Goal: Task Accomplishment & Management: Manage account settings

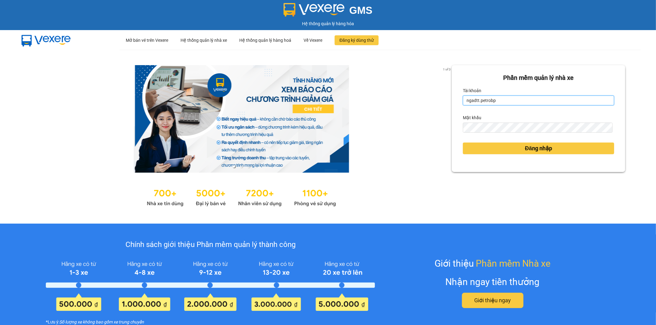
click at [513, 101] on input "ngadtt.petrobp" at bounding box center [538, 101] width 151 height 10
type input "datnm.petrobp"
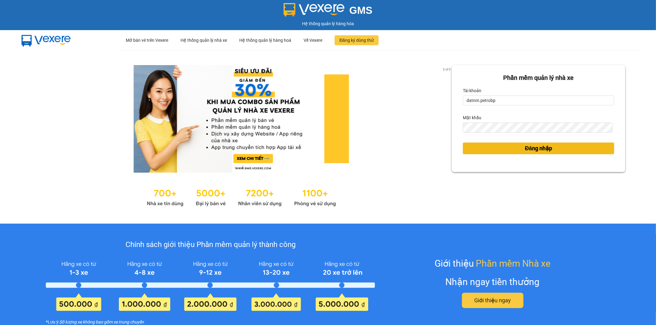
click at [514, 151] on button "Đăng nhập" at bounding box center [538, 149] width 151 height 12
click at [514, 148] on button "Đăng nhập" at bounding box center [538, 149] width 151 height 12
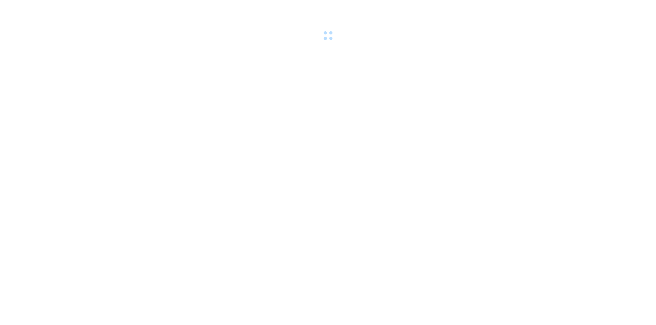
click at [542, 146] on body at bounding box center [328, 162] width 656 height 325
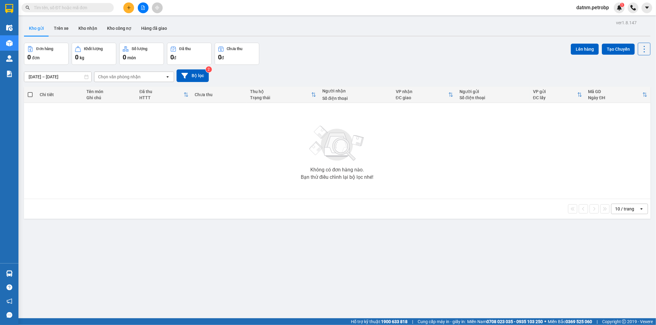
click at [39, 28] on button "Kho gửi" at bounding box center [36, 28] width 25 height 15
click at [43, 30] on button "Kho gửi" at bounding box center [36, 28] width 25 height 15
click at [53, 78] on input "[DATE] – [DATE]" at bounding box center [57, 77] width 67 height 10
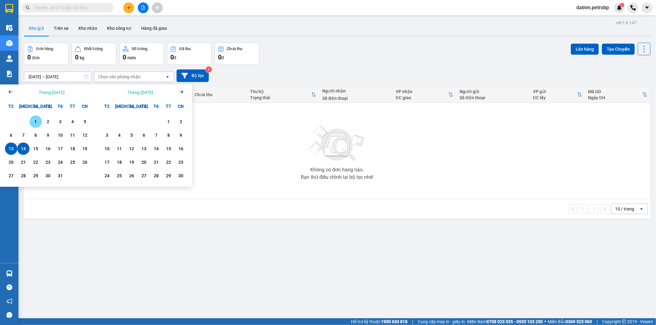
click at [35, 120] on div "1" at bounding box center [35, 121] width 9 height 7
click at [22, 152] on div "14" at bounding box center [23, 148] width 9 height 7
type input "[DATE] – [DATE]"
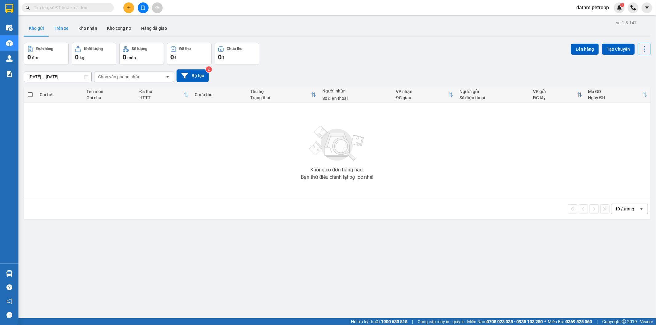
click at [60, 26] on button "Trên xe" at bounding box center [61, 28] width 25 height 15
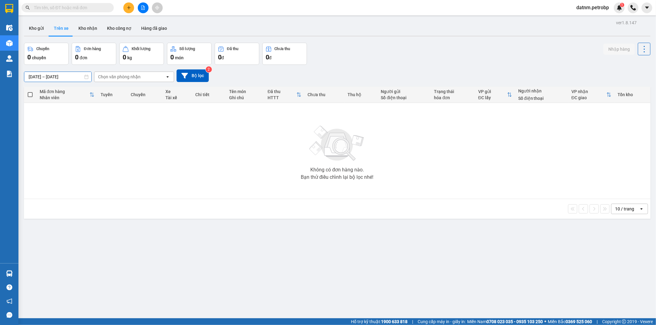
click at [34, 74] on input "[DATE] – [DATE]" at bounding box center [57, 77] width 67 height 10
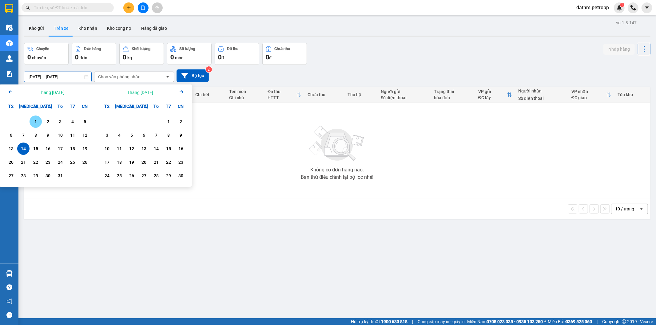
click at [37, 120] on div "1" at bounding box center [35, 121] width 9 height 7
click at [22, 149] on div "14" at bounding box center [23, 148] width 9 height 7
type input "[DATE] – [DATE]"
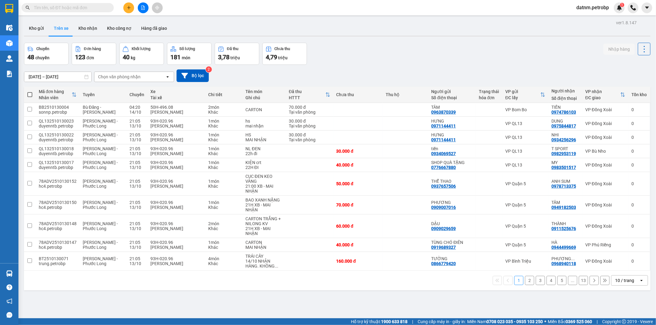
click at [119, 75] on div "Chọn văn phòng nhận" at bounding box center [119, 77] width 42 height 6
type input "bu"
click at [115, 93] on span "VP Bù Nho" at bounding box center [110, 90] width 22 height 6
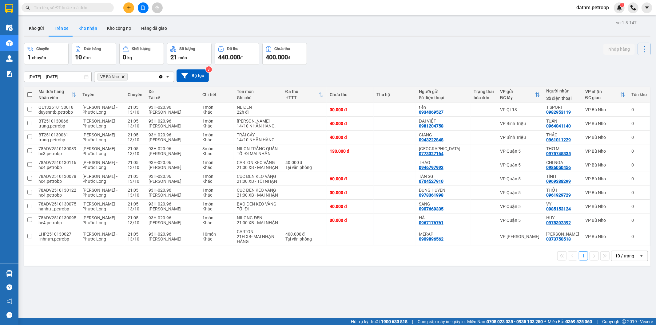
click at [88, 25] on button "Kho nhận" at bounding box center [87, 28] width 29 height 15
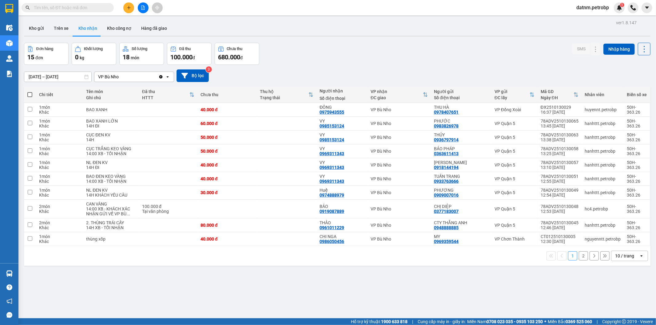
click at [60, 77] on input "[DATE] – [DATE]" at bounding box center [57, 77] width 67 height 10
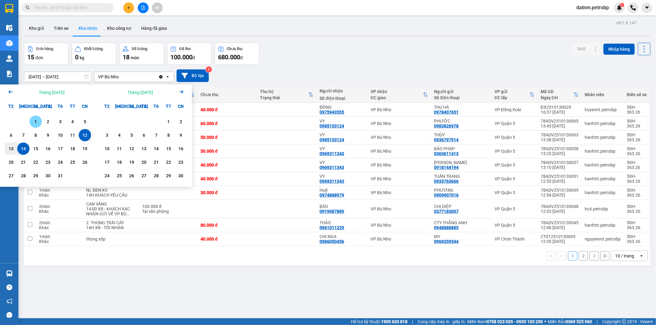
click at [33, 122] on div "1" at bounding box center [35, 121] width 9 height 7
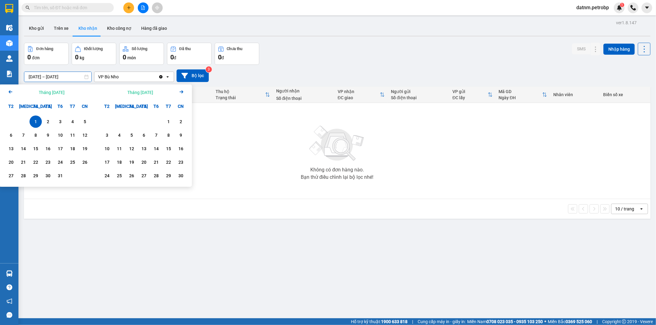
click at [31, 77] on input "[DATE] – [DATE]" at bounding box center [57, 77] width 67 height 10
click at [26, 151] on div "14" at bounding box center [23, 148] width 9 height 7
click at [53, 75] on input "[DATE] – / /" at bounding box center [57, 77] width 67 height 10
click at [33, 75] on input "[DATE] – / /" at bounding box center [57, 77] width 67 height 10
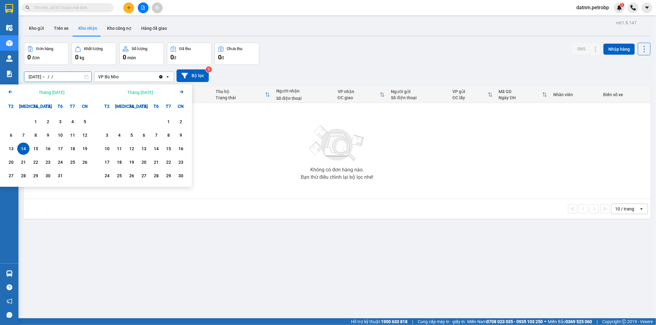
click at [33, 75] on input "[DATE] – / /" at bounding box center [57, 77] width 67 height 10
click at [30, 75] on input "[DATE] – / /" at bounding box center [57, 77] width 67 height 10
click at [33, 117] on div "1" at bounding box center [36, 122] width 12 height 12
type input "[DATE] – [DATE]"
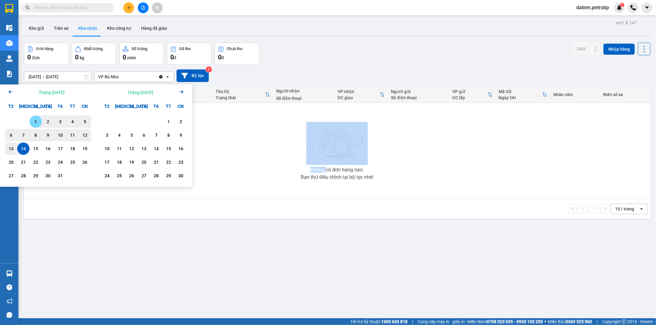
click at [33, 117] on div "Không có đơn hàng nào. Bạn thử điều chỉnh lại bộ lọc nhé!" at bounding box center [337, 151] width 620 height 92
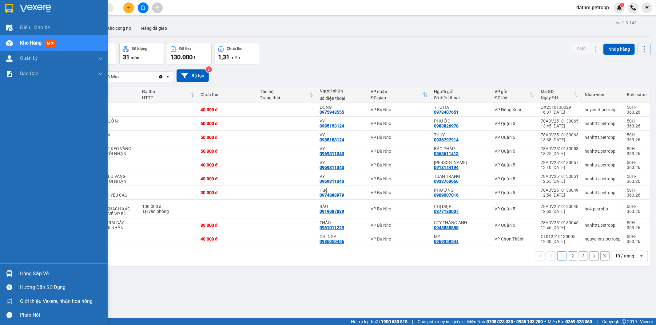
click at [30, 275] on div "Hàng sắp về" at bounding box center [61, 273] width 83 height 9
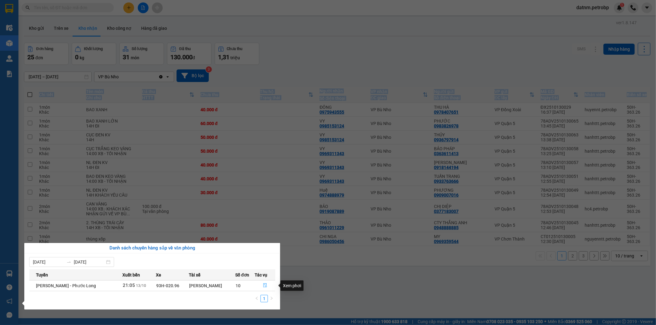
click at [263, 286] on icon "file-done" at bounding box center [265, 285] width 4 height 4
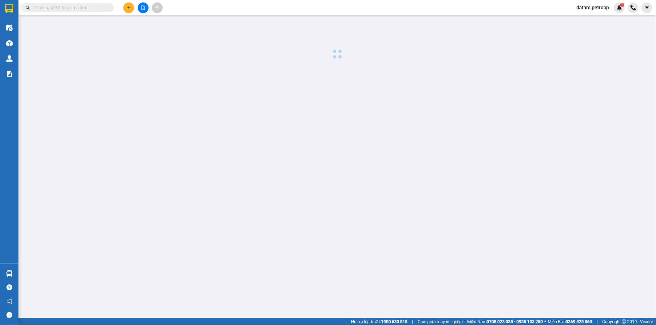
click at [263, 286] on main at bounding box center [328, 159] width 656 height 318
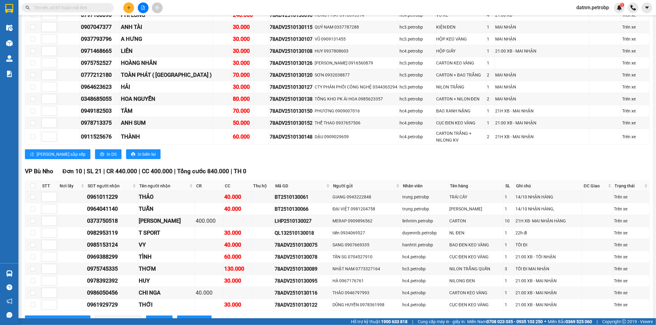
scroll to position [478, 0]
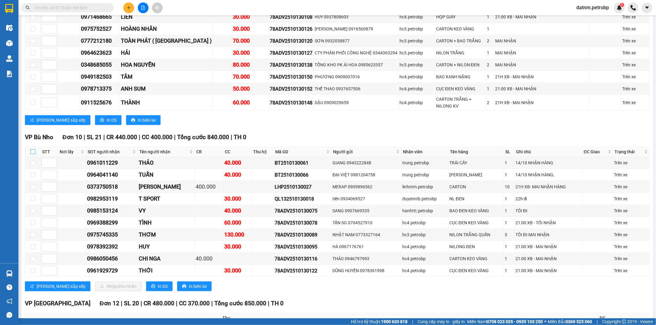
click at [32, 149] on input "checkbox" at bounding box center [32, 151] width 5 height 5
checkbox input "false"
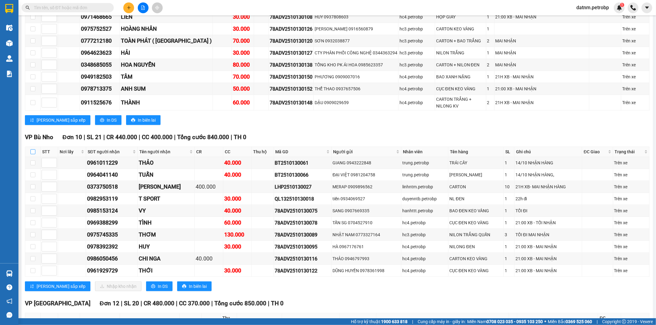
checkbox input "false"
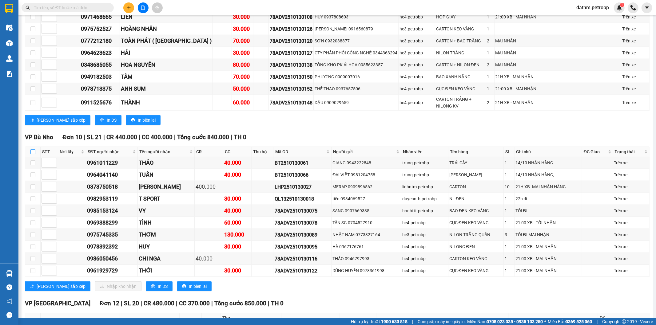
checkbox input "false"
click at [29, 147] on th at bounding box center [32, 152] width 15 height 10
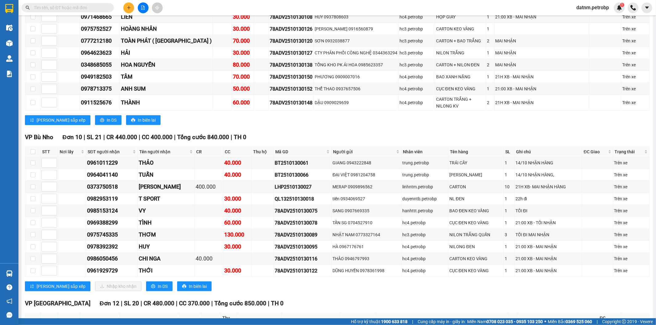
click at [29, 147] on th at bounding box center [32, 152] width 15 height 10
click at [31, 149] on input "checkbox" at bounding box center [32, 151] width 5 height 5
click at [32, 149] on input "checkbox" at bounding box center [32, 151] width 5 height 5
checkbox input "true"
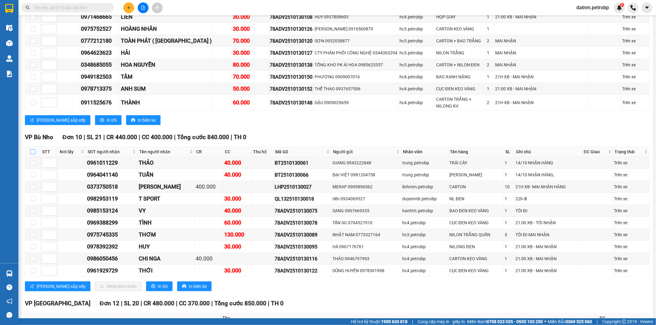
checkbox input "true"
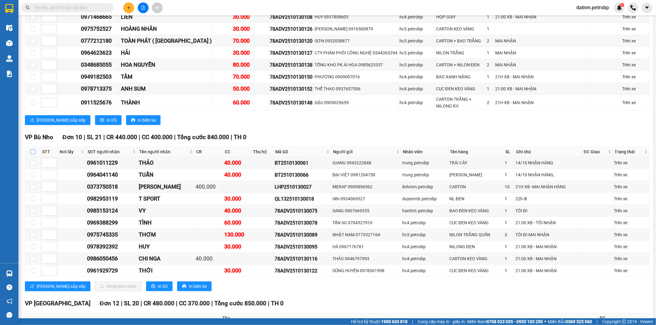
checkbox input "true"
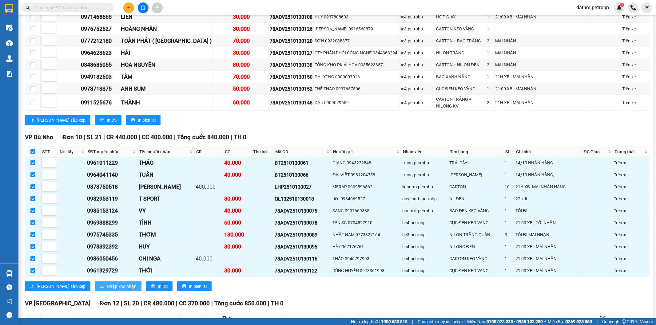
click at [107, 285] on span "Nhập kho nhận" at bounding box center [122, 286] width 30 height 7
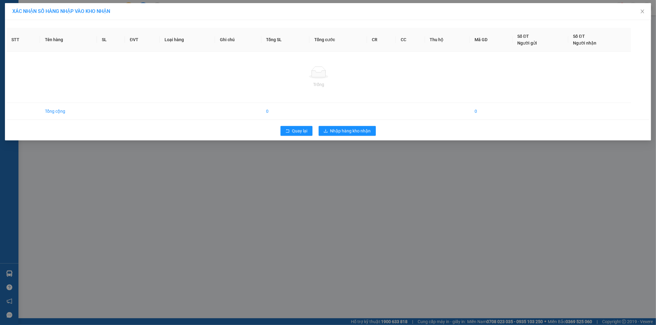
click at [97, 285] on body "Kết quả tìm kiếm ( 0 ) Bộ lọc Ngày tạo đơn gần nhất No Data datnm.petrobp 1 Điề…" at bounding box center [328, 162] width 656 height 325
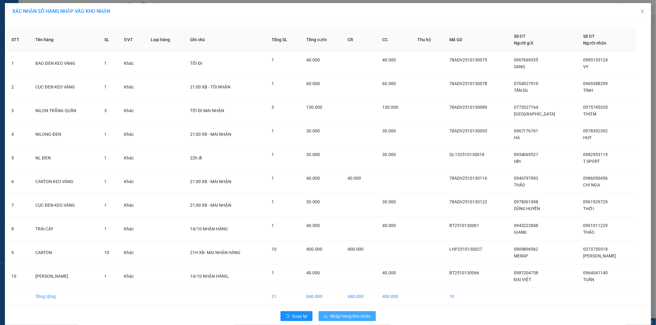
click at [332, 314] on span "Nhập hàng kho nhận" at bounding box center [350, 316] width 41 height 7
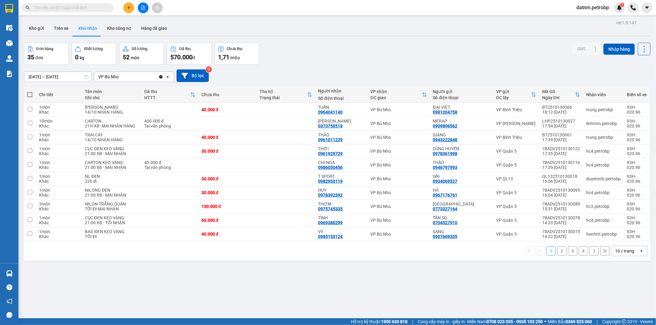
click at [557, 256] on button "2" at bounding box center [561, 251] width 9 height 9
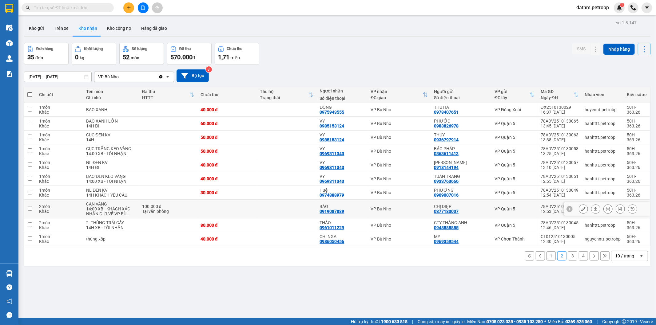
scroll to position [28, 0]
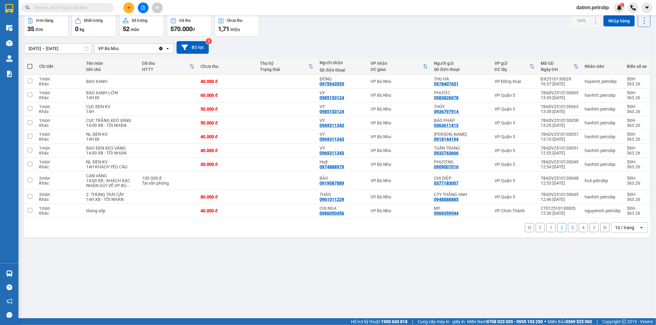
click at [568, 229] on button "3" at bounding box center [572, 227] width 9 height 9
click at [567, 229] on div "Chi tiết Tên món Ghi chú Đã thu HTTT Chưa thu Thu hộ Trạng thái Người nhận Số đ…" at bounding box center [337, 147] width 626 height 179
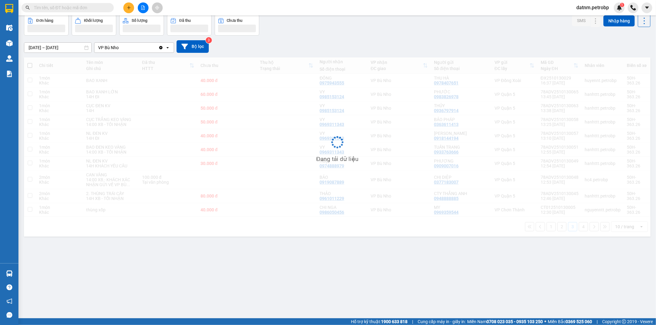
click at [567, 229] on div "Đang tải dữ liệu" at bounding box center [337, 146] width 626 height 179
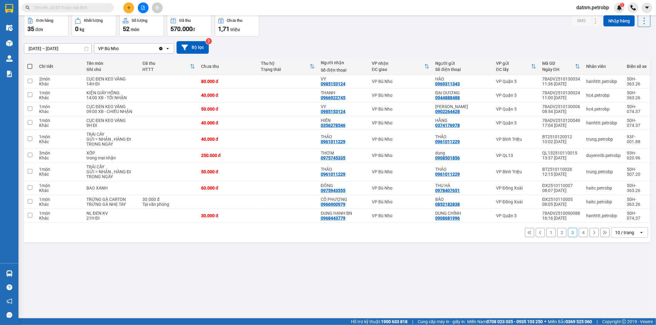
click at [546, 231] on button "1" at bounding box center [550, 232] width 9 height 9
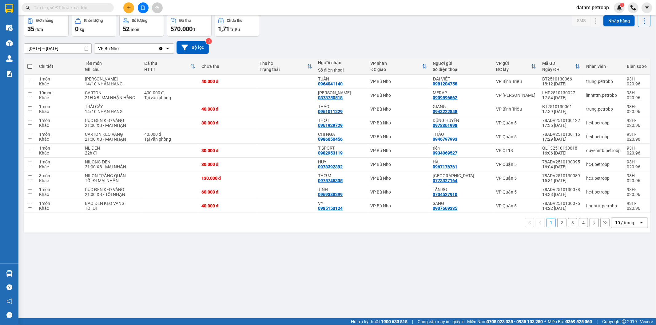
click at [558, 227] on button "2" at bounding box center [561, 222] width 9 height 9
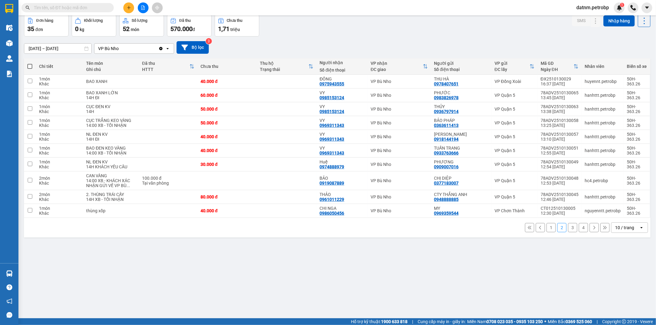
click at [568, 228] on button "3" at bounding box center [572, 227] width 9 height 9
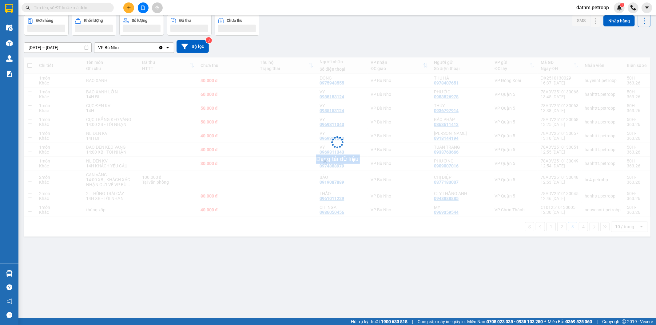
click at [566, 228] on div "Chi tiết Tên món Ghi chú Đã thu HTTT Chưa thu Thu hộ Trạng thái Người nhận Số đ…" at bounding box center [337, 146] width 626 height 179
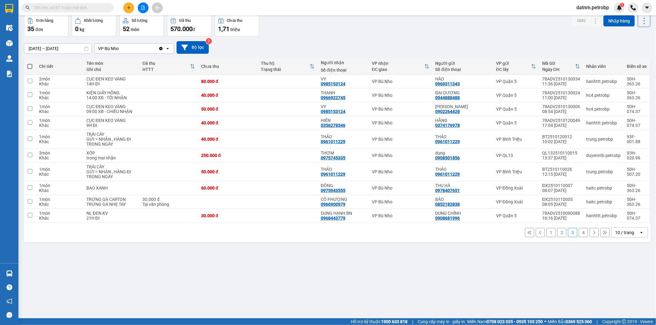
click at [579, 232] on button "4" at bounding box center [583, 232] width 9 height 9
click at [579, 232] on div "Chi tiết Tên món Ghi chú Đã thu HTTT Chưa thu Thu hộ Trạng thái Người nhận Số đ…" at bounding box center [337, 150] width 626 height 184
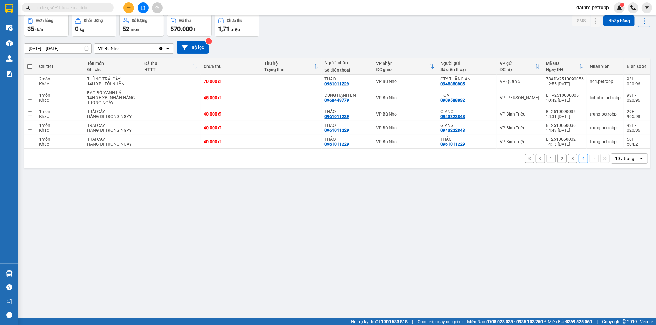
click at [568, 160] on button "3" at bounding box center [572, 158] width 9 height 9
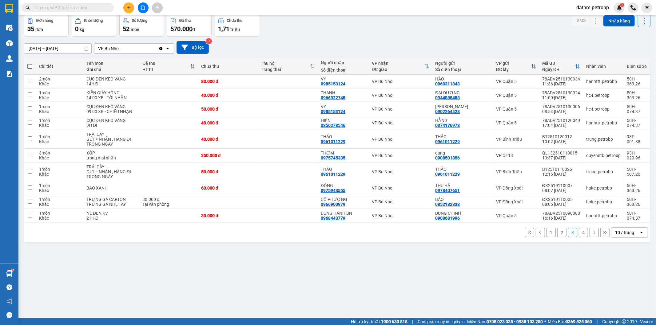
click at [547, 234] on button "1" at bounding box center [550, 232] width 9 height 9
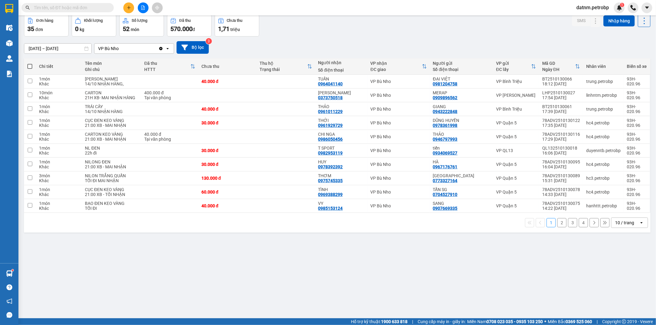
click at [546, 227] on button "1" at bounding box center [550, 222] width 9 height 9
click at [559, 227] on button "2" at bounding box center [561, 222] width 9 height 9
click at [559, 227] on div "Chi tiết Tên món Ghi chú Đã thu HTTT Chưa thu Thu hộ Trạng thái Người nhận Số đ…" at bounding box center [337, 145] width 626 height 174
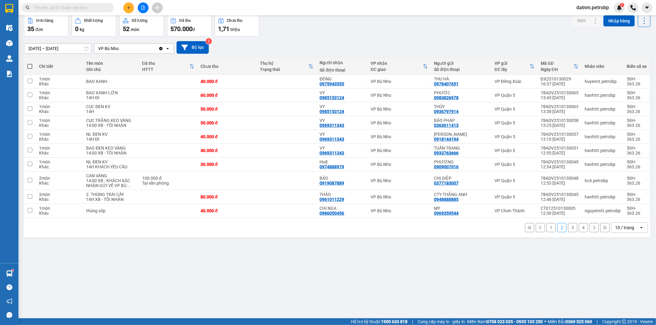
click at [546, 228] on button "1" at bounding box center [550, 227] width 9 height 9
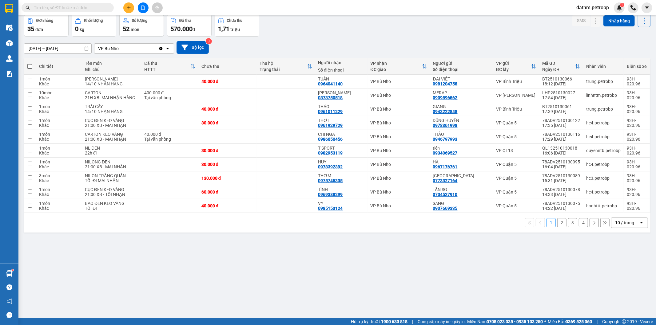
click at [546, 227] on button "1" at bounding box center [550, 222] width 9 height 9
click at [557, 227] on button "2" at bounding box center [561, 222] width 9 height 9
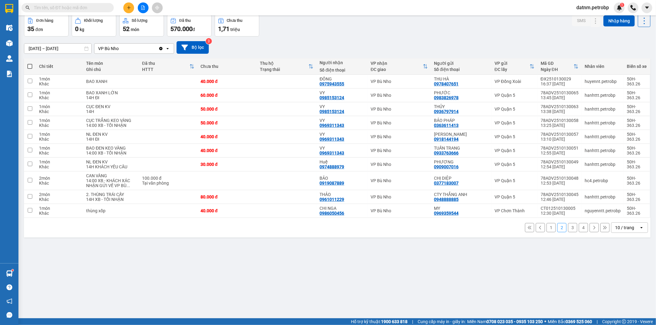
click at [570, 229] on button "3" at bounding box center [572, 227] width 9 height 9
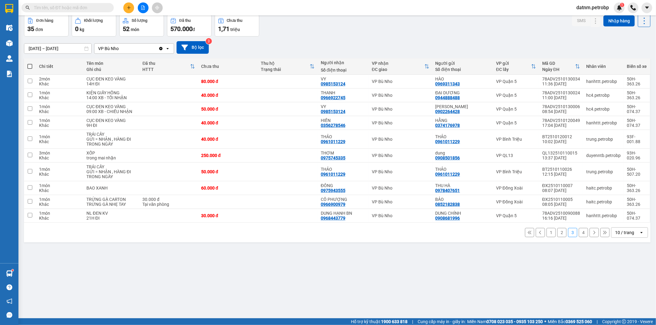
click at [579, 231] on button "4" at bounding box center [583, 232] width 9 height 9
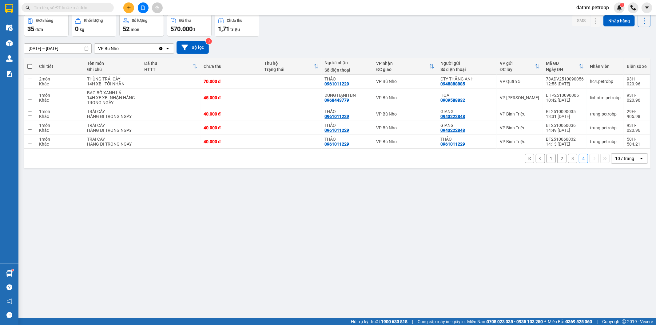
click at [547, 158] on button "1" at bounding box center [550, 158] width 9 height 9
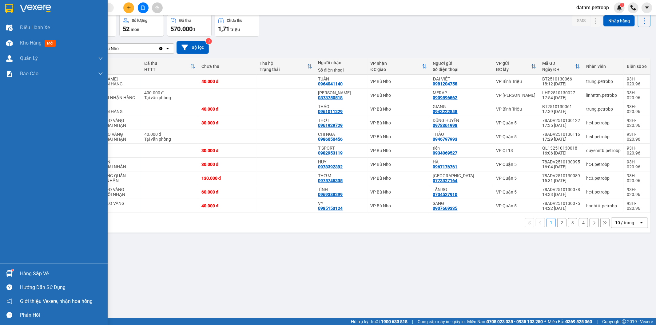
click at [30, 275] on div "Hàng sắp về" at bounding box center [61, 273] width 83 height 9
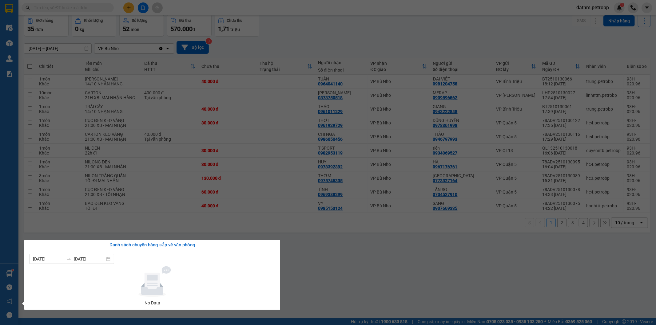
click at [330, 305] on section "Kết quả tìm kiếm ( 0 ) Bộ lọc Ngày tạo đơn gần nhất No Data datnm.petrobp 1 Điề…" at bounding box center [328, 162] width 656 height 325
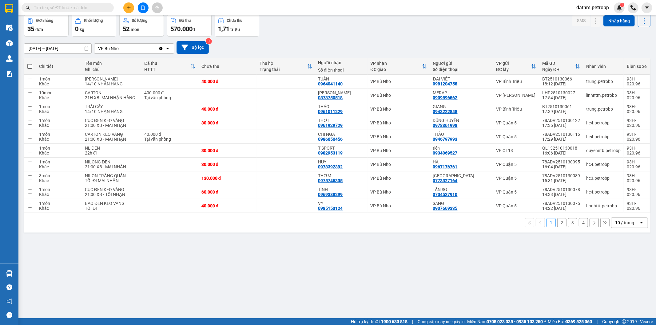
click at [547, 225] on button "1" at bounding box center [550, 222] width 9 height 9
click at [557, 226] on button "2" at bounding box center [561, 222] width 9 height 9
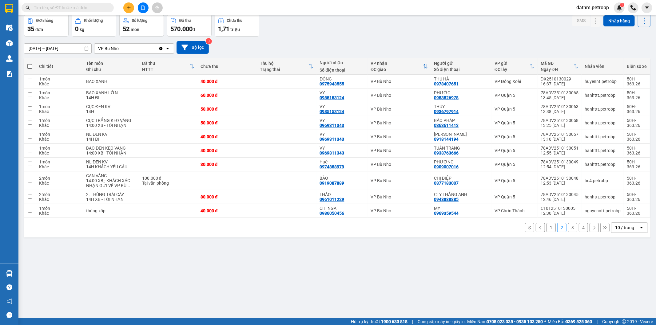
click at [568, 228] on button "3" at bounding box center [572, 227] width 9 height 9
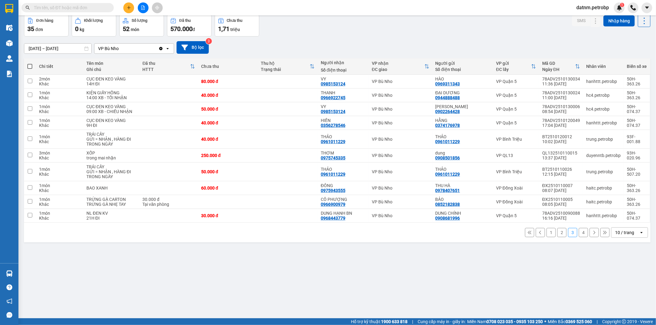
click at [546, 235] on button "1" at bounding box center [550, 232] width 9 height 9
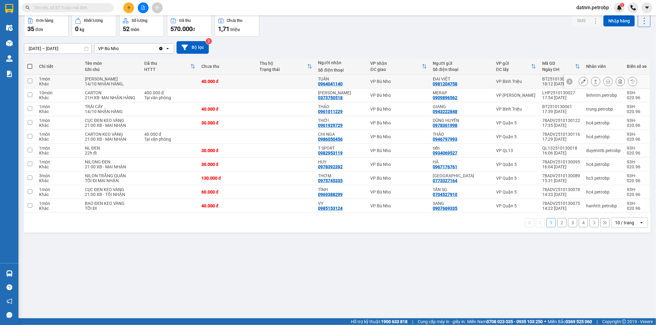
scroll to position [0, 0]
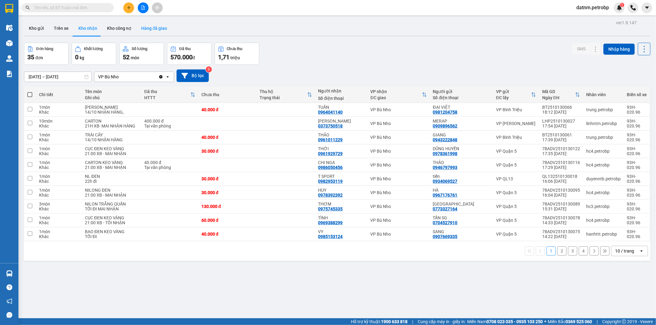
click at [159, 26] on button "Hàng đã giao" at bounding box center [154, 28] width 36 height 15
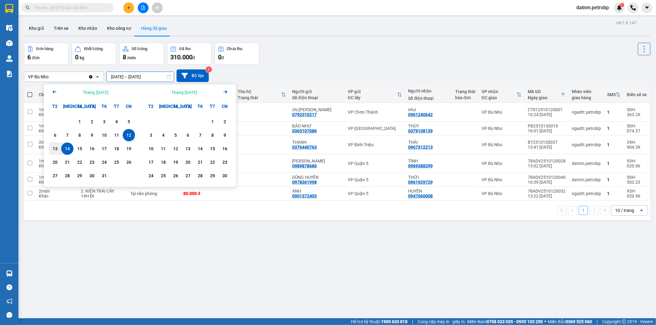
click at [118, 72] on input "[DATE] – [DATE]" at bounding box center [140, 77] width 67 height 10
click at [79, 122] on div "1" at bounding box center [79, 121] width 9 height 7
click at [69, 146] on div "14" at bounding box center [67, 148] width 9 height 7
type input "[DATE] – [DATE]"
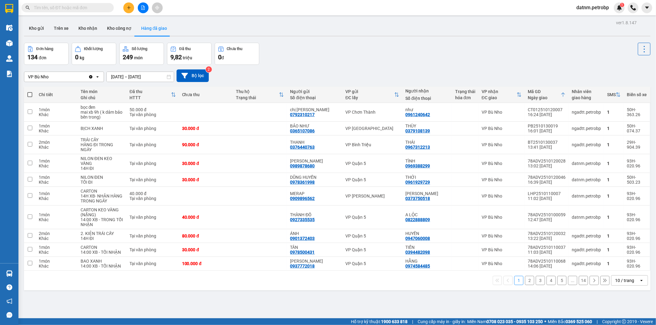
click at [514, 278] on button "1" at bounding box center [518, 280] width 9 height 9
click at [525, 283] on button "2" at bounding box center [529, 280] width 9 height 9
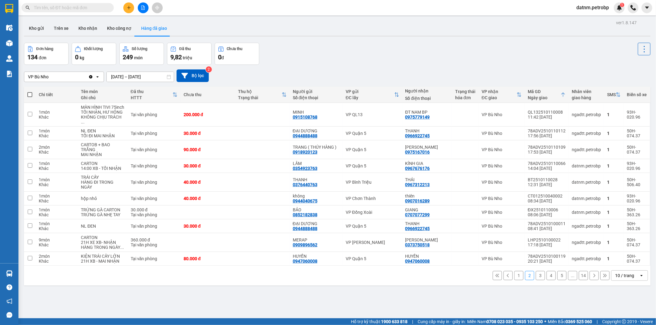
click at [514, 275] on button "1" at bounding box center [518, 275] width 9 height 9
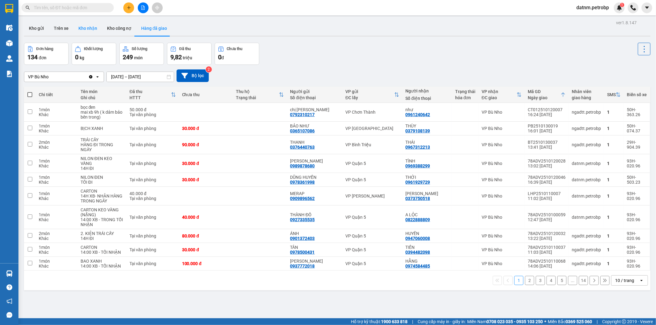
click at [90, 26] on button "Kho nhận" at bounding box center [87, 28] width 29 height 15
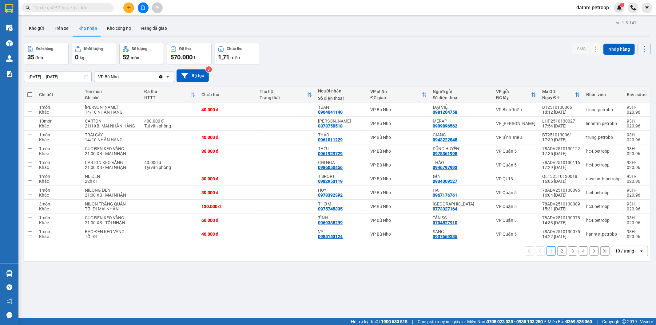
click at [63, 8] on input "text" at bounding box center [70, 7] width 73 height 7
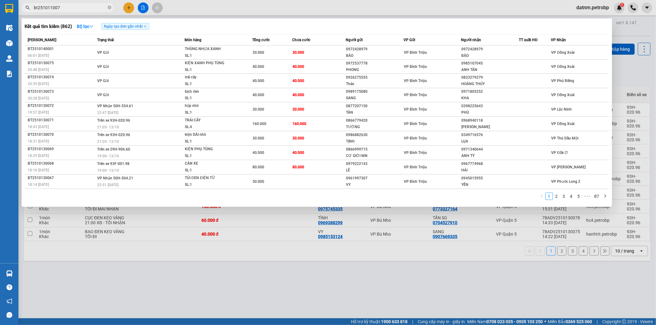
type input "bt2510110074"
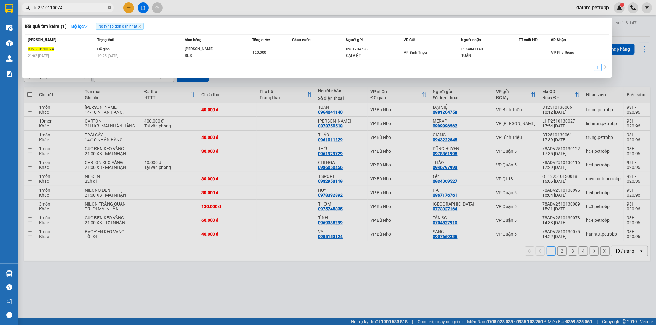
click at [109, 6] on icon "close-circle" at bounding box center [110, 8] width 4 height 4
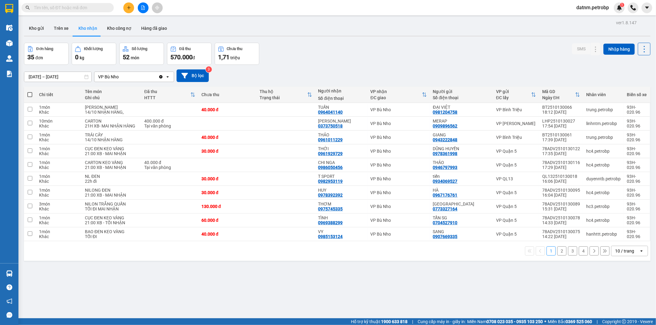
click at [557, 254] on button "2" at bounding box center [561, 251] width 9 height 9
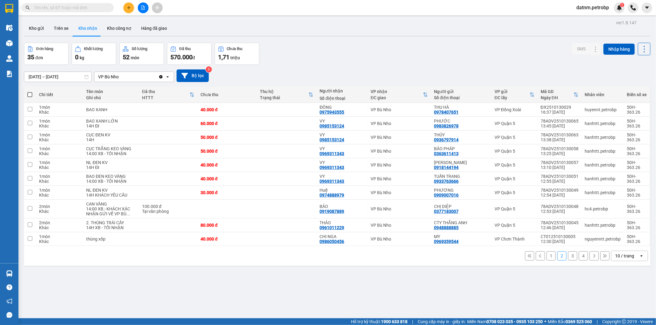
click at [569, 258] on button "3" at bounding box center [572, 255] width 9 height 9
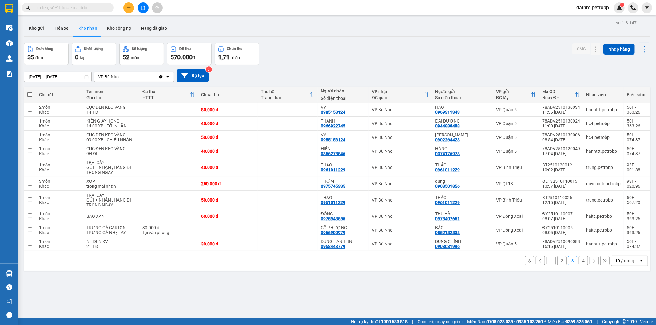
click at [579, 263] on button "4" at bounding box center [583, 260] width 9 height 9
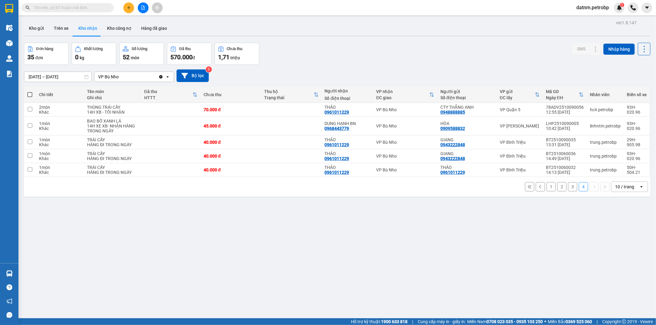
click at [547, 188] on button "1" at bounding box center [550, 186] width 9 height 9
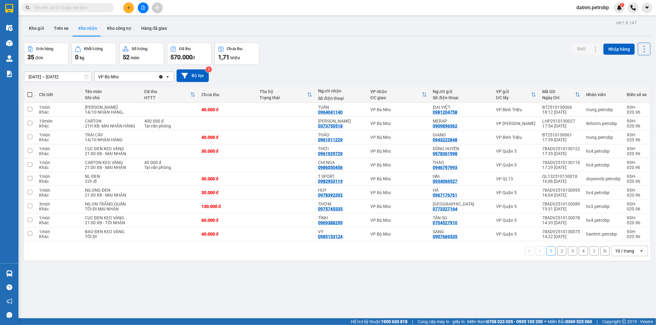
click at [558, 255] on button "2" at bounding box center [561, 251] width 9 height 9
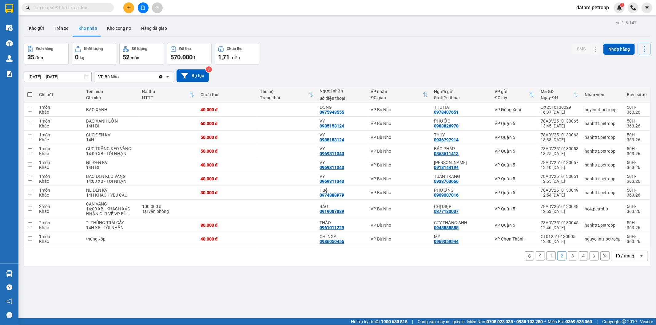
click at [546, 256] on button "1" at bounding box center [550, 255] width 9 height 9
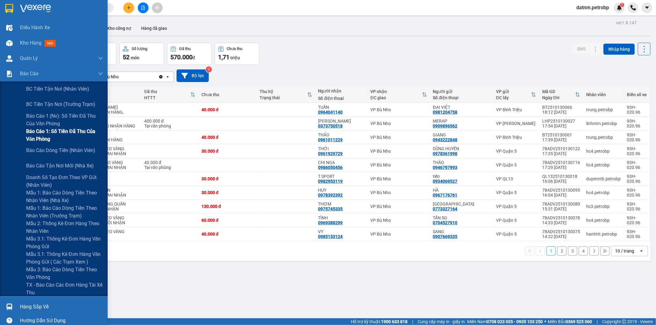
click at [64, 137] on span "Báo cáo 1: Số tiền đã thu của văn phòng" at bounding box center [64, 135] width 77 height 15
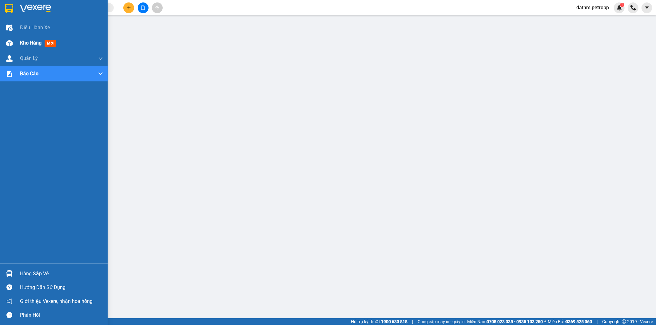
click at [27, 42] on span "Kho hàng" at bounding box center [31, 43] width 22 height 6
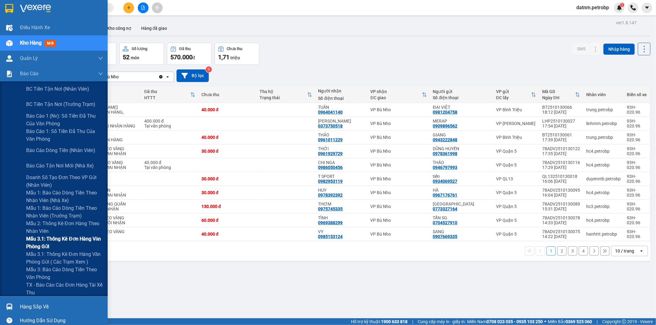
click at [41, 242] on span "Mẫu 3.1: Thống kê đơn hàng văn phòng gửi" at bounding box center [64, 242] width 77 height 15
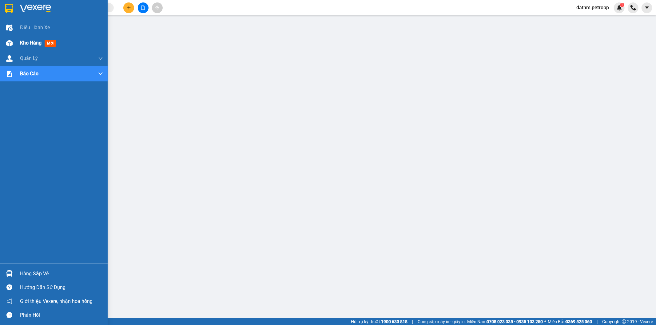
click at [35, 43] on span "Kho hàng" at bounding box center [31, 43] width 22 height 6
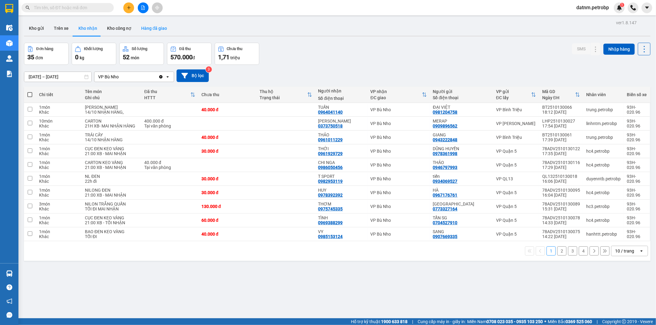
click at [155, 30] on button "Hàng đã giao" at bounding box center [154, 28] width 36 height 15
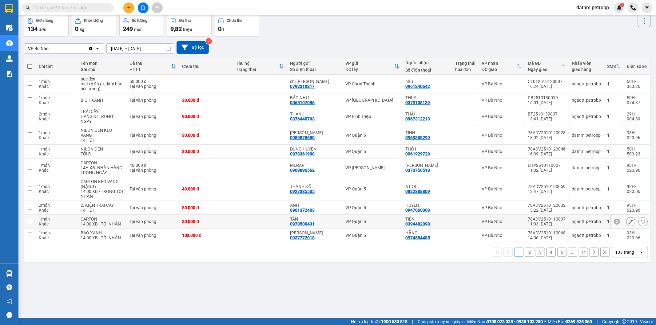
scroll to position [28, 0]
click at [525, 251] on button "2" at bounding box center [529, 252] width 9 height 9
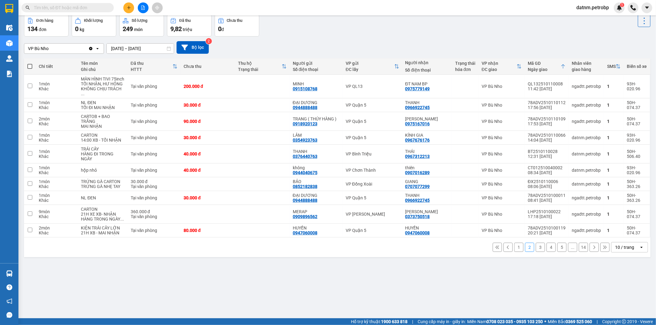
click at [514, 249] on button "1" at bounding box center [518, 247] width 9 height 9
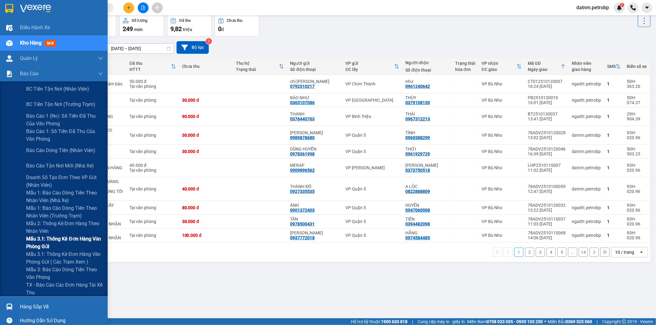
click at [54, 240] on span "Mẫu 3.1: Thống kê đơn hàng văn phòng gửi" at bounding box center [64, 242] width 77 height 15
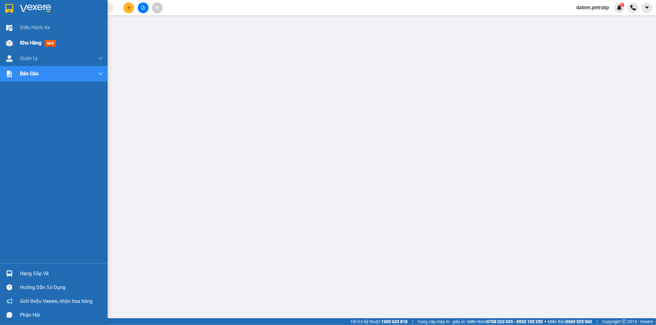
click at [25, 41] on span "Kho hàng" at bounding box center [31, 43] width 22 height 6
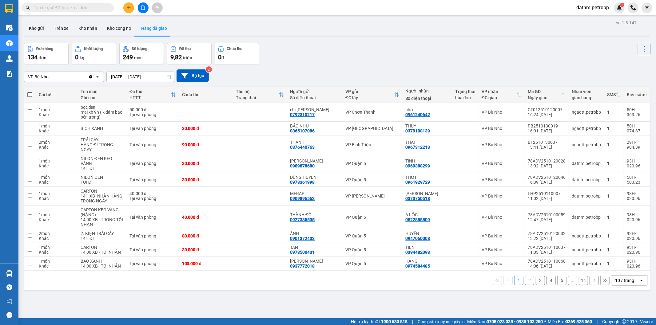
click at [154, 28] on button "Hàng đã giao" at bounding box center [154, 28] width 36 height 15
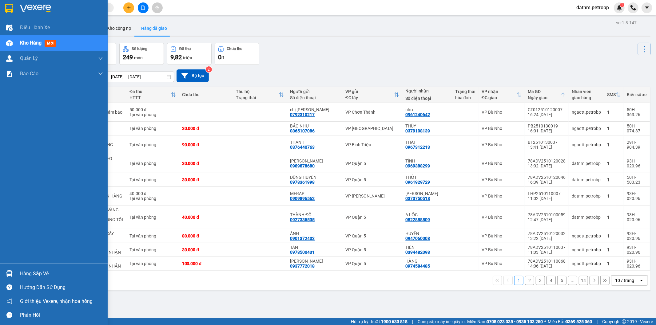
click at [28, 43] on span "Kho hàng" at bounding box center [31, 43] width 22 height 6
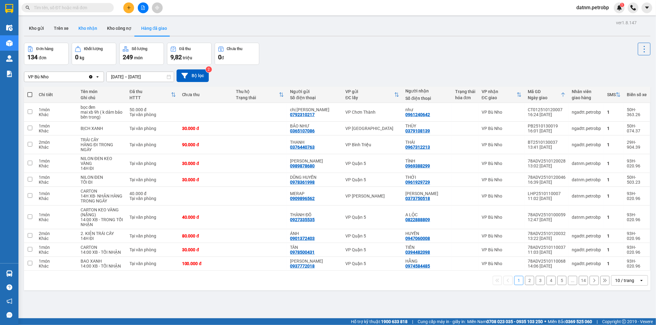
click at [94, 28] on button "Kho nhận" at bounding box center [87, 28] width 29 height 15
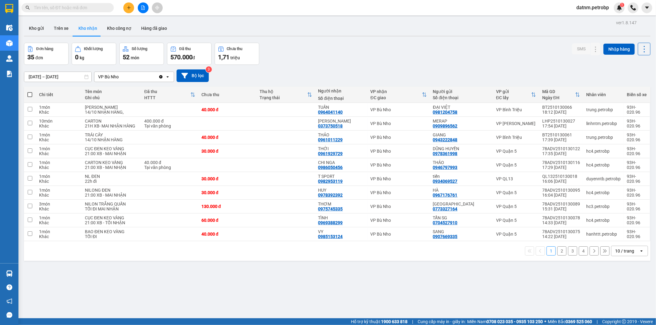
click at [86, 29] on button "Kho nhận" at bounding box center [87, 28] width 29 height 15
click at [581, 236] on icon at bounding box center [583, 234] width 4 height 4
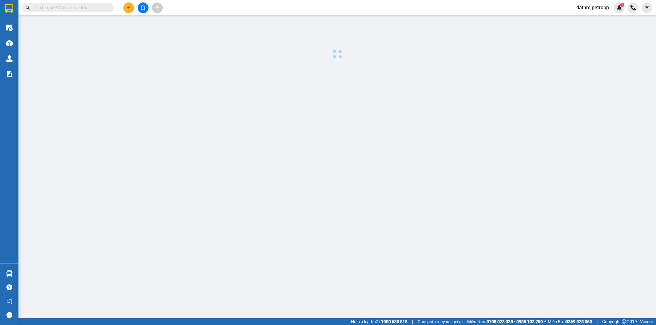
click at [577, 239] on body "Kết quả tìm kiếm ( 1 ) Bộ lọc Ngày tạo đơn gần nhất Mã ĐH Trạng thái Món hàng T…" at bounding box center [328, 162] width 656 height 325
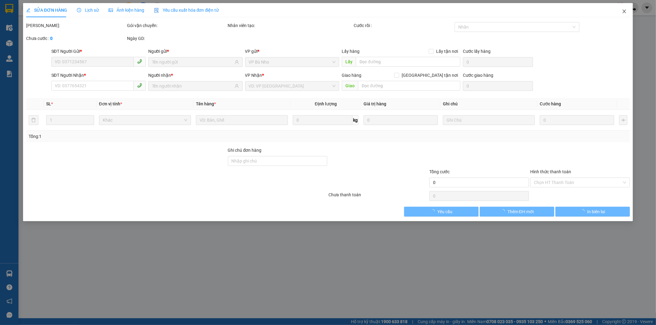
click at [622, 12] on icon "close" at bounding box center [624, 11] width 5 height 5
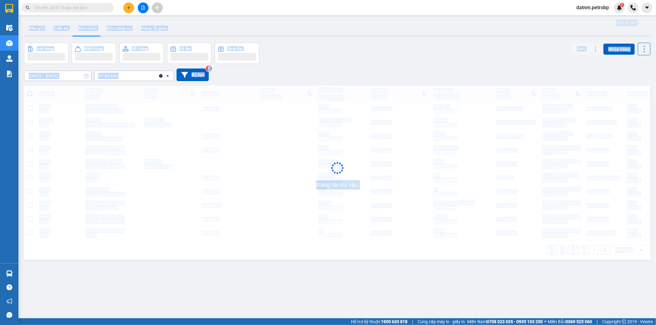
click at [484, 65] on div "[DATE] – [DATE] Press the down arrow key to interact with the calendar and sele…" at bounding box center [337, 75] width 626 height 22
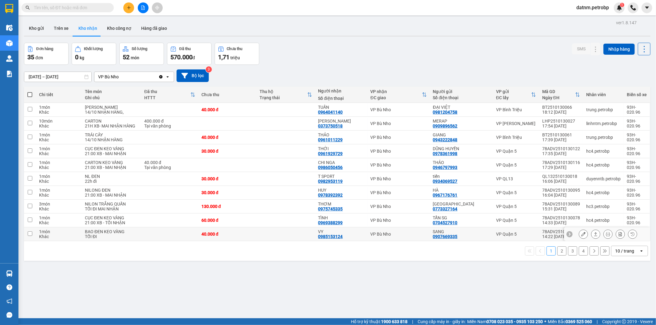
click at [29, 236] on input "checkbox" at bounding box center [30, 233] width 5 height 5
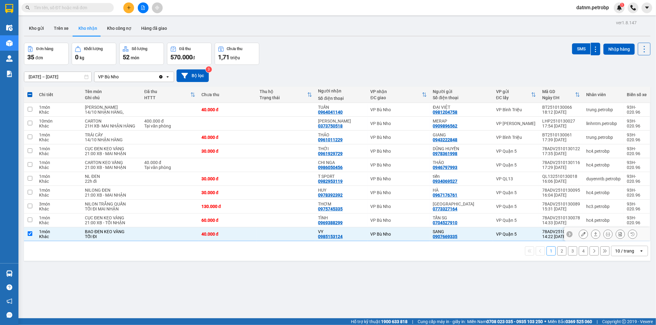
click at [29, 236] on input "checkbox" at bounding box center [30, 233] width 5 height 5
checkbox input "false"
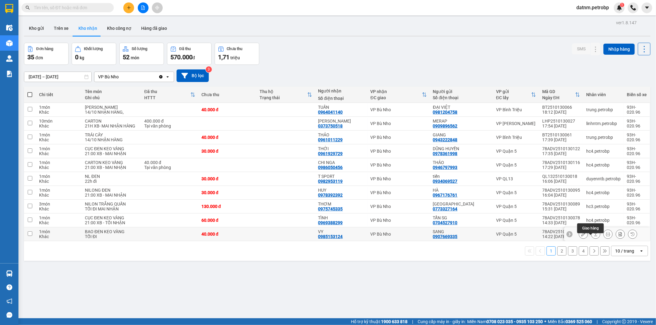
click at [593, 236] on icon at bounding box center [595, 234] width 4 height 4
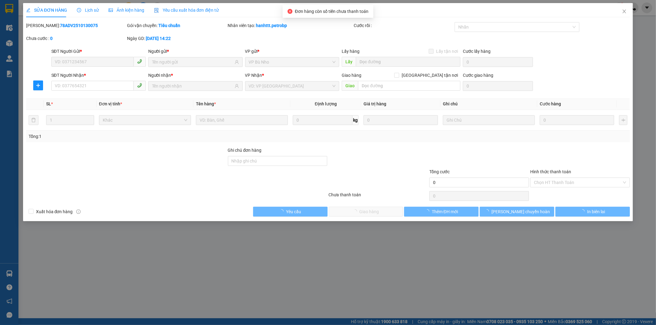
type input "0907669335"
type input "SANG"
type input "0985153124"
type input "VY"
type input "40.000"
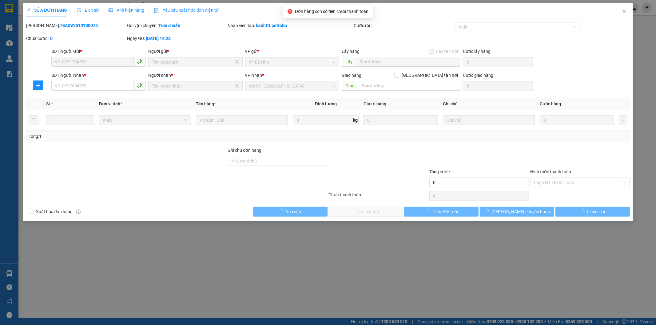
type input "40.000"
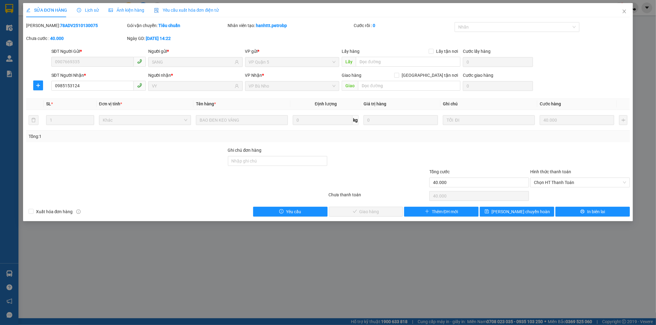
click at [615, 274] on div "SỬA ĐƠN HÀNG Lịch sử Ảnh kiện hàng Yêu cầu xuất hóa đơn điện tử Total Paid Fee …" at bounding box center [328, 162] width 656 height 325
click at [623, 10] on icon "close" at bounding box center [624, 11] width 5 height 5
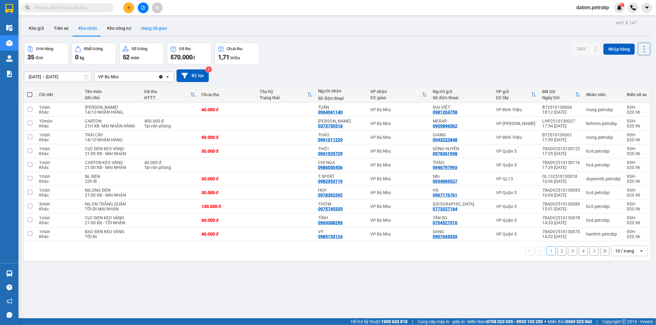
click at [146, 29] on button "Hàng đã giao" at bounding box center [154, 28] width 36 height 15
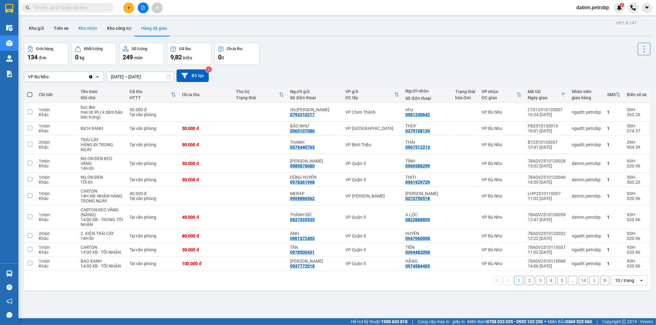
click at [87, 23] on button "Kho nhận" at bounding box center [87, 28] width 29 height 15
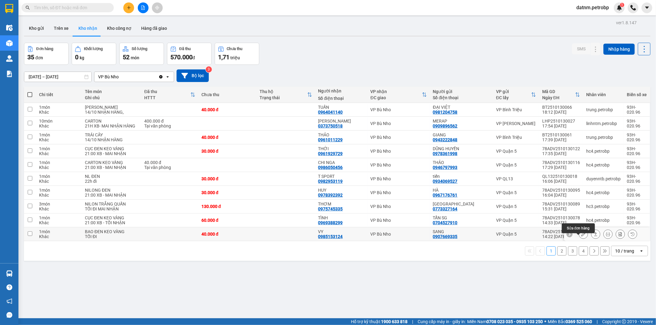
click at [581, 236] on icon at bounding box center [583, 234] width 4 height 4
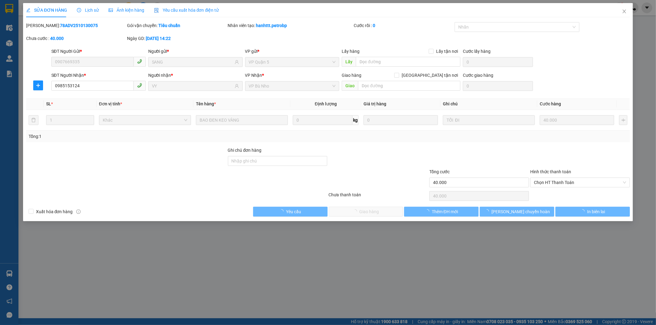
type input "0907669335"
type input "SANG"
type input "0985153124"
type input "VY"
type input "40.000"
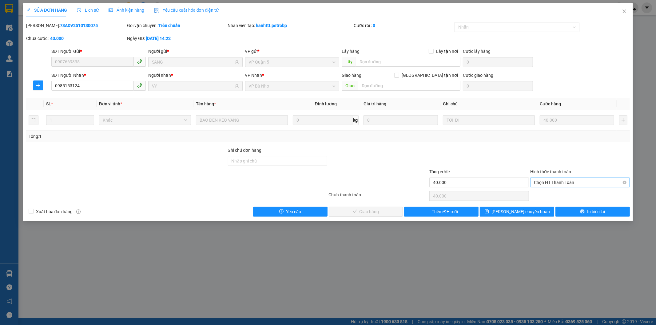
click at [573, 183] on span "Chọn HT Thanh Toán" at bounding box center [580, 182] width 92 height 9
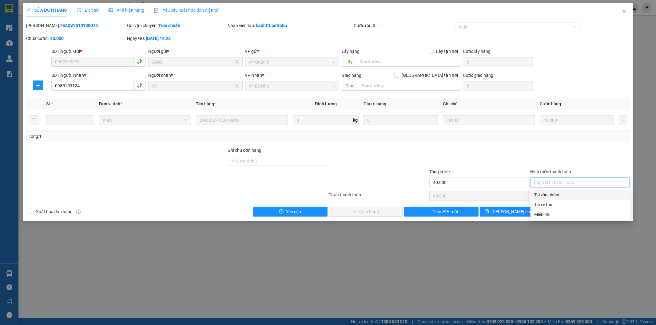
click at [560, 197] on div "Tại văn phòng" at bounding box center [580, 195] width 92 height 7
type input "0"
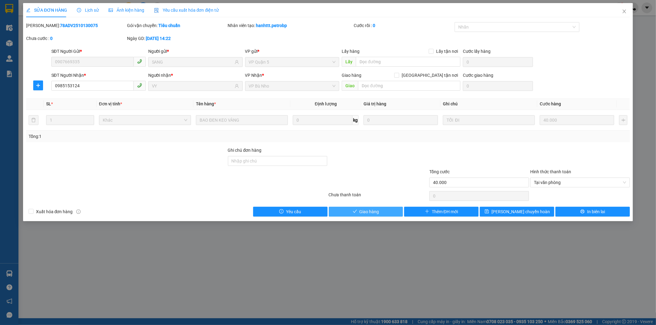
click at [381, 211] on button "Giao hàng" at bounding box center [366, 212] width 74 height 10
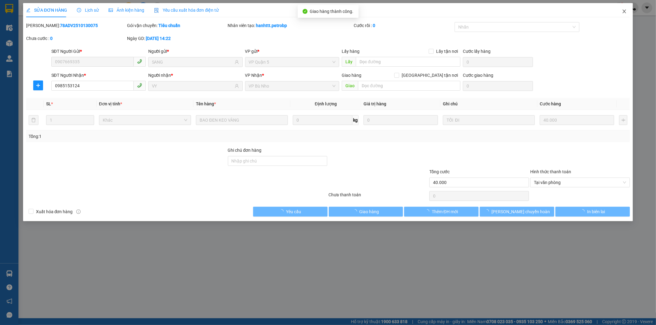
click at [626, 11] on icon "close" at bounding box center [624, 11] width 5 height 5
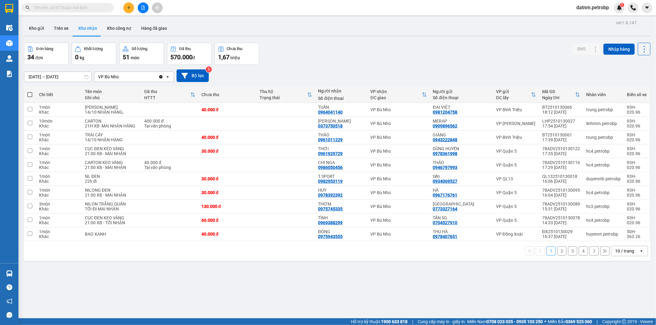
click at [557, 256] on button "2" at bounding box center [561, 251] width 9 height 9
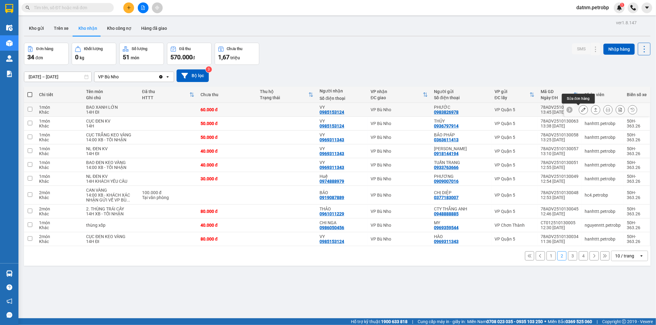
click at [579, 108] on button at bounding box center [583, 110] width 9 height 11
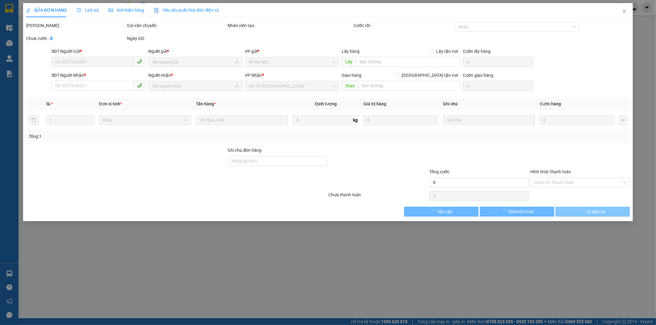
type input "0983826978"
type input "PHƯỚC"
type input "0985153124"
type input "VY"
type input "60.000"
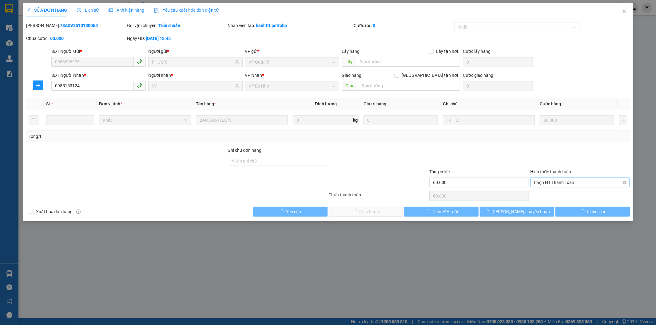
click at [575, 181] on span "Chọn HT Thanh Toán" at bounding box center [580, 182] width 92 height 9
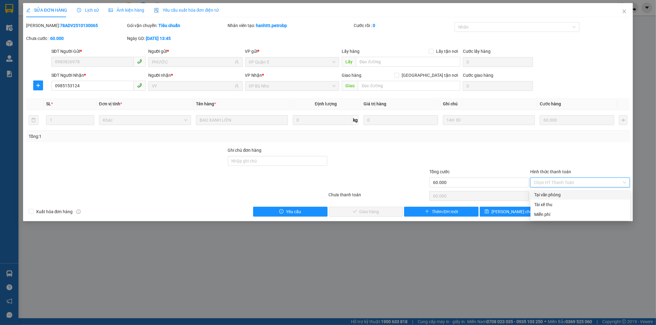
click at [551, 194] on div "Tại văn phòng" at bounding box center [580, 195] width 92 height 7
type input "0"
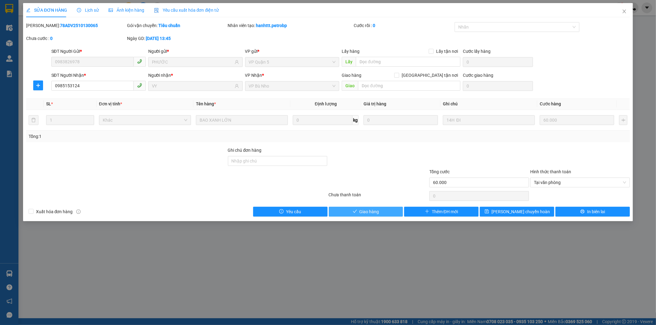
click at [377, 207] on button "Giao hàng" at bounding box center [366, 212] width 74 height 10
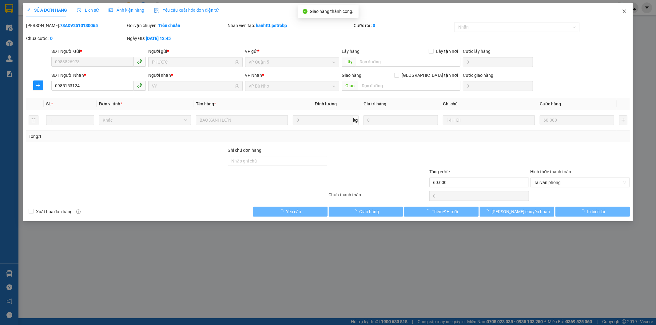
click at [624, 8] on span "Close" at bounding box center [623, 11] width 17 height 17
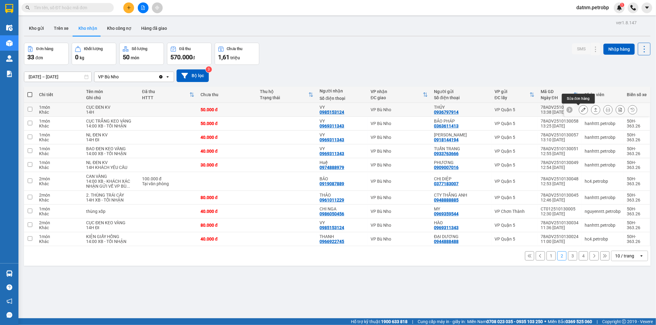
click at [581, 108] on icon at bounding box center [583, 110] width 4 height 4
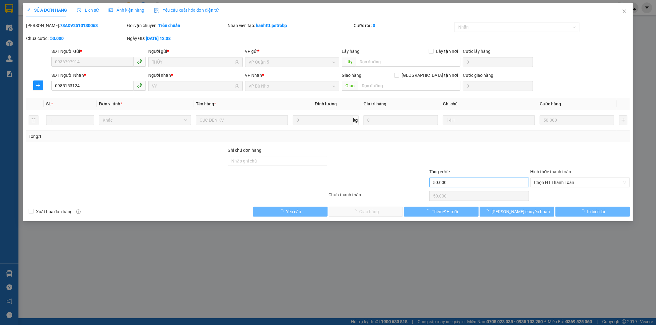
type input "0936797914"
type input "THỦY"
type input "0985153124"
type input "VY"
type input "50.000"
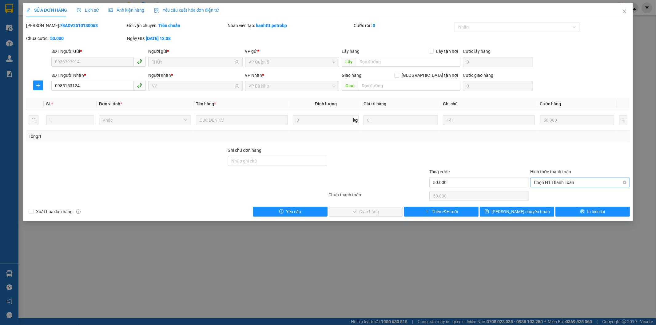
click at [555, 179] on span "Chọn HT Thanh Toán" at bounding box center [580, 182] width 92 height 9
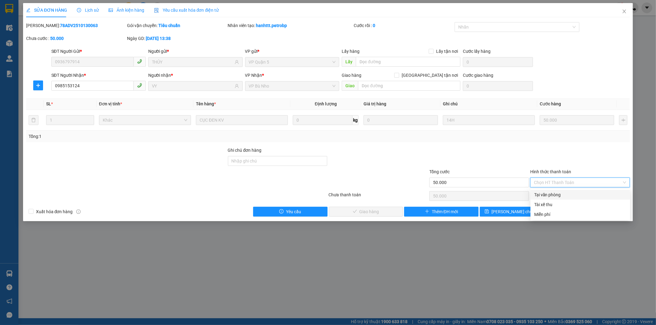
click at [549, 195] on div "Tại văn phòng" at bounding box center [580, 195] width 92 height 7
type input "0"
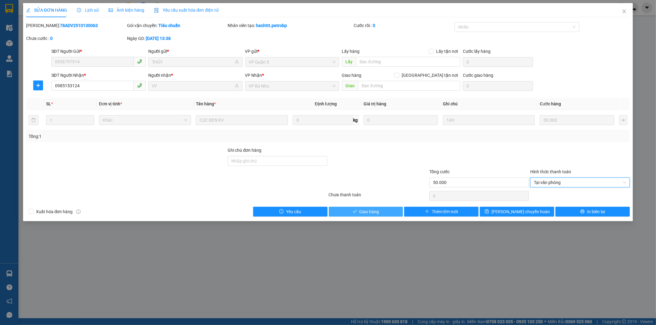
click at [388, 208] on button "Giao hàng" at bounding box center [366, 212] width 74 height 10
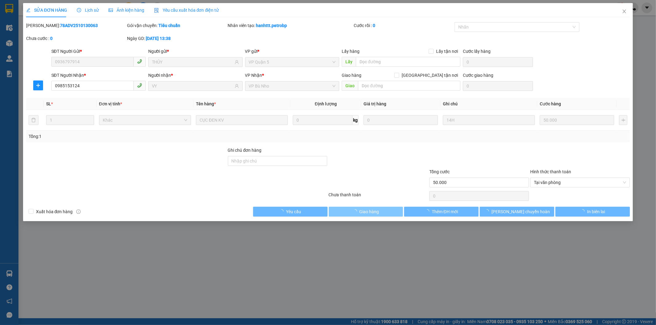
click at [388, 208] on button "Giao hàng" at bounding box center [366, 212] width 74 height 10
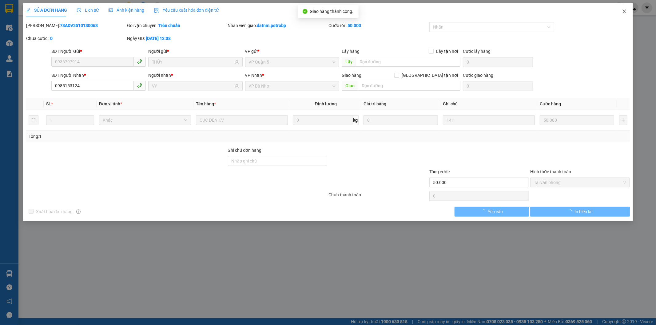
click at [623, 8] on span "Close" at bounding box center [623, 11] width 17 height 17
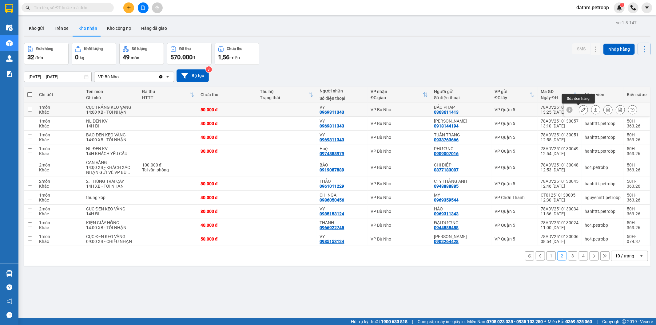
click at [581, 108] on icon at bounding box center [583, 110] width 4 height 4
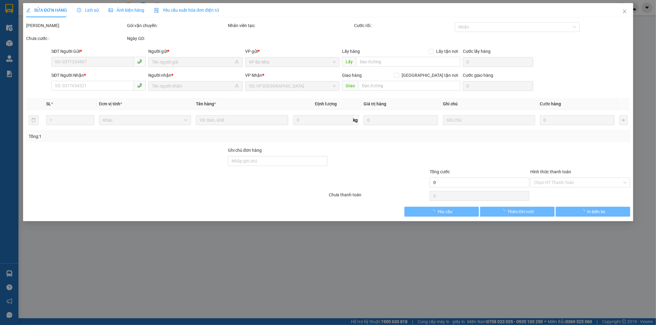
type input "0363611413"
type input "BẢO PHÁP"
type input "0969311343"
type input "VY"
type input "50.000"
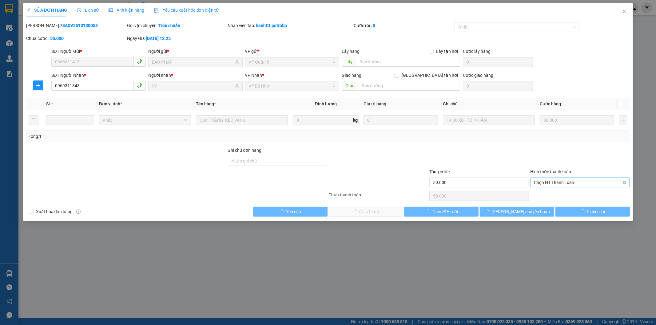
click at [558, 183] on span "Chọn HT Thanh Toán" at bounding box center [580, 182] width 92 height 9
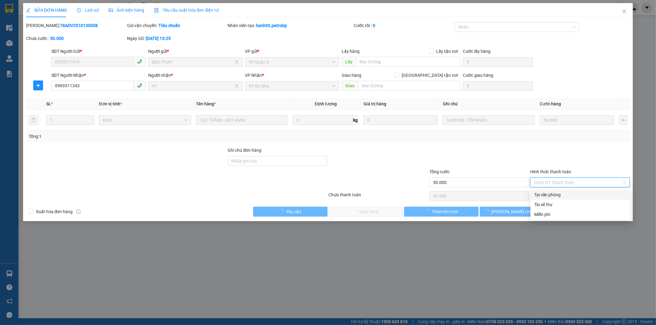
click at [558, 192] on div "Tại văn phòng" at bounding box center [580, 195] width 92 height 7
type input "0"
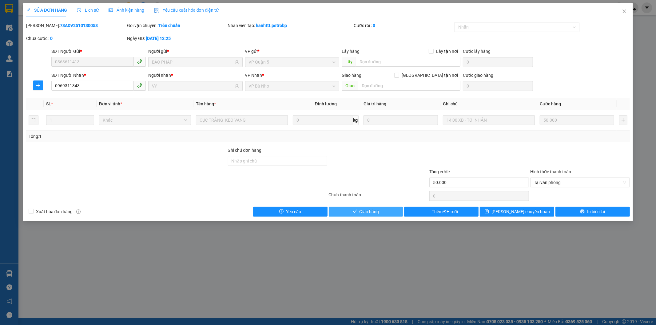
click at [384, 211] on button "Giao hàng" at bounding box center [366, 212] width 74 height 10
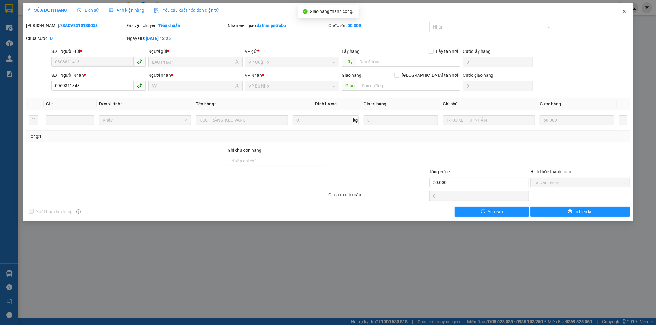
click at [625, 14] on icon "close" at bounding box center [624, 11] width 5 height 5
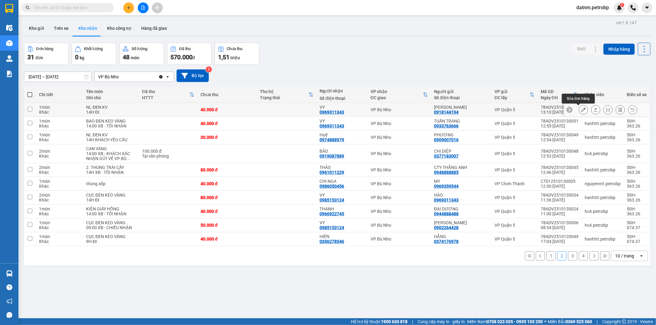
click at [581, 109] on icon at bounding box center [583, 110] width 4 height 4
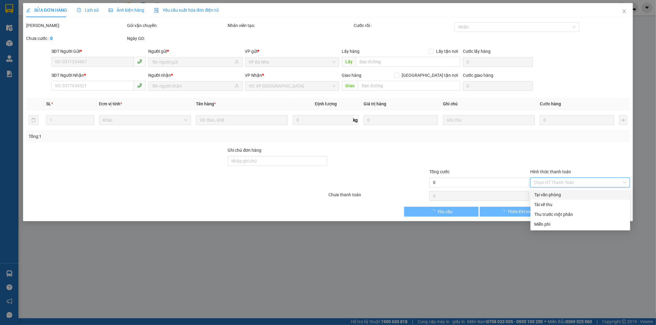
click at [548, 183] on input "Hình thức thanh toán" at bounding box center [578, 182] width 88 height 9
type input "0918144194"
type input "[PERSON_NAME]"
type input "0969311343"
type input "VY"
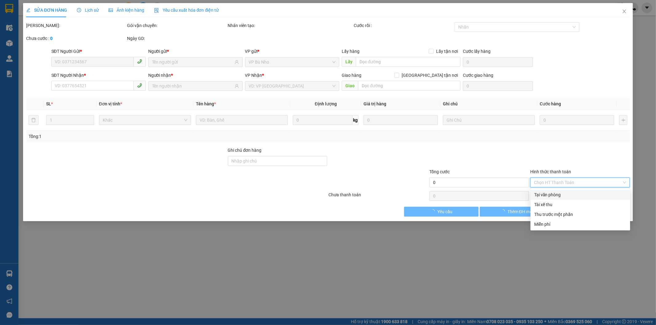
type input "40.000"
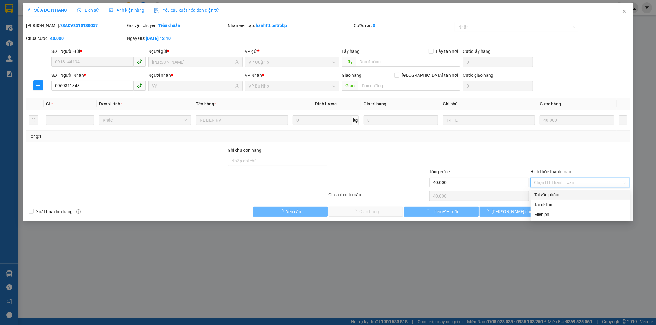
click at [556, 194] on div "Tại văn phòng" at bounding box center [580, 195] width 92 height 7
type input "0"
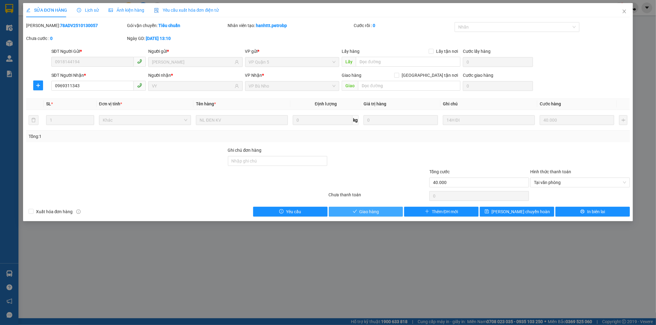
click at [389, 213] on button "Giao hàng" at bounding box center [366, 212] width 74 height 10
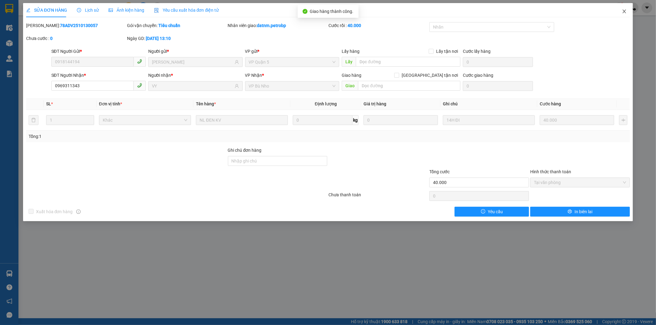
click at [626, 11] on icon "close" at bounding box center [624, 11] width 5 height 5
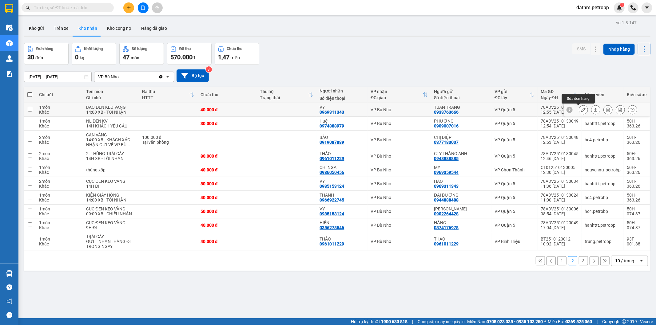
click at [581, 108] on icon at bounding box center [583, 110] width 4 height 4
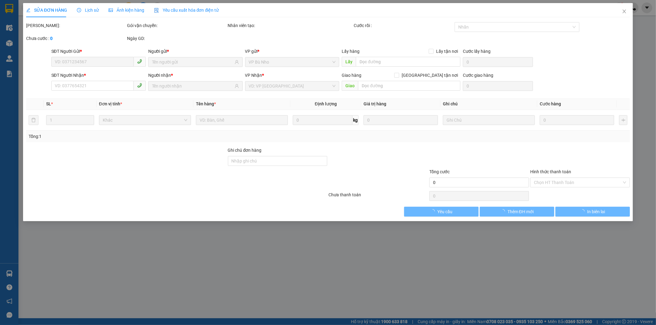
type input "0933763666"
type input "TUẤN TRANG"
type input "0969311343"
type input "VY"
type input "40.000"
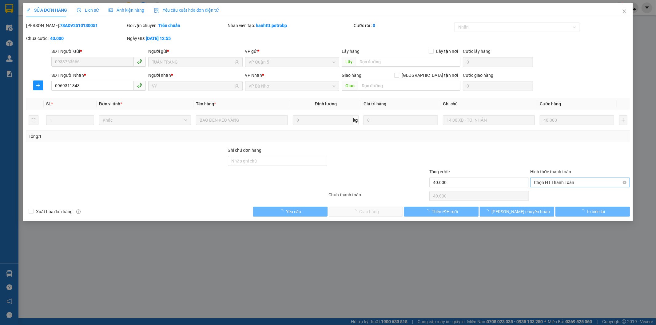
click at [552, 180] on span "Chọn HT Thanh Toán" at bounding box center [580, 182] width 92 height 9
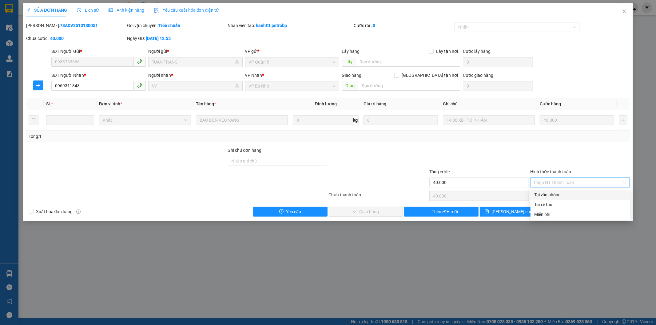
click at [549, 193] on div "Tại văn phòng" at bounding box center [580, 195] width 92 height 7
type input "0"
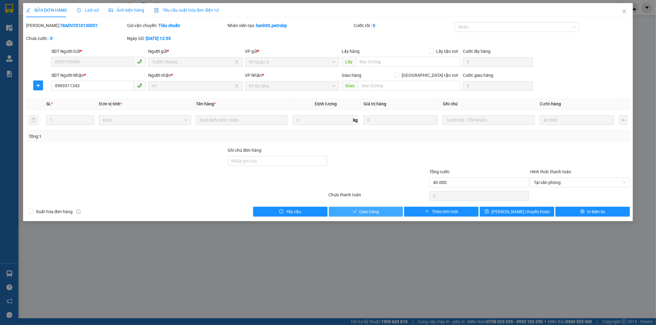
click at [381, 210] on button "Giao hàng" at bounding box center [366, 212] width 74 height 10
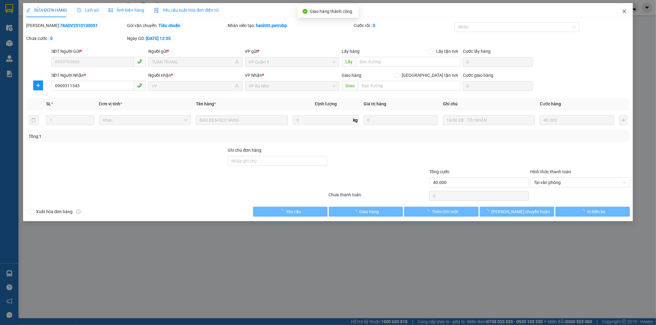
click at [625, 11] on icon "close" at bounding box center [624, 11] width 5 height 5
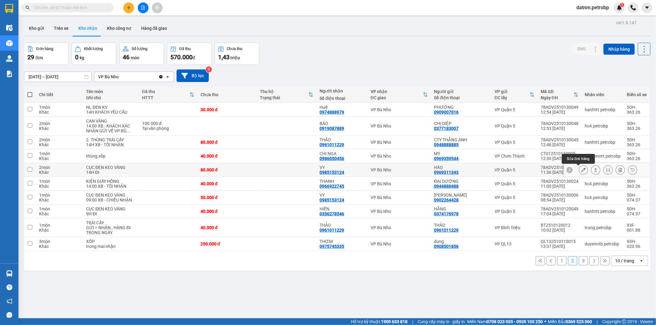
click at [581, 171] on icon at bounding box center [583, 170] width 4 height 4
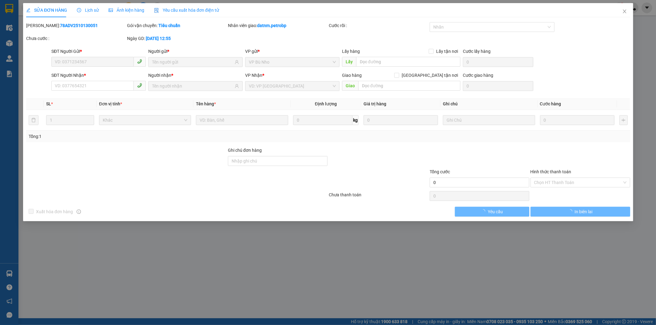
type input "0969311343"
type input "HÀO"
type input "0985153124"
type input "VY"
type input "80.000"
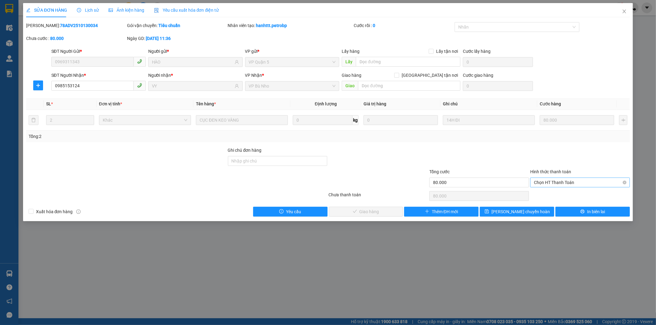
click at [543, 181] on span "Chọn HT Thanh Toán" at bounding box center [580, 182] width 92 height 9
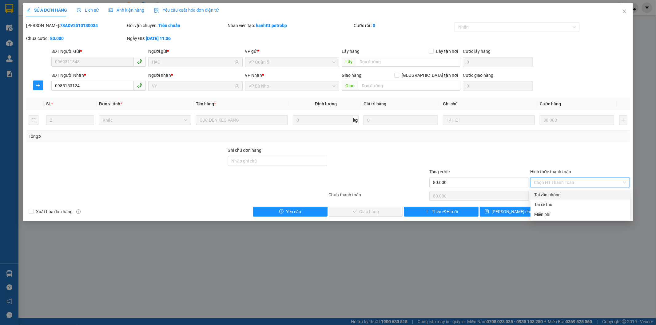
click at [545, 192] on div "Tại văn phòng" at bounding box center [580, 195] width 92 height 7
type input "0"
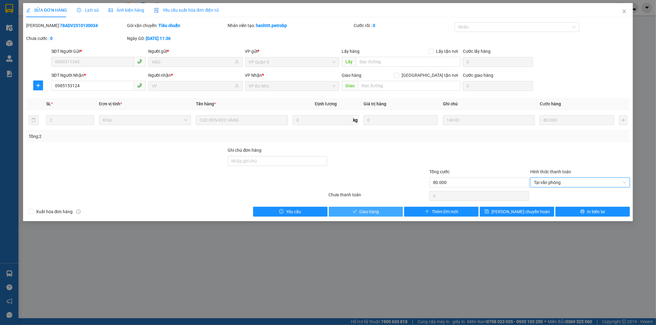
click at [396, 211] on button "Giao hàng" at bounding box center [366, 212] width 74 height 10
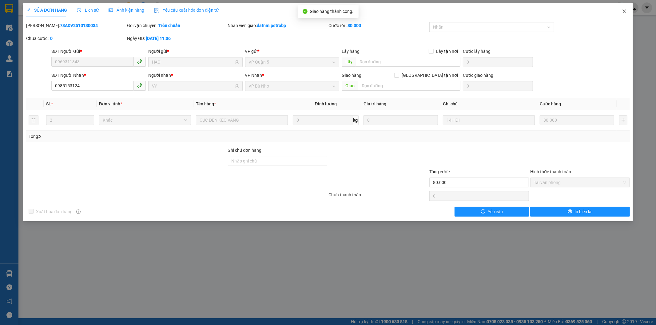
click at [623, 10] on icon "close" at bounding box center [624, 11] width 5 height 5
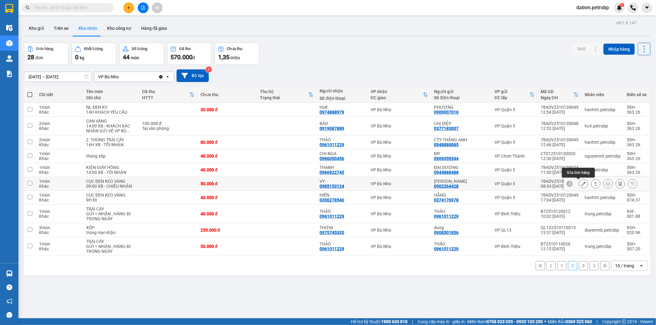
click at [581, 186] on icon at bounding box center [583, 184] width 4 height 4
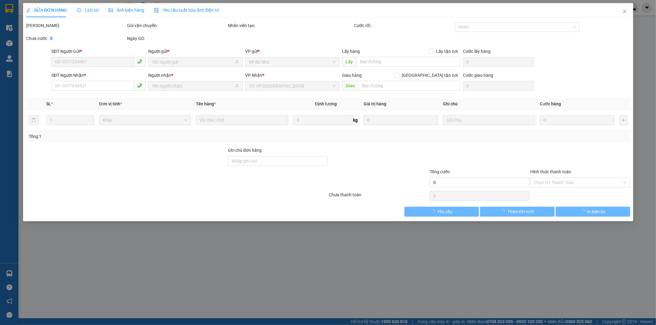
type input "0902264428"
type input "[PERSON_NAME]"
type input "0985153124"
type input "VY"
type input "50.000"
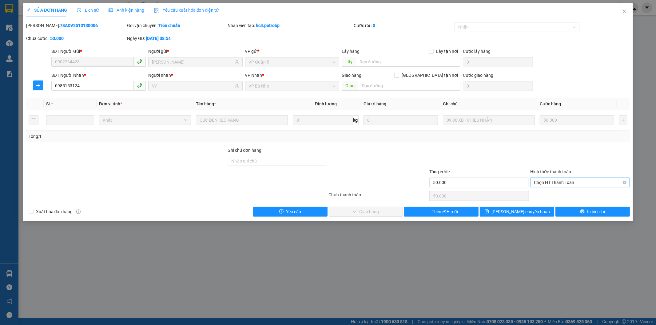
click at [564, 179] on span "Chọn HT Thanh Toán" at bounding box center [580, 182] width 92 height 9
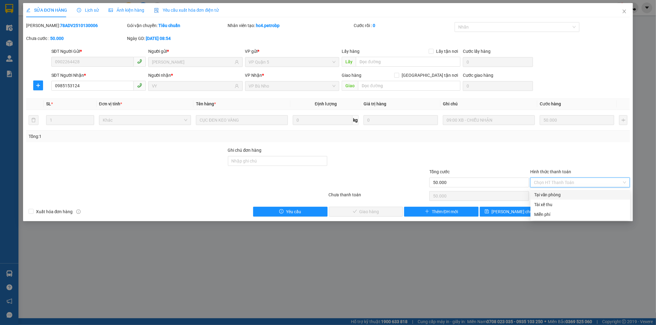
click at [551, 195] on div "Tại văn phòng" at bounding box center [580, 195] width 92 height 7
type input "0"
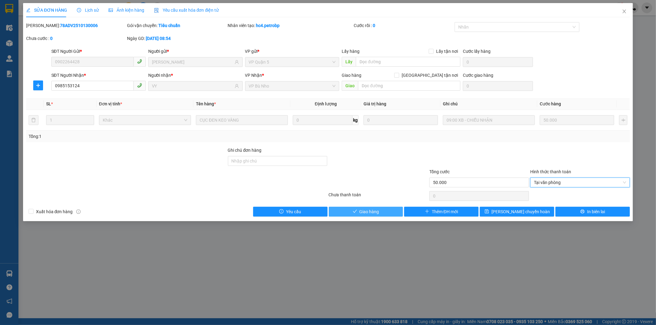
click at [391, 210] on button "Giao hàng" at bounding box center [366, 212] width 74 height 10
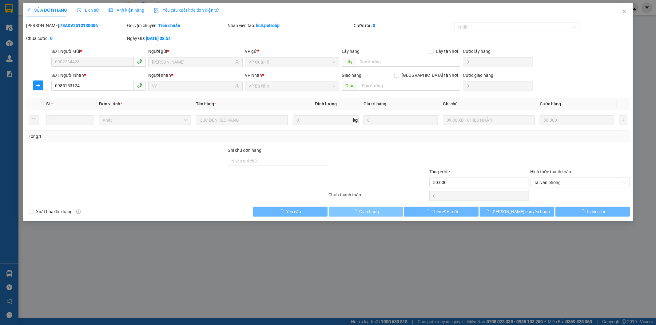
click at [391, 210] on button "Giao hàng" at bounding box center [366, 212] width 74 height 10
click at [624, 10] on icon "close" at bounding box center [624, 11] width 5 height 5
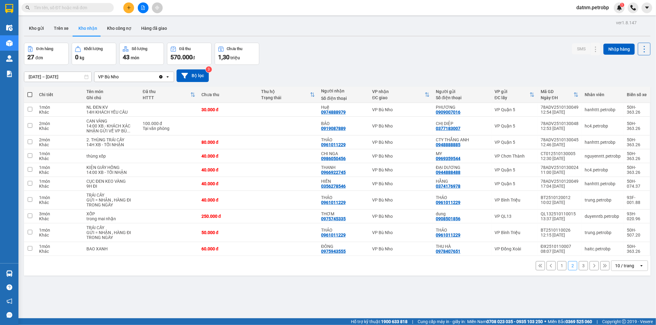
click at [579, 266] on button "3" at bounding box center [583, 265] width 9 height 9
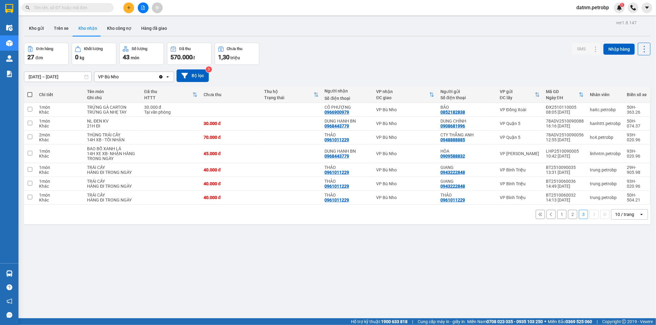
click at [557, 215] on button "1" at bounding box center [561, 214] width 9 height 9
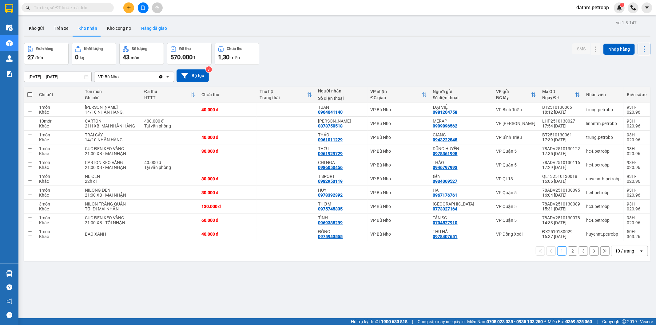
click at [152, 28] on button "Hàng đã giao" at bounding box center [154, 28] width 36 height 15
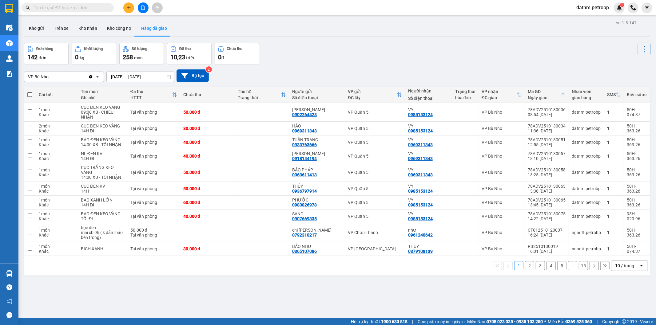
click at [525, 265] on button "2" at bounding box center [529, 265] width 9 height 9
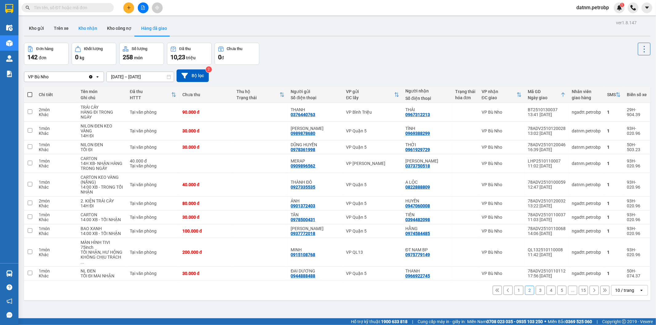
click at [84, 23] on button "Kho nhận" at bounding box center [87, 28] width 29 height 15
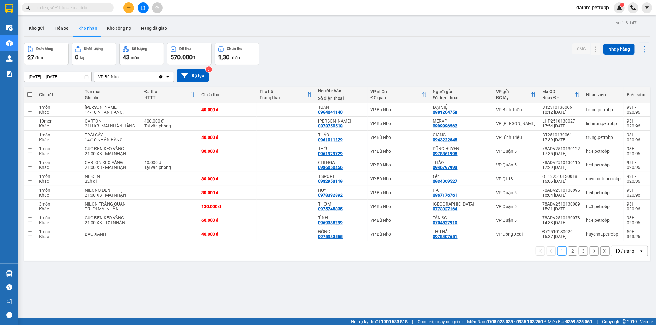
click at [568, 256] on button "2" at bounding box center [572, 251] width 9 height 9
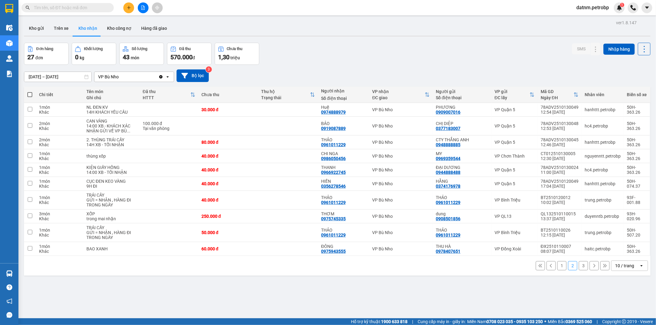
click at [580, 265] on button "3" at bounding box center [583, 265] width 9 height 9
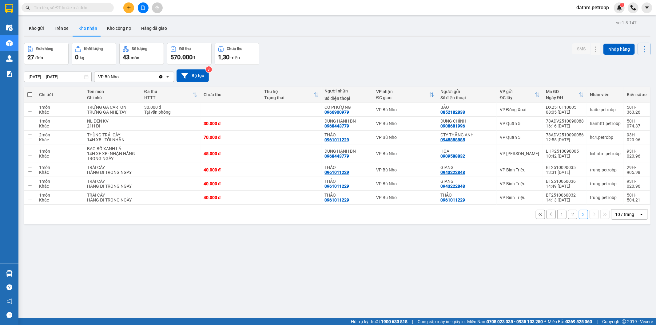
click at [557, 213] on button "1" at bounding box center [561, 214] width 9 height 9
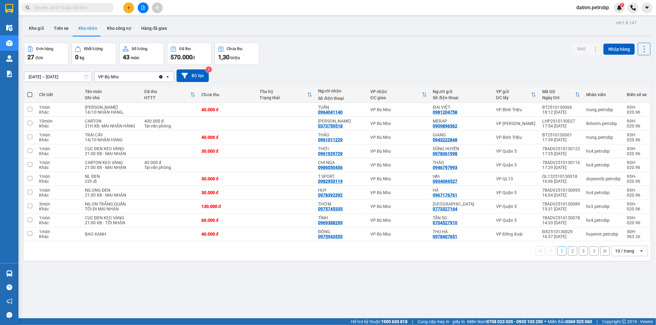
click at [568, 255] on button "2" at bounding box center [572, 251] width 9 height 9
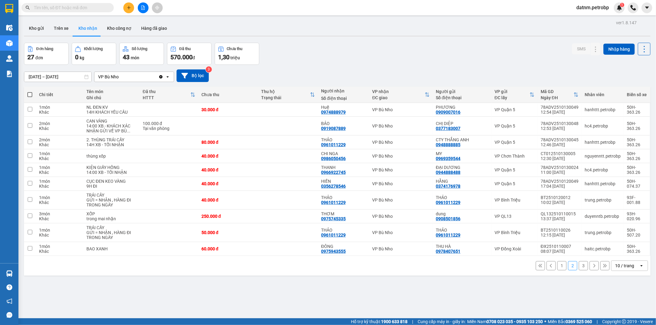
click at [579, 266] on button "3" at bounding box center [583, 265] width 9 height 9
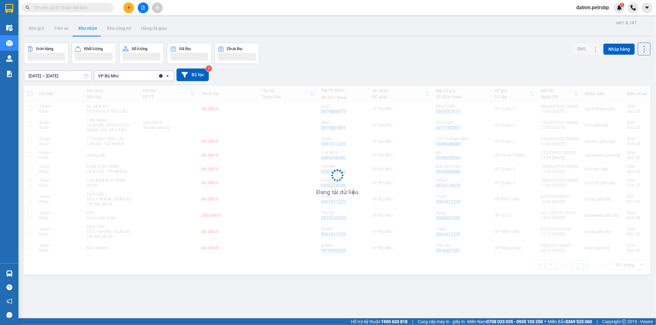
click at [579, 266] on div "Chi tiết Tên món Ghi chú Đã thu HTTT Chưa thu Thu hộ Trạng thái Người nhận Số đ…" at bounding box center [337, 180] width 626 height 189
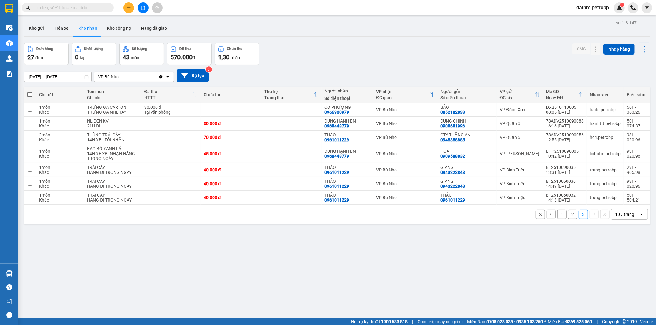
click at [557, 215] on button "1" at bounding box center [561, 214] width 9 height 9
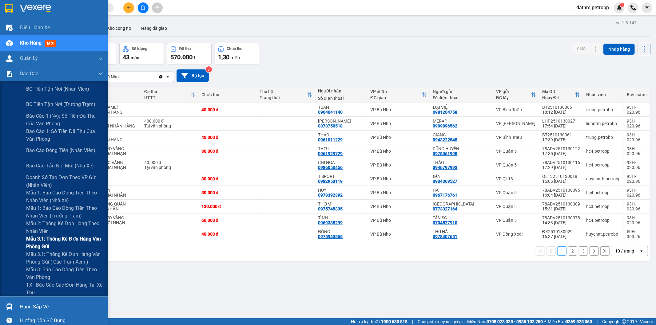
click at [53, 243] on span "Mẫu 3.1: Thống kê đơn hàng văn phòng gửi" at bounding box center [64, 242] width 77 height 15
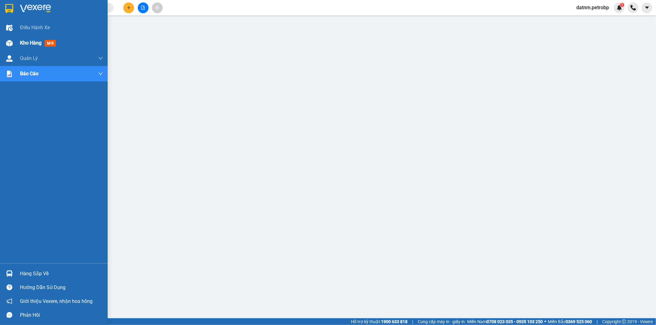
click at [26, 42] on span "Kho hàng" at bounding box center [31, 43] width 22 height 6
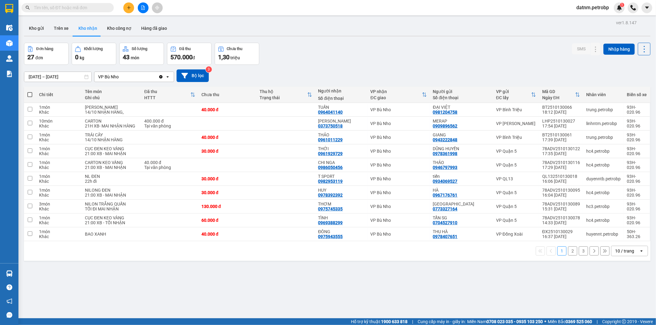
click at [568, 256] on button "2" at bounding box center [572, 251] width 9 height 9
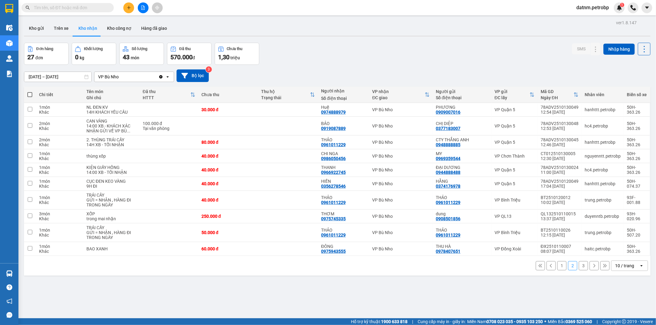
click at [557, 266] on button "1" at bounding box center [561, 265] width 9 height 9
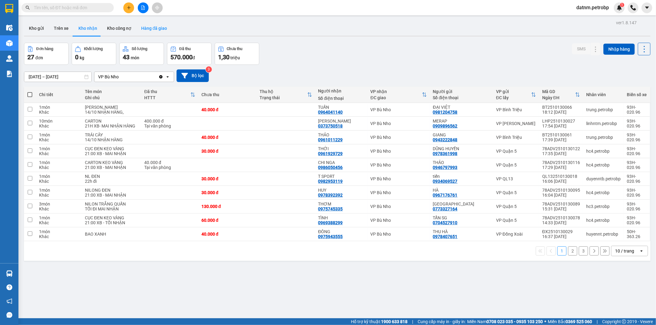
click at [148, 28] on button "Hàng đã giao" at bounding box center [154, 28] width 36 height 15
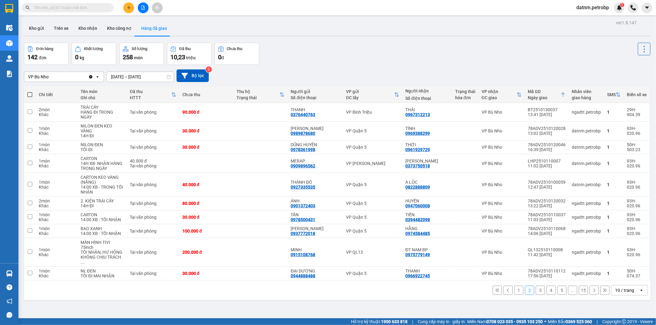
click at [514, 286] on button "1" at bounding box center [518, 290] width 9 height 9
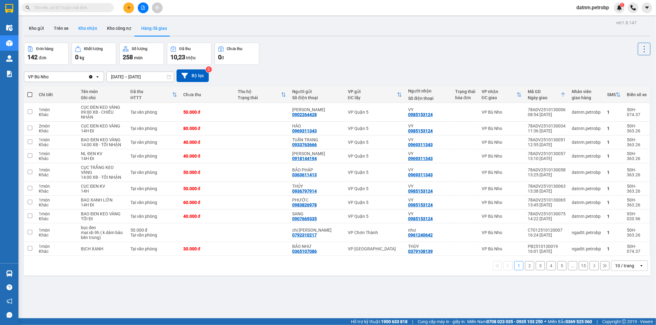
click at [81, 29] on button "Kho nhận" at bounding box center [87, 28] width 29 height 15
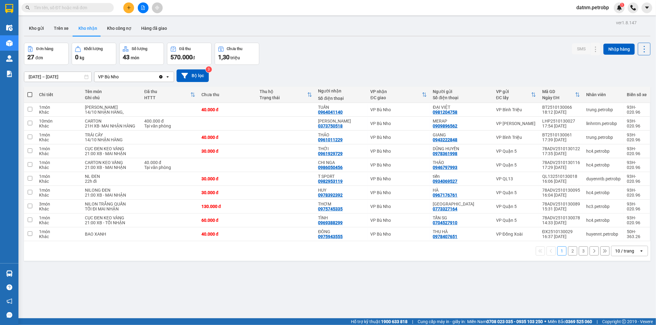
click at [569, 256] on button "2" at bounding box center [572, 251] width 9 height 9
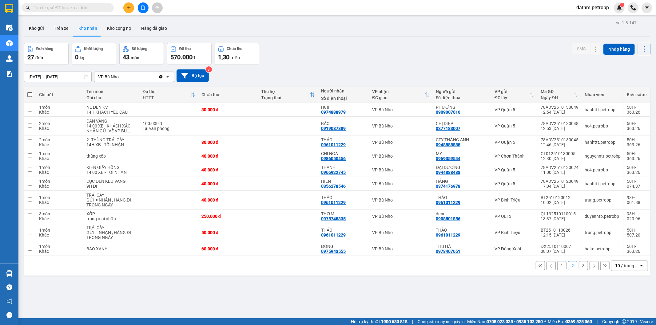
click at [557, 267] on button "1" at bounding box center [561, 265] width 9 height 9
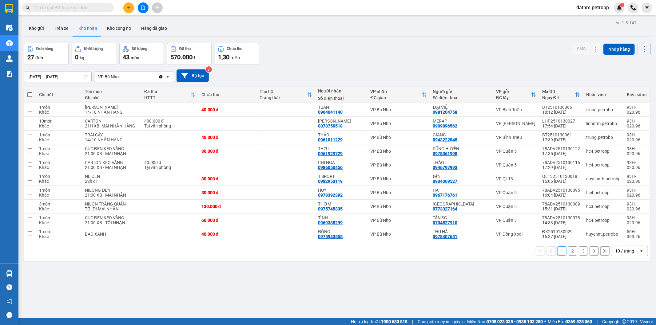
click at [568, 256] on button "2" at bounding box center [572, 251] width 9 height 9
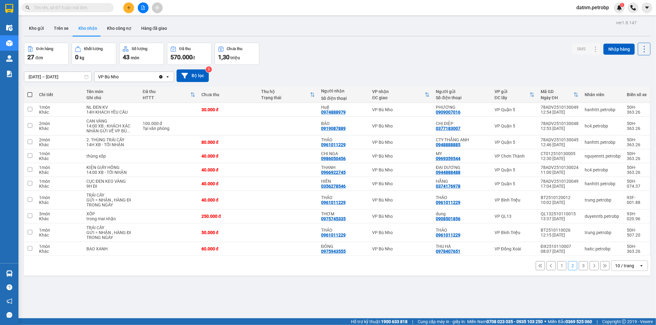
click at [579, 267] on button "3" at bounding box center [583, 265] width 9 height 9
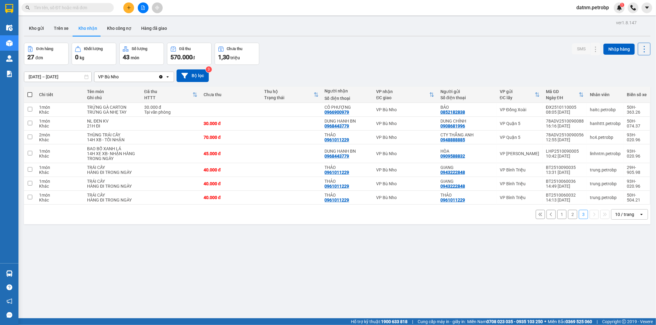
click at [557, 217] on button "1" at bounding box center [561, 214] width 9 height 9
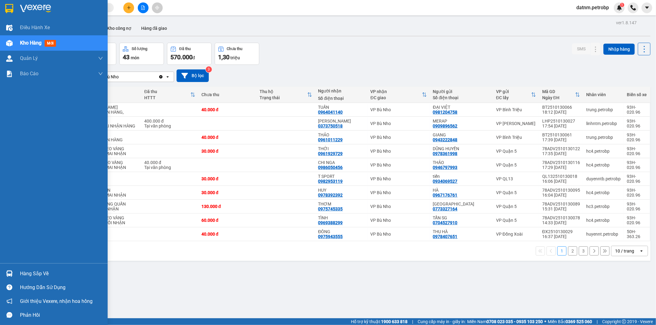
click at [38, 274] on div "Hàng sắp về" at bounding box center [61, 273] width 83 height 9
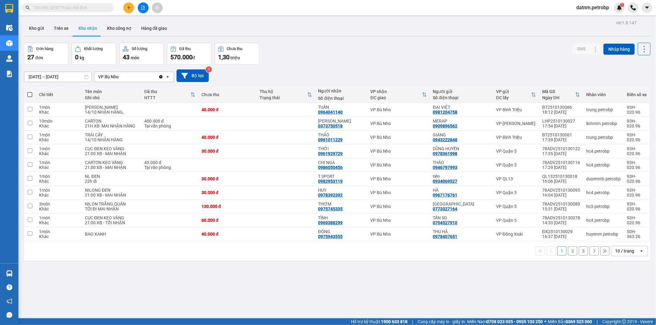
click at [291, 285] on section "Kết quả tìm kiếm ( 1 ) Bộ lọc Ngày tạo đơn gần nhất Mã ĐH Trạng thái Món hàng T…" at bounding box center [328, 162] width 656 height 325
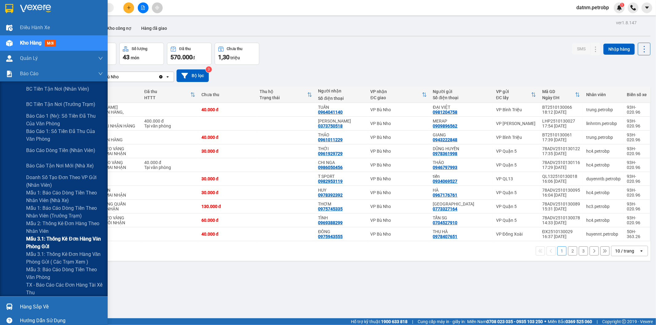
click at [57, 238] on span "Mẫu 3.1: Thống kê đơn hàng văn phòng gửi" at bounding box center [64, 242] width 77 height 15
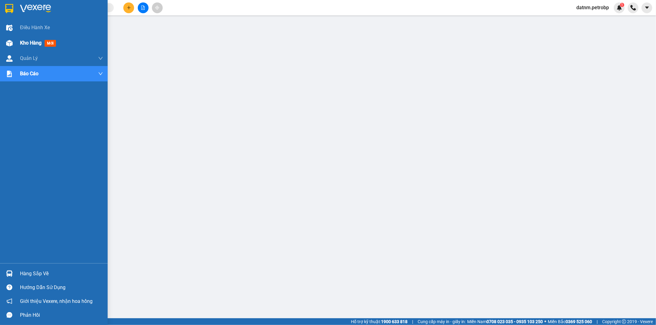
click at [26, 42] on span "Kho hàng" at bounding box center [31, 43] width 22 height 6
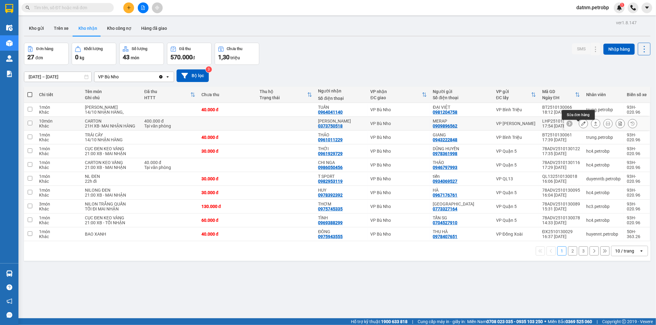
click at [581, 124] on icon at bounding box center [583, 123] width 4 height 4
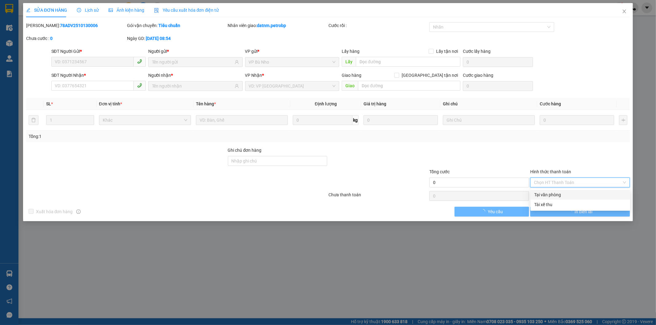
click at [546, 180] on input "Hình thức thanh toán" at bounding box center [578, 182] width 88 height 9
click at [548, 194] on div "Tại văn phòng" at bounding box center [580, 195] width 92 height 7
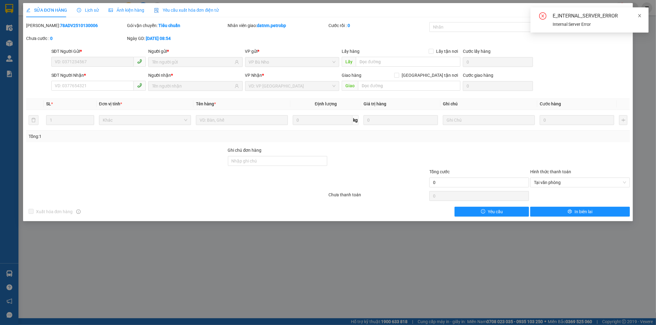
click at [639, 14] on icon "close" at bounding box center [639, 16] width 4 height 4
click at [623, 14] on icon "close" at bounding box center [624, 11] width 5 height 5
click at [623, 14] on div "Kết quả tìm kiếm ( 1 ) Bộ lọc Ngày tạo đơn gần nhất Mã ĐH Trạng thái Món hàng T…" at bounding box center [328, 7] width 656 height 15
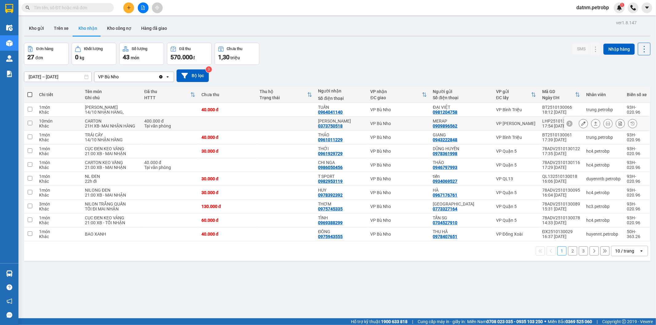
click at [580, 126] on button at bounding box center [583, 123] width 9 height 11
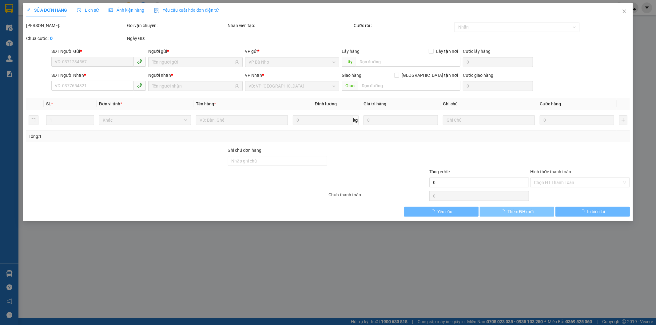
type input "0909896562"
type input "MERAP"
type input "0373750518"
type input "[PERSON_NAME]"
type input "400.000"
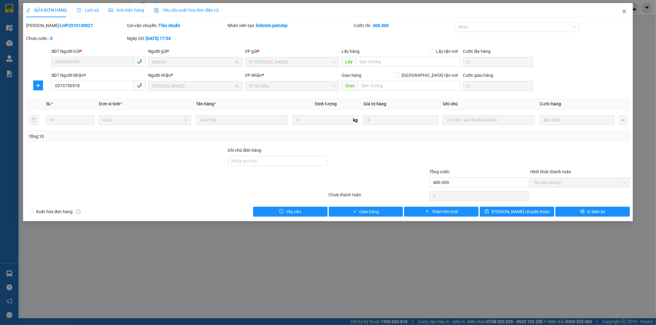
click at [623, 9] on icon "close" at bounding box center [624, 11] width 5 height 5
click at [623, 9] on div "1" at bounding box center [619, 7] width 11 height 11
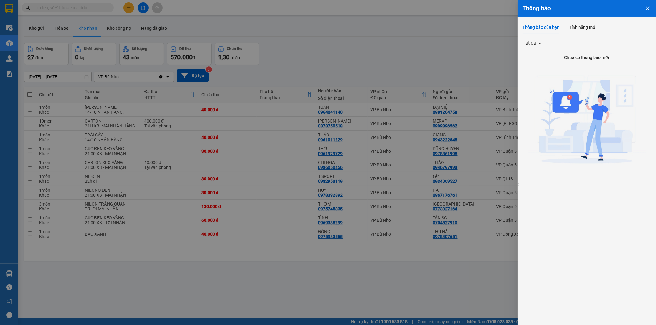
click at [650, 9] on button "Close" at bounding box center [647, 8] width 17 height 16
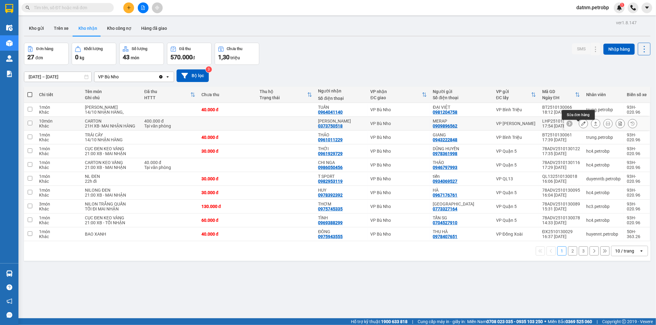
click at [581, 126] on icon at bounding box center [583, 123] width 4 height 4
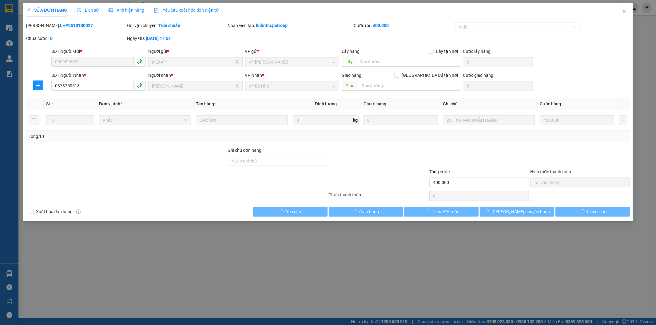
type input "0909896562"
type input "MERAP"
type input "0373750518"
type input "[PERSON_NAME]"
type input "400.000"
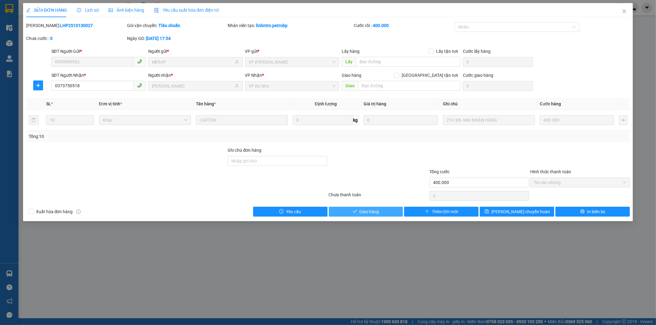
click at [381, 209] on button "Giao hàng" at bounding box center [366, 212] width 74 height 10
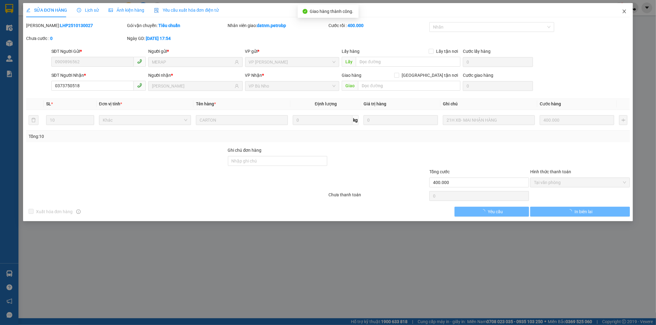
click at [622, 11] on icon "close" at bounding box center [624, 11] width 5 height 5
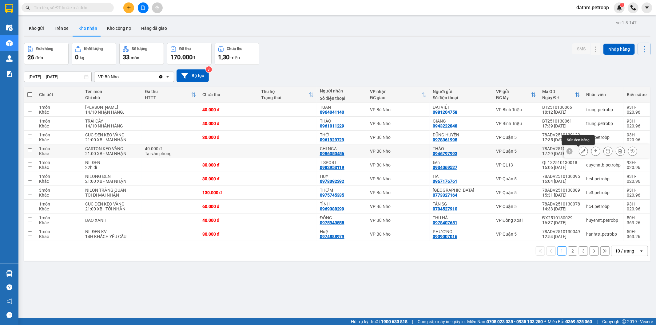
click at [581, 150] on icon at bounding box center [583, 151] width 4 height 4
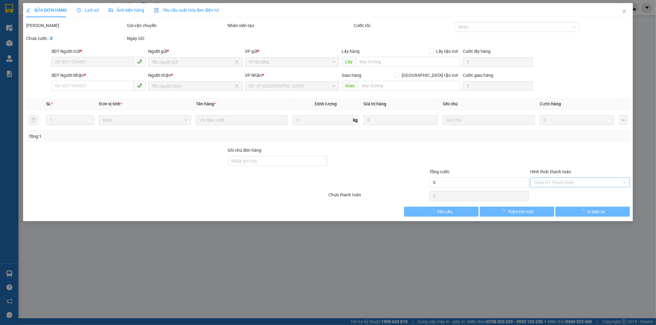
click at [549, 179] on input "Hình thức thanh toán" at bounding box center [578, 182] width 88 height 9
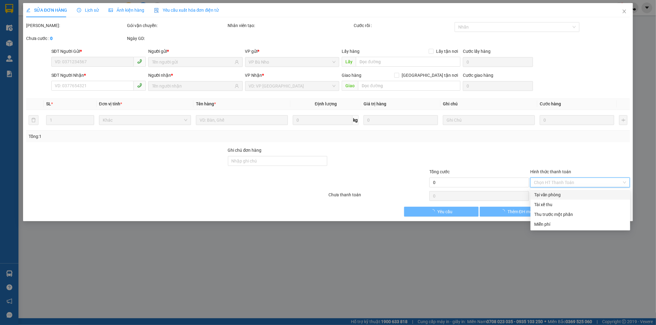
click at [551, 195] on div "Tại văn phòng" at bounding box center [580, 195] width 92 height 7
type input "0"
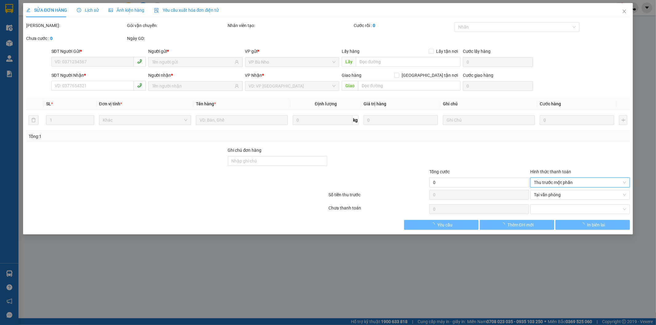
type input "0946797993"
type input "THẢO"
type input "0986050456"
type input "CHI NGA"
type input "40.000"
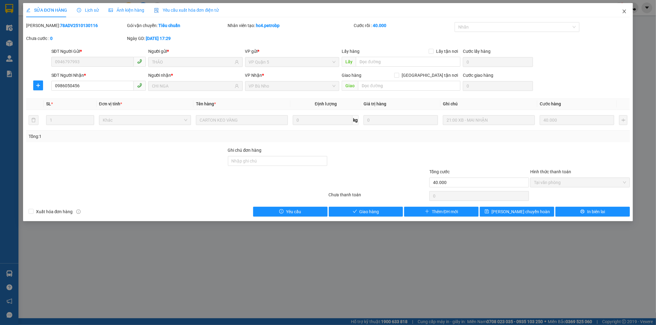
click at [623, 11] on icon "close" at bounding box center [624, 11] width 5 height 5
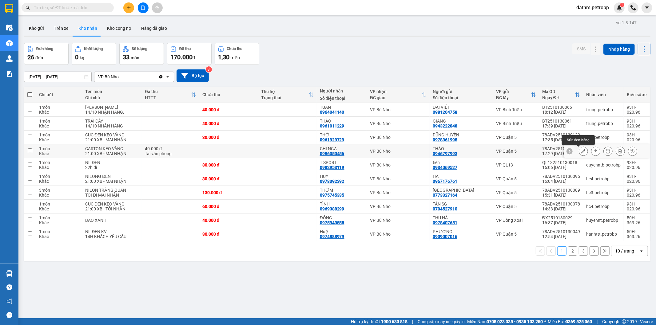
click at [581, 151] on icon at bounding box center [583, 151] width 4 height 4
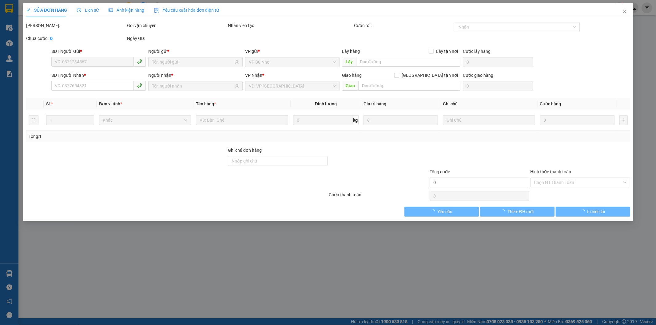
type input "0946797993"
type input "THẢO"
type input "0986050456"
type input "CHI NGA"
type input "40.000"
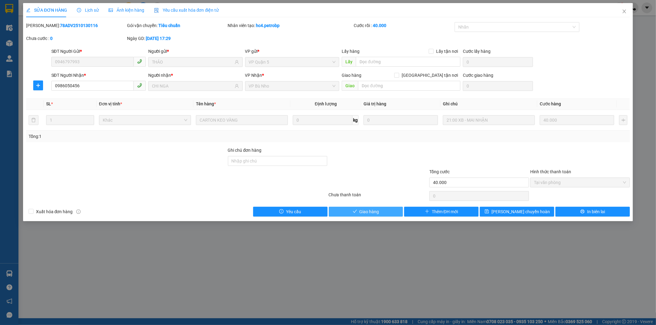
click at [371, 211] on span "Giao hàng" at bounding box center [369, 211] width 20 height 7
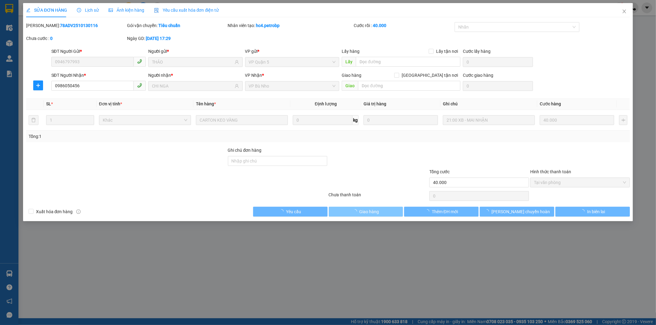
click at [371, 211] on span "Giao hàng" at bounding box center [369, 211] width 20 height 7
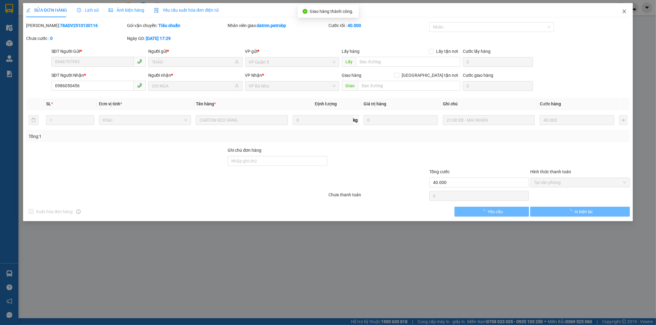
click at [620, 10] on span "Close" at bounding box center [623, 11] width 17 height 17
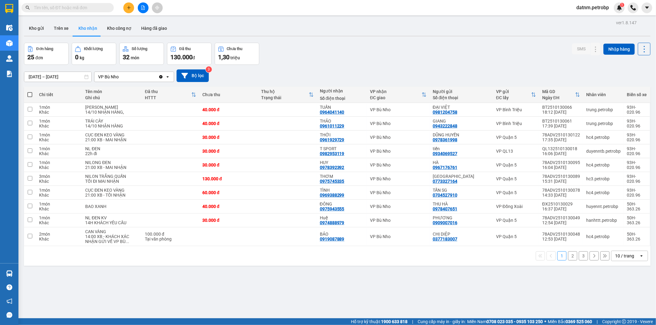
click at [569, 255] on button "2" at bounding box center [572, 255] width 9 height 9
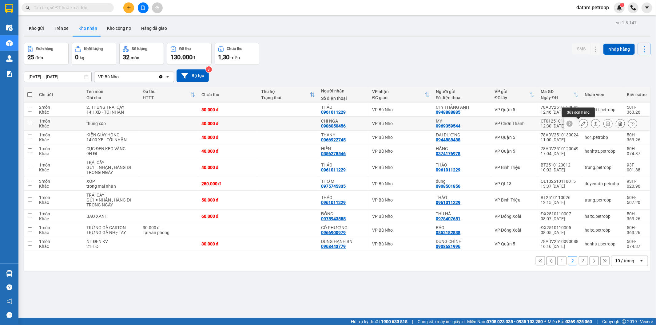
click at [581, 121] on icon at bounding box center [583, 123] width 4 height 4
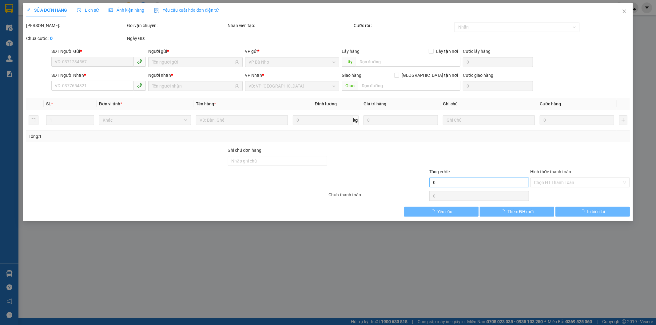
type input "0969359544"
type input "MY"
type input "0986050456"
type input "CHI NGA"
type input "40.000"
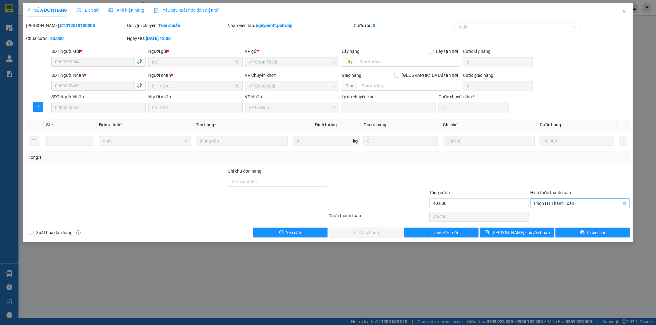
click at [539, 201] on span "Chọn HT Thanh Toán" at bounding box center [580, 203] width 92 height 9
click at [543, 217] on div "Tại văn phòng" at bounding box center [580, 215] width 92 height 7
type input "0"
click at [388, 228] on button "Giao hàng" at bounding box center [366, 233] width 74 height 10
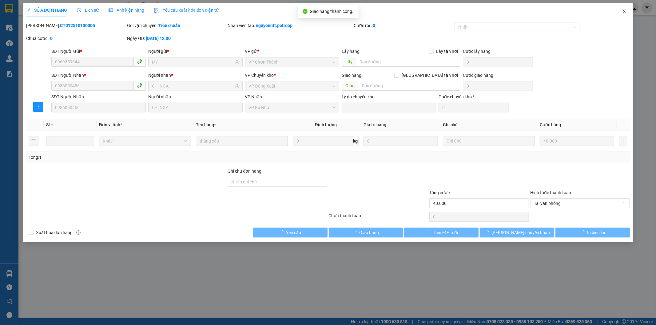
click at [625, 12] on icon "close" at bounding box center [624, 11] width 5 height 5
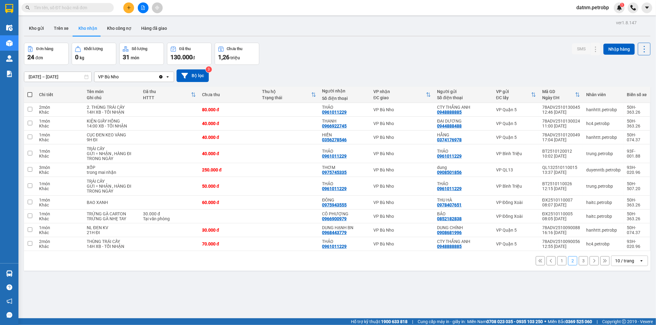
click at [579, 261] on button "3" at bounding box center [583, 260] width 9 height 9
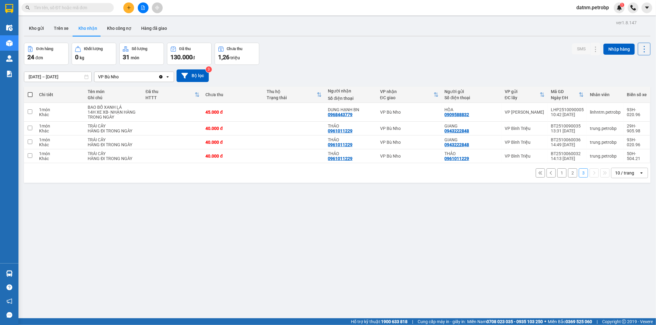
click at [568, 175] on button "2" at bounding box center [572, 172] width 9 height 9
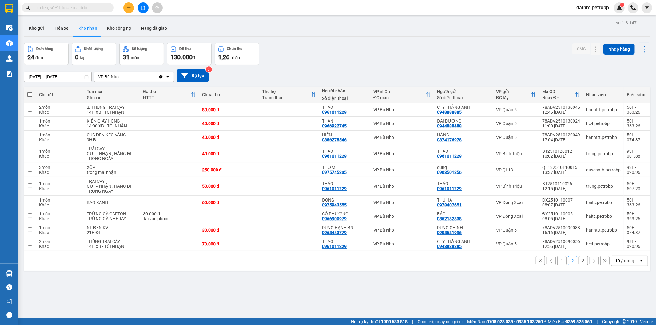
click at [579, 262] on button "3" at bounding box center [583, 260] width 9 height 9
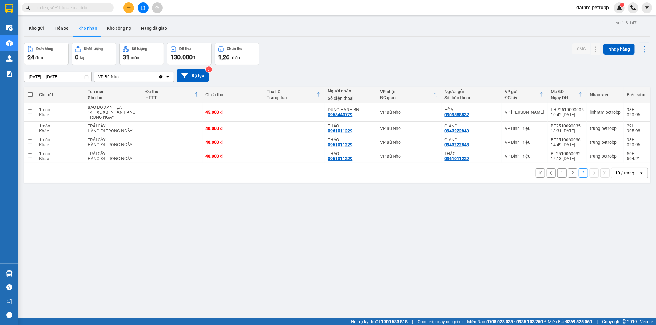
click at [569, 176] on button "2" at bounding box center [572, 172] width 9 height 9
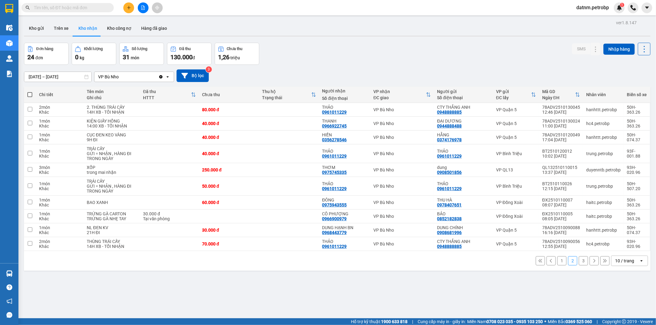
click at [557, 265] on button "1" at bounding box center [561, 260] width 9 height 9
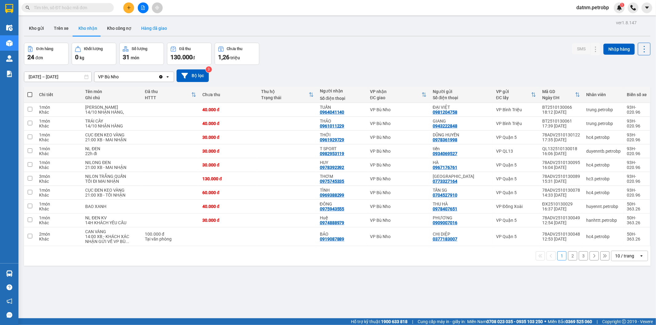
click at [146, 28] on button "Hàng đã giao" at bounding box center [154, 28] width 36 height 15
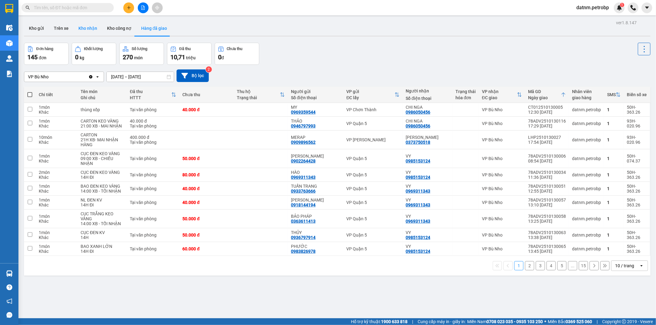
click at [88, 23] on button "Kho nhận" at bounding box center [87, 28] width 29 height 15
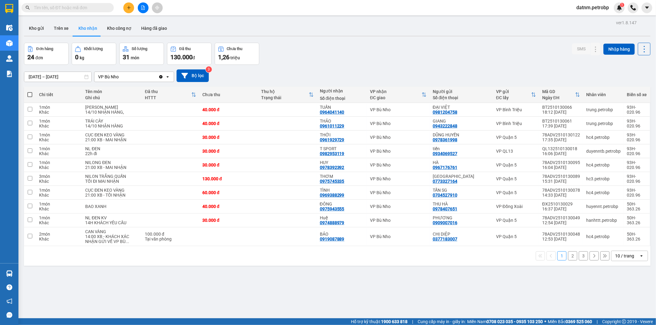
click at [569, 261] on button "2" at bounding box center [572, 255] width 9 height 9
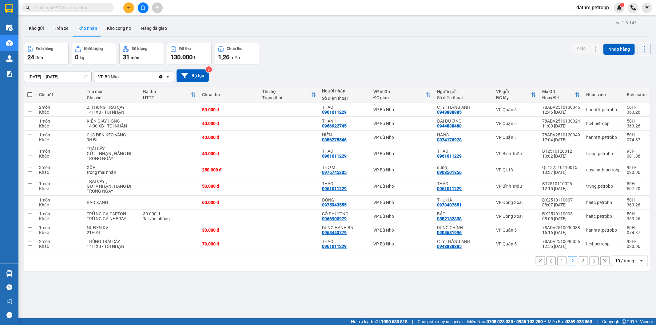
click at [557, 259] on button "1" at bounding box center [561, 260] width 9 height 9
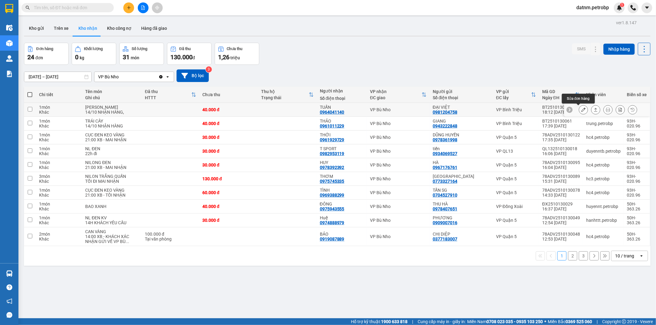
click at [579, 106] on button at bounding box center [583, 110] width 9 height 11
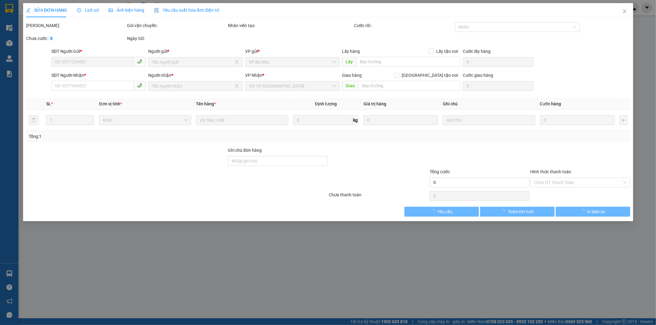
type input "0981204758"
type input "ĐẠI VIỆT"
type input "0964041140"
type input "TUẤN"
type input "40.000"
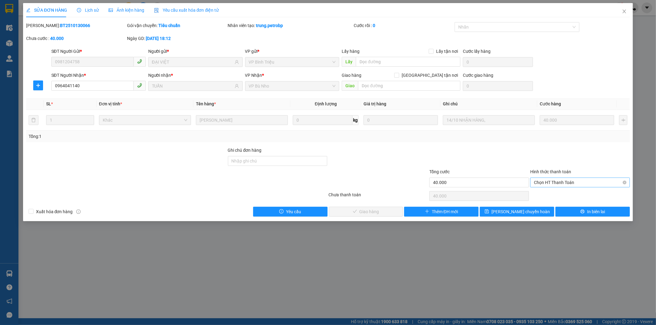
click at [545, 183] on span "Chọn HT Thanh Toán" at bounding box center [580, 182] width 92 height 9
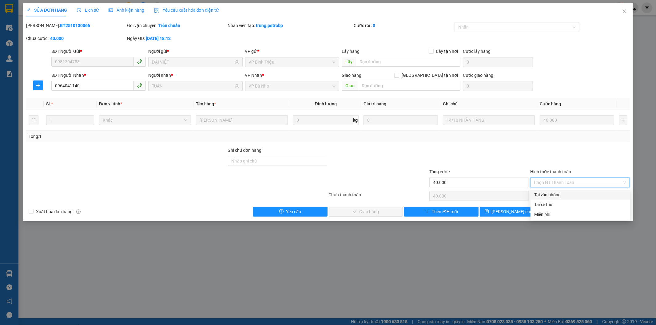
click at [545, 193] on div "Tại văn phòng" at bounding box center [580, 195] width 92 height 7
type input "0"
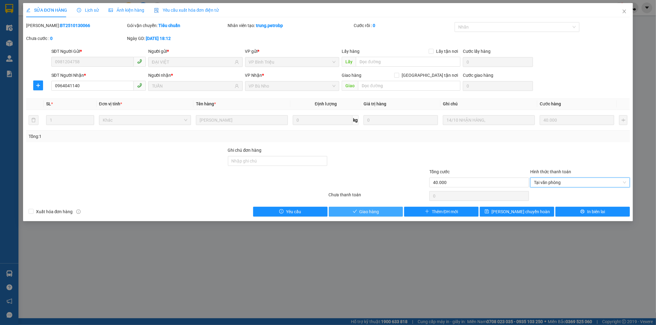
click at [385, 214] on button "Giao hàng" at bounding box center [366, 212] width 74 height 10
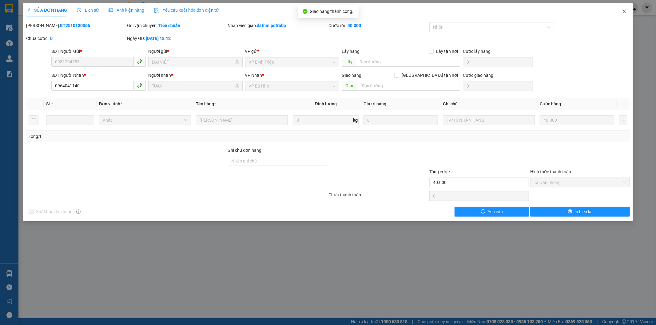
click at [622, 11] on icon "close" at bounding box center [624, 11] width 5 height 5
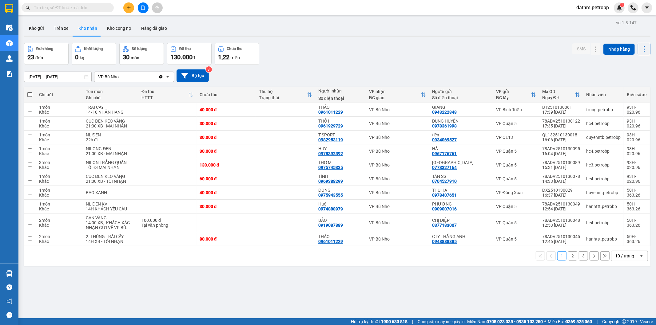
click at [568, 256] on button "2" at bounding box center [572, 255] width 9 height 9
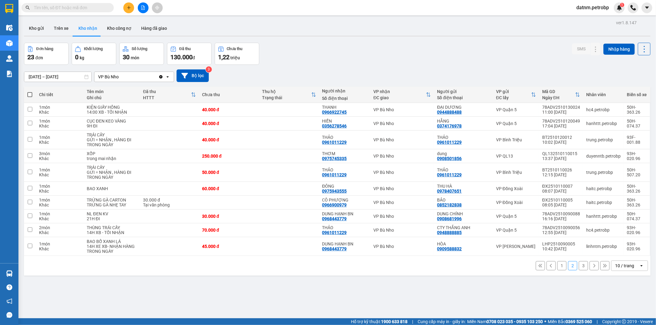
click at [580, 267] on button "3" at bounding box center [583, 265] width 9 height 9
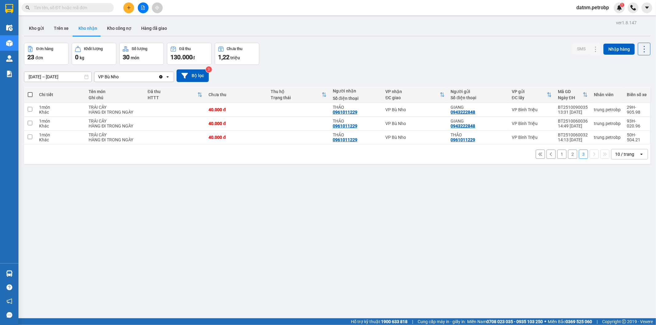
click at [568, 155] on button "2" at bounding box center [572, 154] width 9 height 9
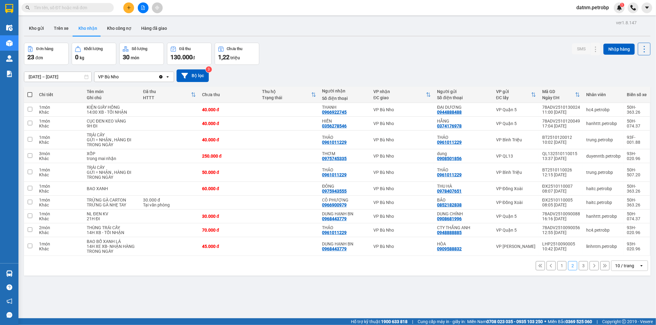
click at [559, 267] on button "1" at bounding box center [561, 265] width 9 height 9
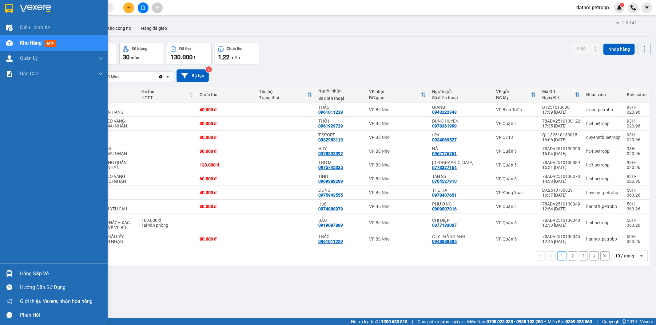
click at [34, 276] on div "Hàng sắp về" at bounding box center [61, 273] width 83 height 9
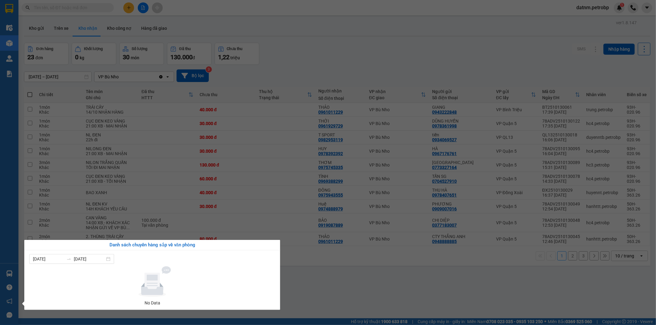
click at [314, 289] on section "Kết quả tìm kiếm ( 1 ) Bộ lọc Ngày tạo đơn gần nhất Mã ĐH Trạng thái Món hàng T…" at bounding box center [328, 162] width 656 height 325
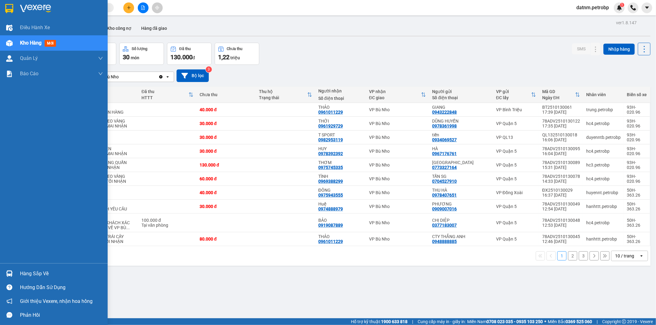
click at [48, 275] on div "Hàng sắp về" at bounding box center [61, 273] width 83 height 9
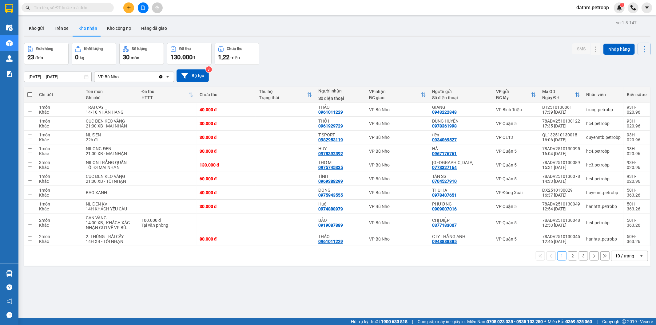
click at [354, 312] on section "Kết quả tìm kiếm ( 1 ) Bộ lọc Ngày tạo đơn gần nhất Mã ĐH Trạng thái Món hàng T…" at bounding box center [328, 162] width 656 height 325
click at [579, 257] on button "3" at bounding box center [583, 255] width 9 height 9
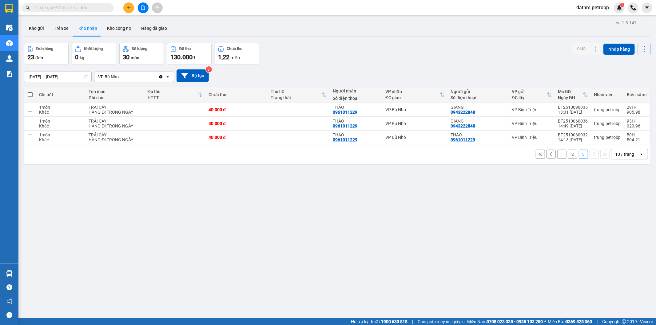
click at [557, 155] on button "1" at bounding box center [561, 154] width 9 height 9
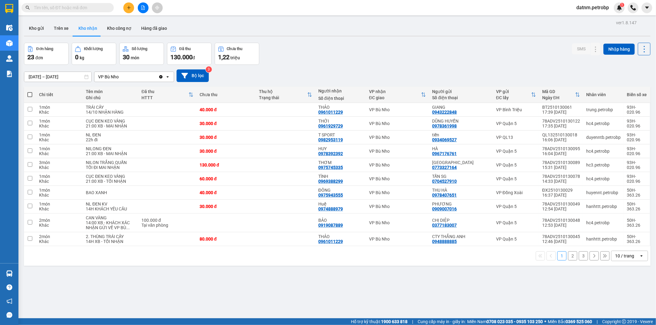
click at [568, 260] on button "2" at bounding box center [572, 255] width 9 height 9
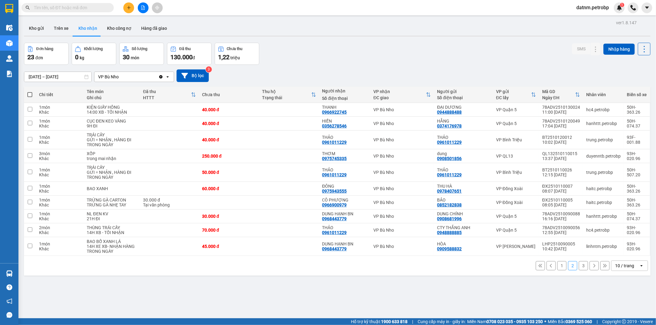
click at [557, 264] on button "1" at bounding box center [561, 265] width 9 height 9
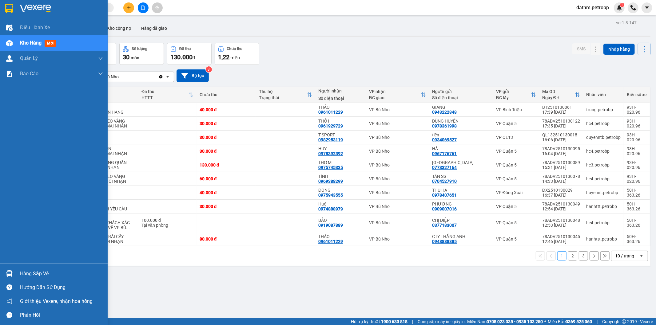
click at [31, 274] on div "Hàng sắp về" at bounding box center [61, 273] width 83 height 9
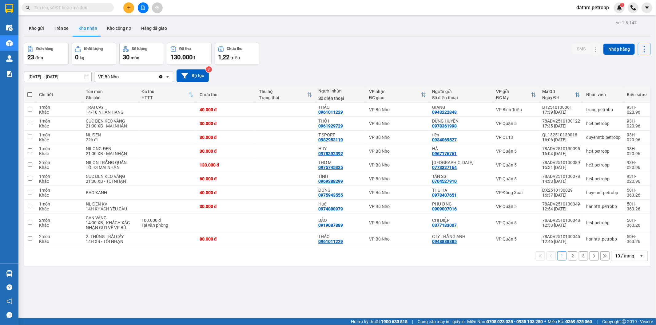
click at [358, 299] on section "Kết quả tìm kiếm ( 1 ) Bộ lọc Ngày tạo đơn gần nhất Mã ĐH Trạng thái Món hàng T…" at bounding box center [328, 162] width 656 height 325
click at [568, 255] on button "2" at bounding box center [572, 255] width 9 height 9
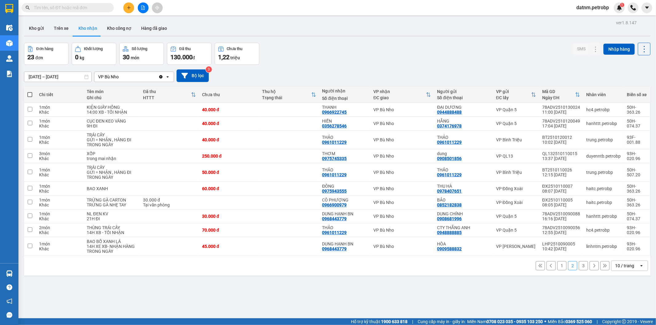
click at [557, 269] on button "1" at bounding box center [561, 265] width 9 height 9
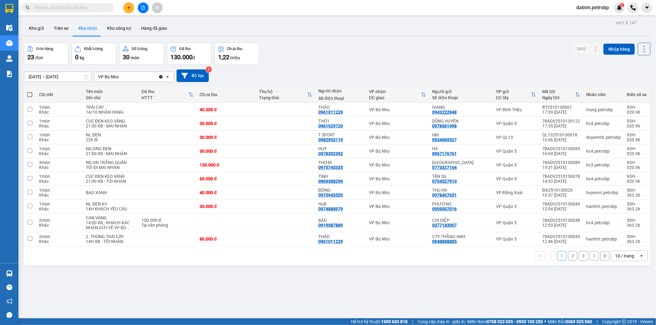
click at [90, 28] on button "Kho nhận" at bounding box center [87, 28] width 29 height 15
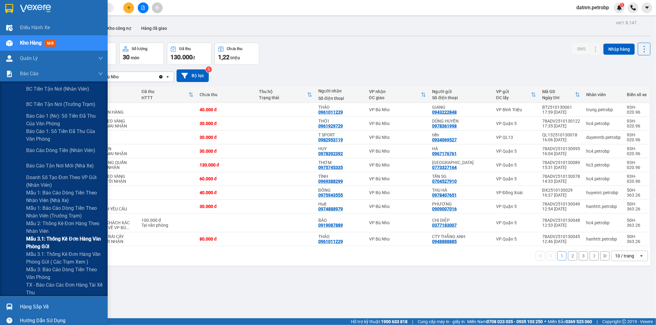
click at [45, 241] on span "Mẫu 3.1: Thống kê đơn hàng văn phòng gửi" at bounding box center [64, 242] width 77 height 15
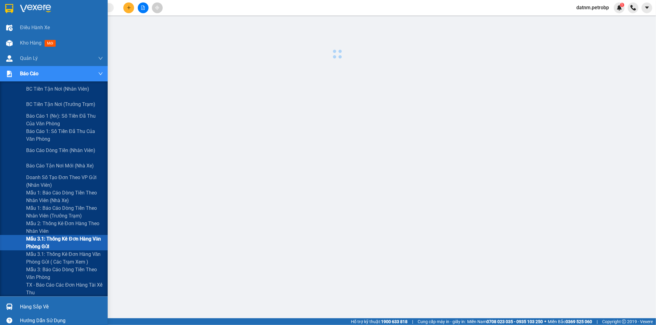
click at [45, 241] on span "Mẫu 3.1: Thống kê đơn hàng văn phòng gửi" at bounding box center [64, 242] width 77 height 15
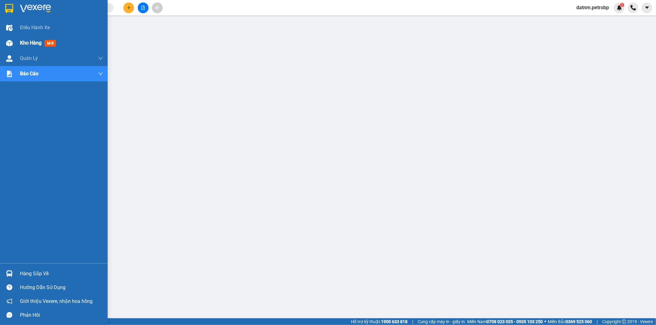
click at [27, 40] on span "Kho hàng" at bounding box center [31, 43] width 22 height 6
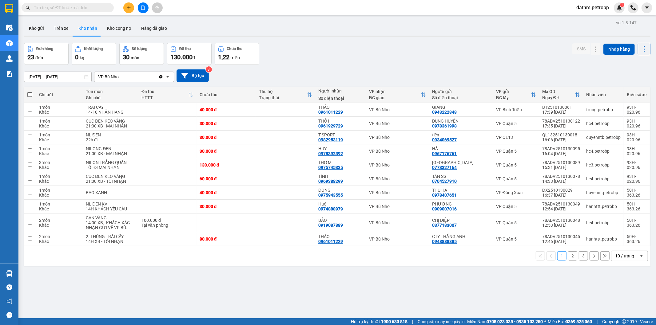
click at [568, 259] on button "2" at bounding box center [572, 255] width 9 height 9
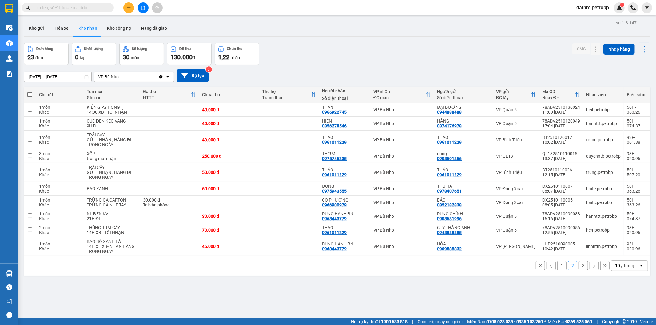
click at [579, 267] on button "3" at bounding box center [583, 265] width 9 height 9
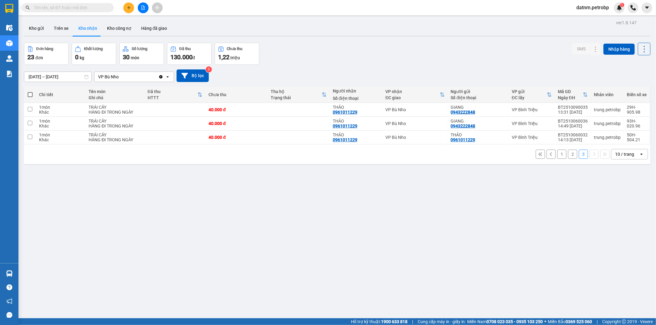
click at [568, 153] on button "2" at bounding box center [572, 154] width 9 height 9
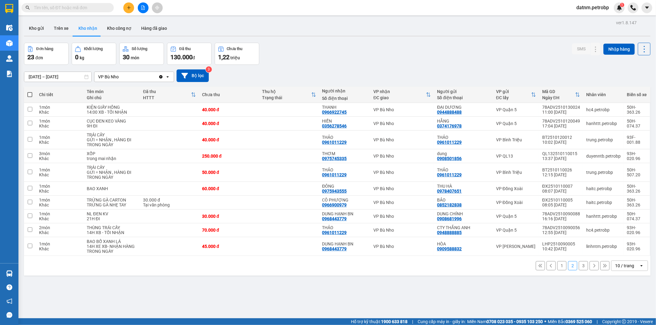
click at [557, 266] on button "1" at bounding box center [561, 265] width 9 height 9
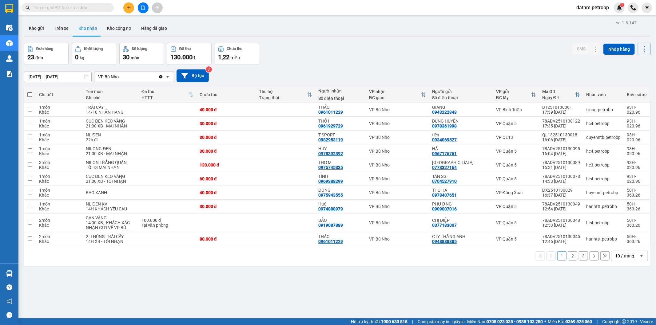
click at [568, 257] on button "2" at bounding box center [572, 255] width 9 height 9
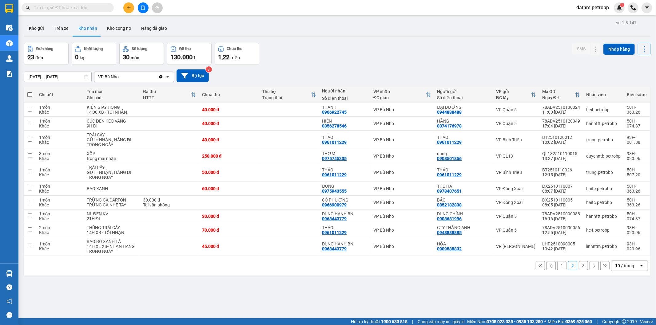
click at [579, 268] on button "3" at bounding box center [583, 265] width 9 height 9
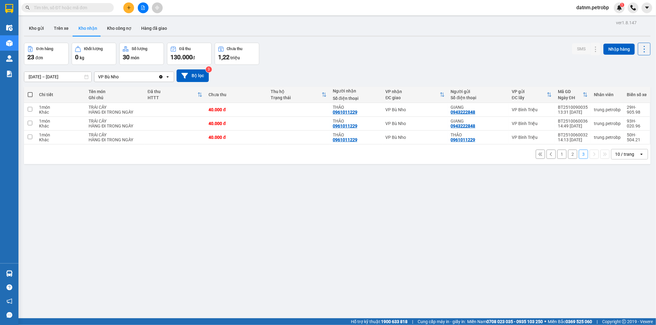
click at [568, 156] on button "2" at bounding box center [572, 154] width 9 height 9
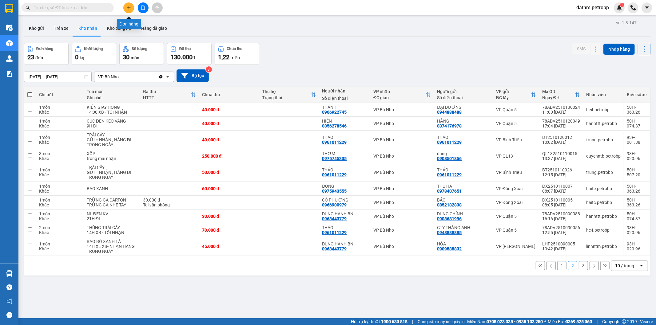
click at [129, 7] on icon "plus" at bounding box center [129, 8] width 4 height 4
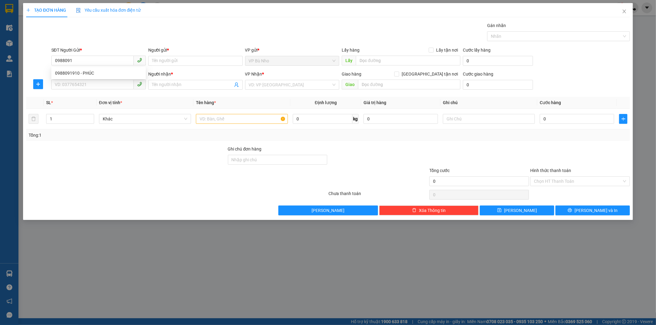
click at [100, 68] on div "0988091910 0988091910 - PHÚC" at bounding box center [98, 73] width 94 height 12
click at [101, 61] on input "0988091" at bounding box center [92, 61] width 82 height 10
click at [95, 74] on div "0988091910 - PHÚC" at bounding box center [98, 73] width 87 height 7
type input "0988091910"
type input "PHÚC"
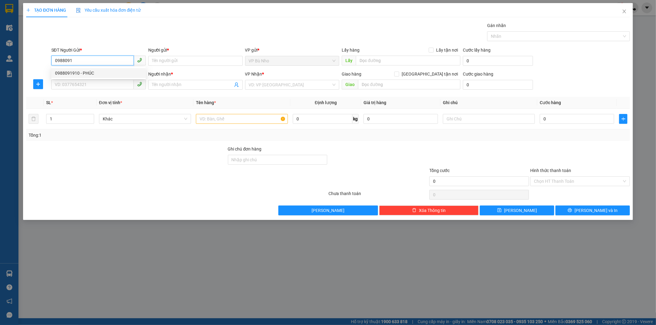
type input "0983967689"
type input "A ĐÔNG"
type input "CHỢ ĐỒNG PHÚ"
type input "50.000"
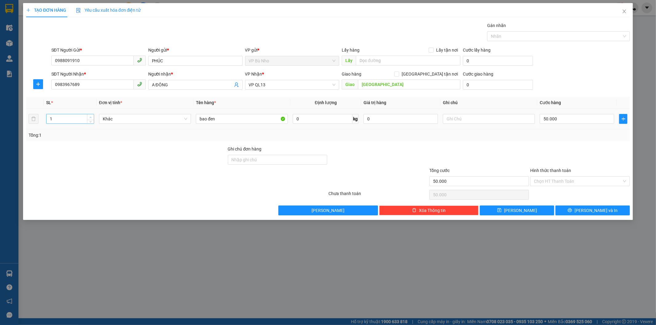
type input "2"
click at [89, 117] on span "up" at bounding box center [91, 118] width 4 height 4
click at [569, 118] on input "50.000" at bounding box center [576, 119] width 74 height 10
type input "0"
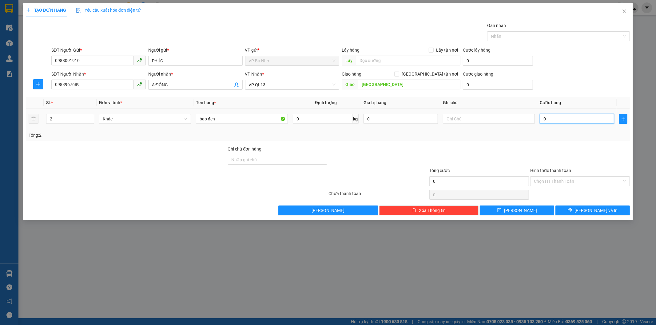
type input "0"
type input "9"
type input "09"
type input "90"
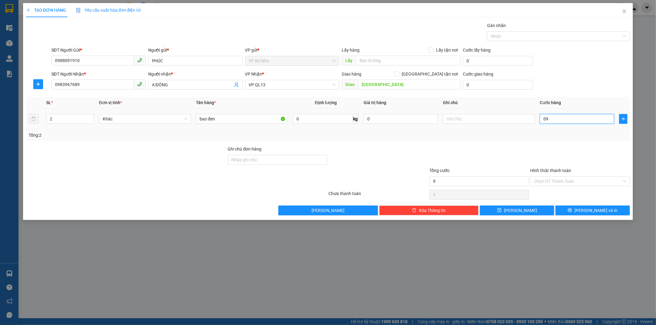
type input "90"
type input "090"
type input "90.000"
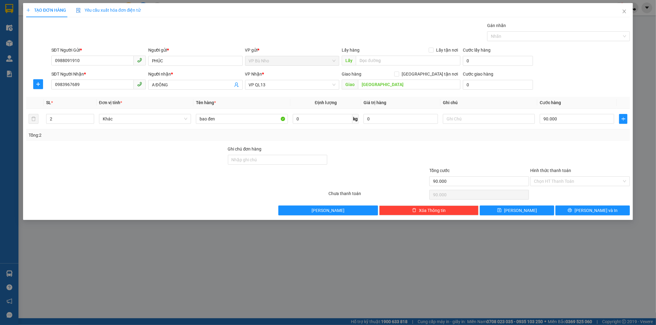
click at [563, 135] on div "Tổng: 2" at bounding box center [328, 135] width 599 height 7
click at [557, 179] on input "Hình thức thanh toán" at bounding box center [578, 181] width 88 height 9
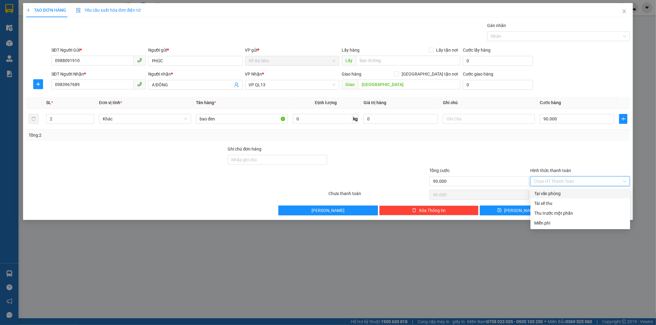
click at [553, 196] on div "Tại văn phòng" at bounding box center [580, 193] width 92 height 7
type input "0"
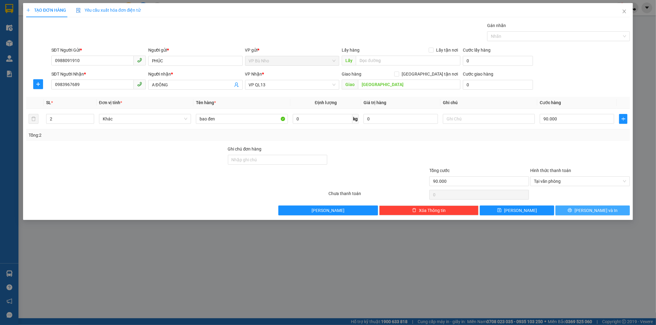
click at [609, 210] on button "Lưu và In" at bounding box center [592, 211] width 74 height 10
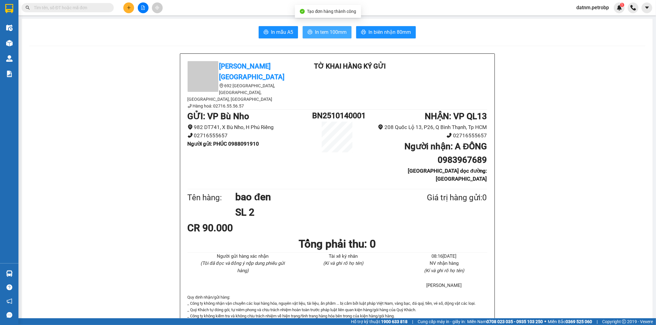
click at [330, 34] on span "In tem 100mm" at bounding box center [331, 32] width 32 height 8
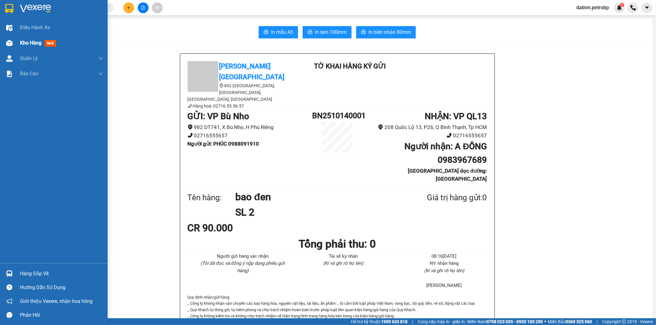
click at [31, 45] on span "Kho hàng" at bounding box center [31, 43] width 22 height 6
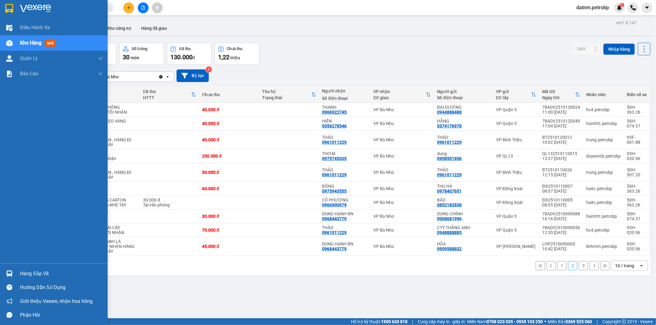
click at [41, 273] on div "Hàng sắp về" at bounding box center [61, 273] width 83 height 9
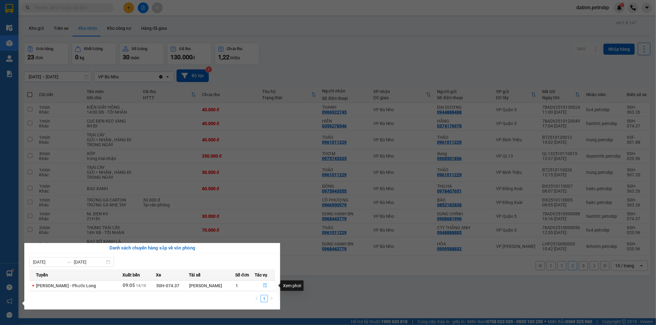
click at [265, 287] on icon "file-done" at bounding box center [265, 285] width 4 height 4
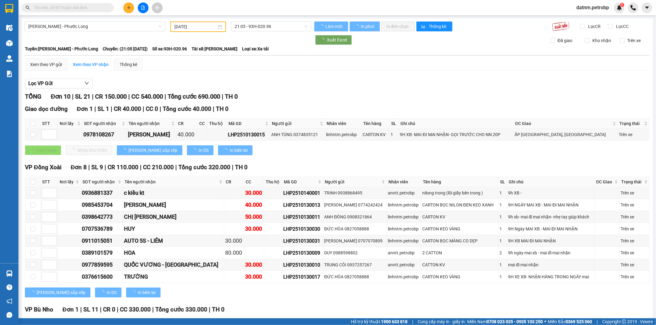
type input "[DATE]"
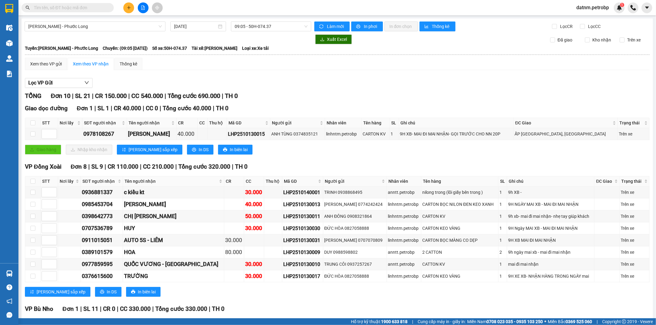
scroll to position [55, 0]
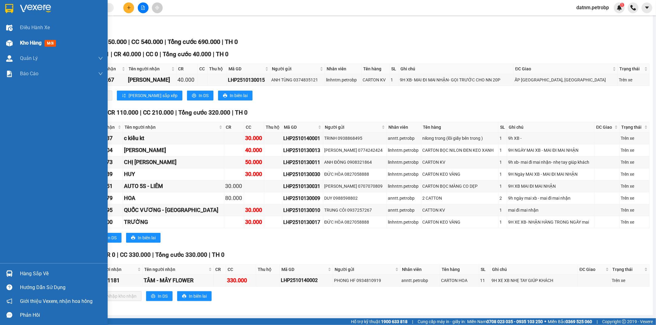
click at [32, 45] on span "Kho hàng" at bounding box center [31, 43] width 22 height 6
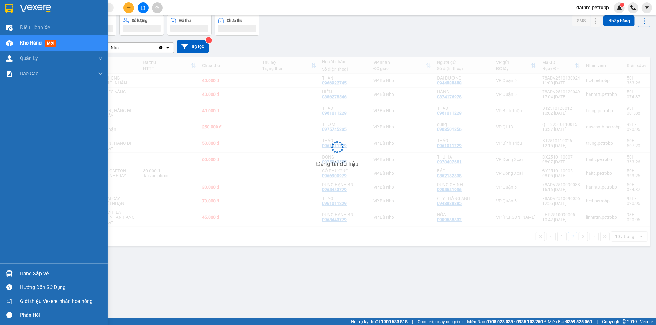
scroll to position [28, 0]
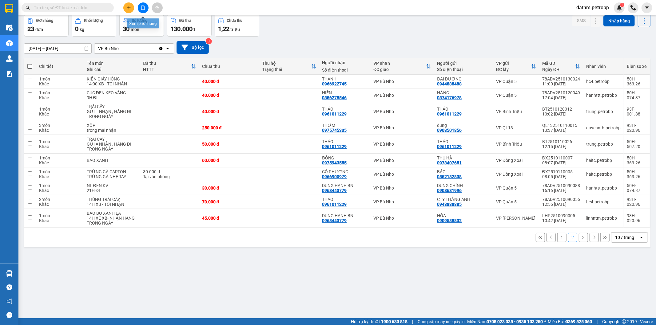
click at [142, 9] on icon "file-add" at bounding box center [143, 8] width 4 height 4
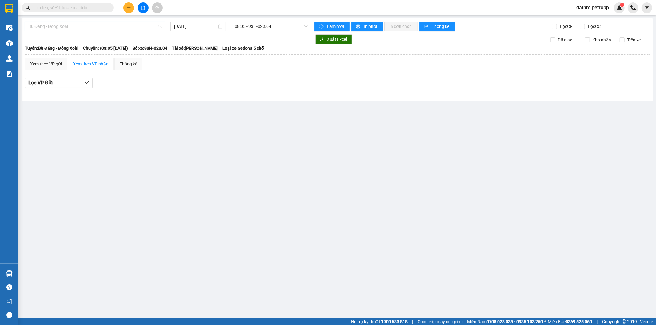
click at [116, 27] on span "Bù Đăng - Đồng Xoài" at bounding box center [94, 26] width 133 height 9
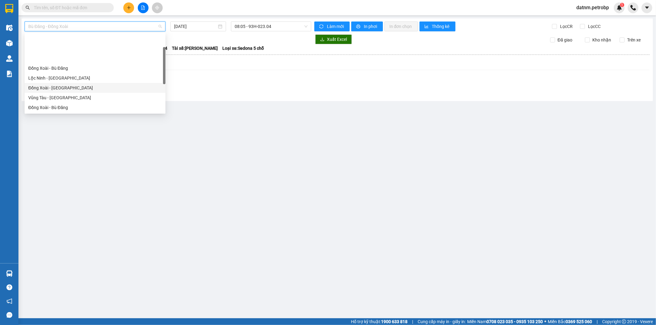
scroll to position [68, 0]
click at [57, 90] on div "[PERSON_NAME] - Phước Long" at bounding box center [94, 88] width 133 height 7
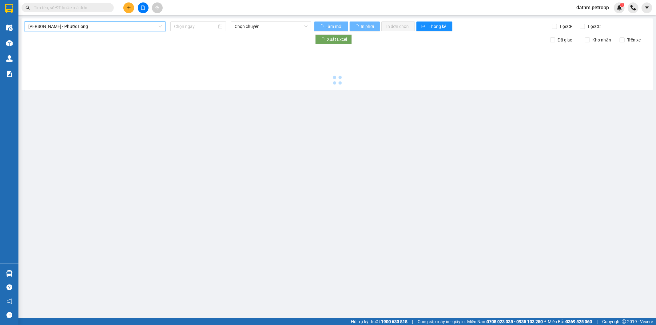
type input "[DATE]"
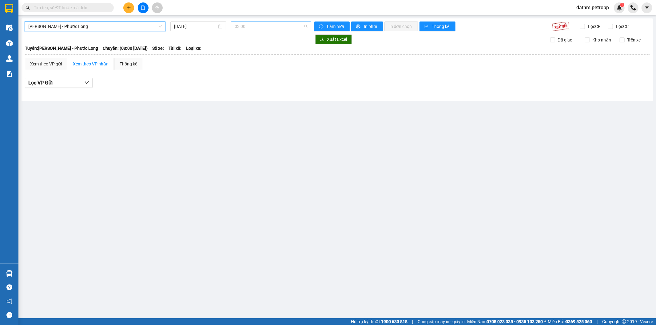
click at [254, 28] on span "03:00" at bounding box center [271, 26] width 73 height 9
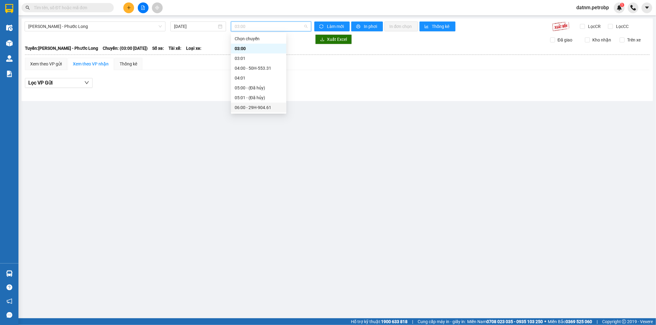
click at [266, 109] on div "06:00 - 29H-904.61" at bounding box center [259, 107] width 48 height 7
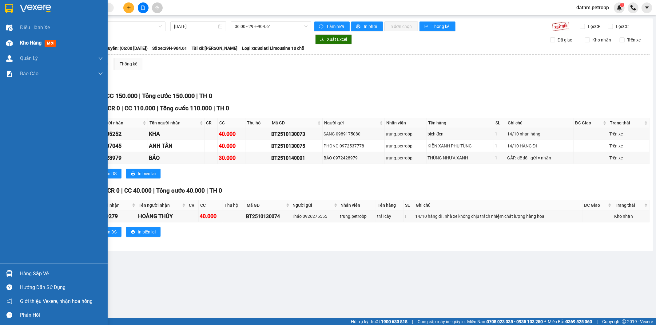
click at [29, 38] on div "Kho hàng mới" at bounding box center [61, 42] width 83 height 15
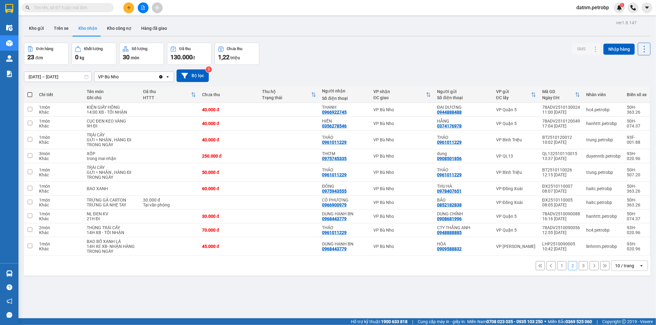
click at [568, 265] on button "2" at bounding box center [572, 265] width 9 height 9
click at [557, 267] on button "1" at bounding box center [561, 265] width 9 height 9
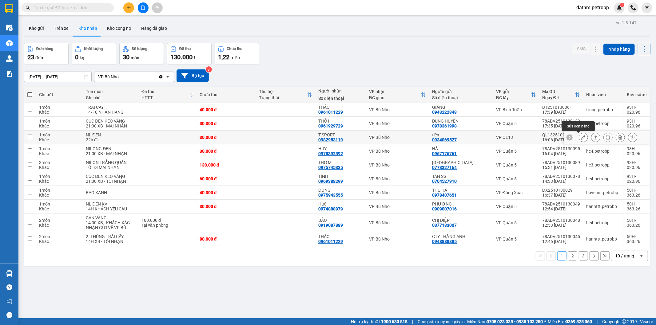
click at [581, 138] on icon at bounding box center [583, 137] width 4 height 4
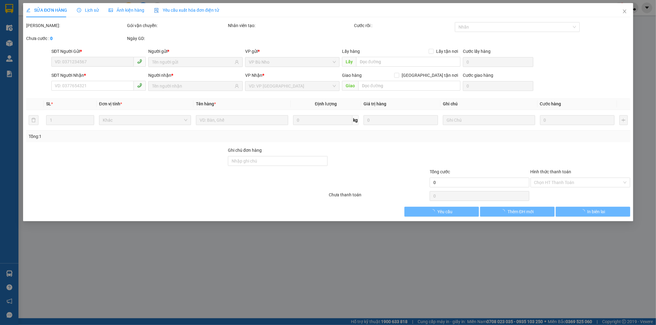
type input "0934069527"
type input "tiến"
type input "0982953119"
type input "T SPORT"
type input "30.000"
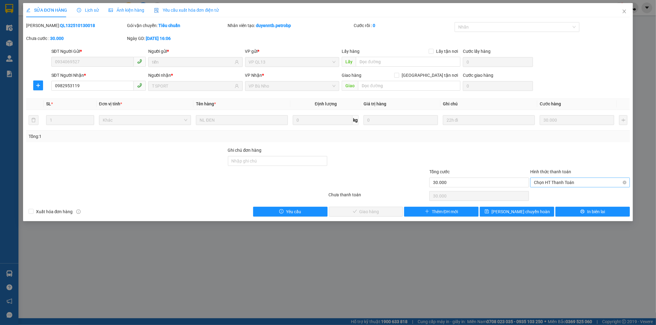
click at [554, 180] on span "Chọn HT Thanh Toán" at bounding box center [580, 182] width 92 height 9
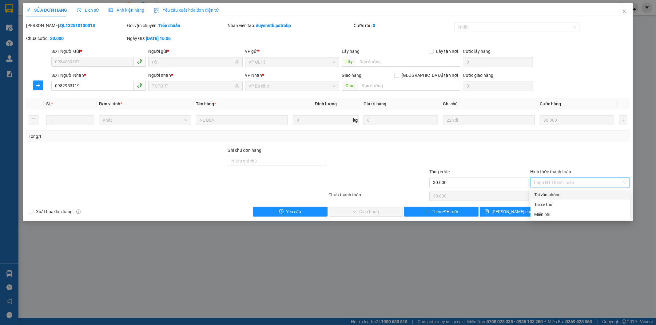
click at [554, 192] on div "Tại văn phòng" at bounding box center [580, 195] width 92 height 7
type input "0"
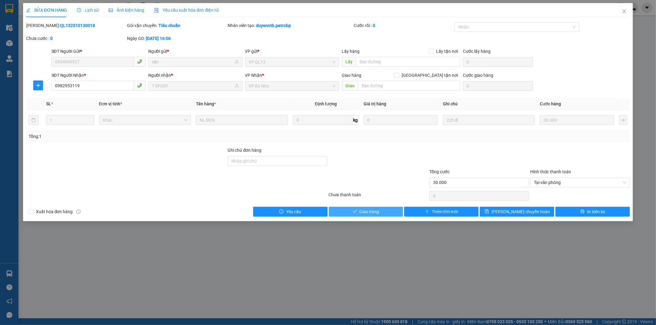
click at [385, 216] on button "Giao hàng" at bounding box center [366, 212] width 74 height 10
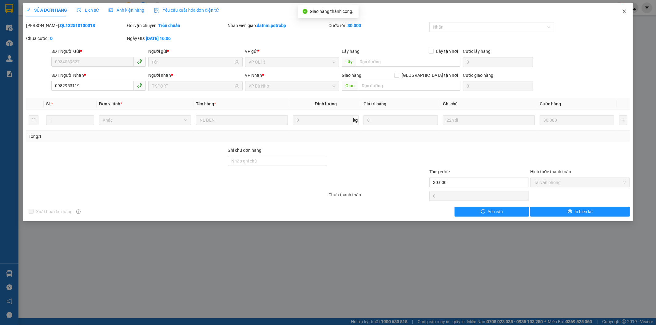
click at [625, 11] on icon "close" at bounding box center [623, 12] width 3 height 4
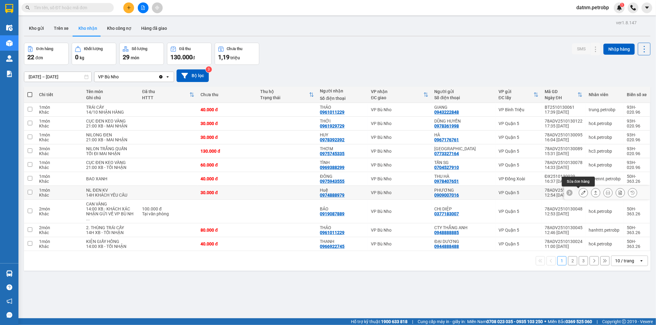
click at [581, 194] on icon at bounding box center [583, 193] width 4 height 4
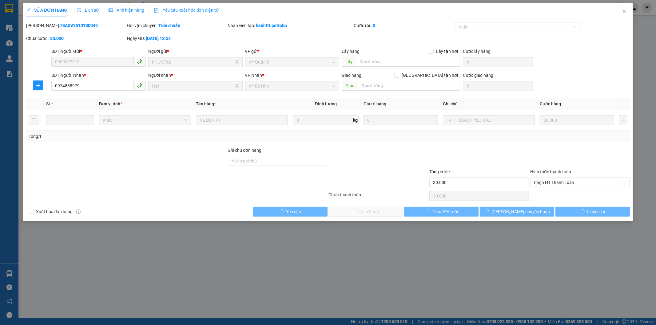
type input "0909007016"
type input "PHƯƠNG"
type input "0974888979"
type input "Huệ"
type input "30.000"
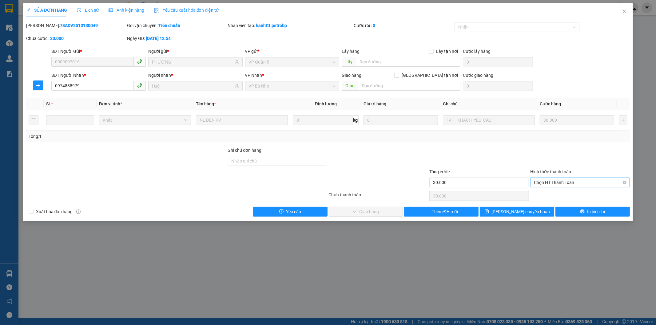
click at [558, 179] on span "Chọn HT Thanh Toán" at bounding box center [580, 182] width 92 height 9
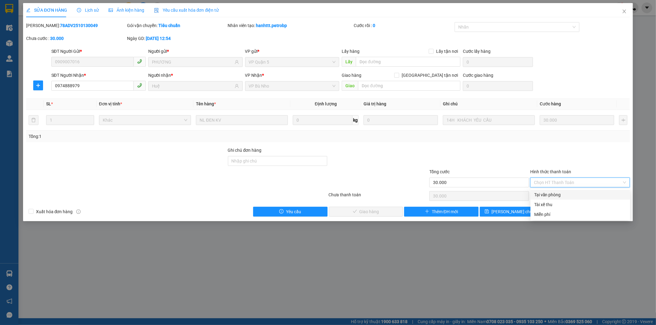
click at [558, 193] on div "Tại văn phòng" at bounding box center [580, 195] width 92 height 7
type input "0"
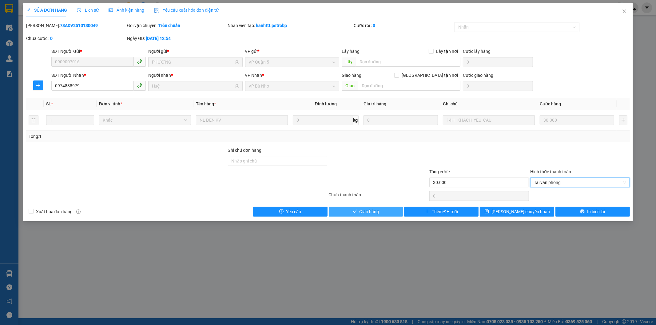
click at [385, 212] on button "Giao hàng" at bounding box center [366, 212] width 74 height 10
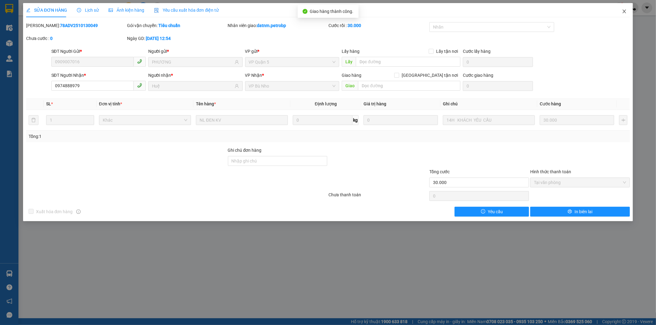
click at [625, 14] on icon "close" at bounding box center [624, 11] width 5 height 5
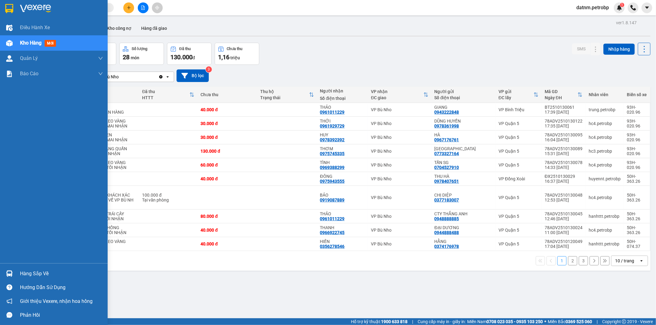
click at [38, 271] on div "Hàng sắp về" at bounding box center [61, 273] width 83 height 9
click at [38, 271] on body "Kết quả tìm kiếm ( 1 ) Bộ lọc Ngày tạo đơn gần nhất Mã ĐH Trạng thái Món hàng T…" at bounding box center [328, 162] width 656 height 325
click at [43, 274] on div "Hàng sắp về" at bounding box center [61, 273] width 83 height 9
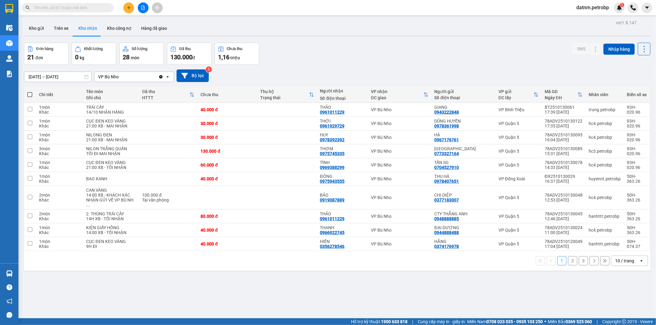
click at [348, 290] on section "Kết quả tìm kiếm ( 1 ) Bộ lọc Ngày tạo đơn gần nhất Mã ĐH Trạng thái Món hàng T…" at bounding box center [328, 162] width 656 height 325
click at [127, 6] on icon "plus" at bounding box center [129, 8] width 4 height 4
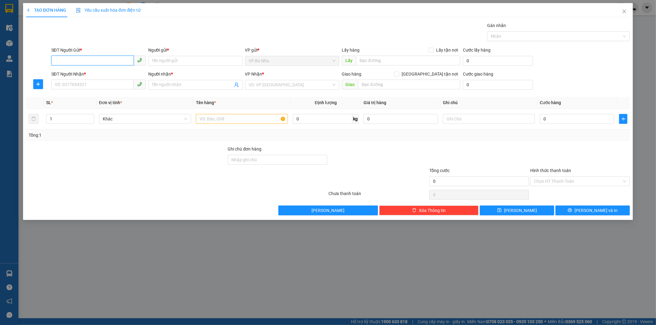
click at [93, 61] on input "SĐT Người Gửi *" at bounding box center [92, 61] width 82 height 10
click at [94, 74] on div "0869340521 - THÊ ANH" at bounding box center [98, 73] width 87 height 7
type input "0869340521"
type input "THÊ ANH"
type input "0794943532"
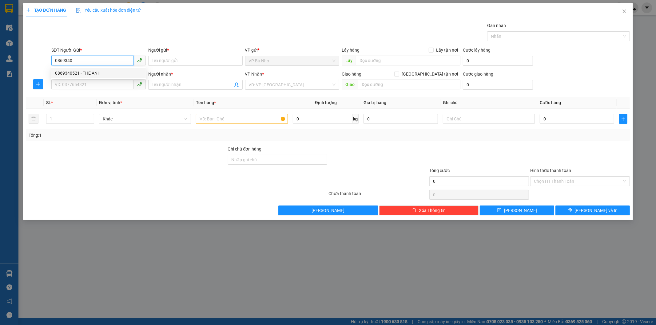
type input "HẢI"
type input "CHƠ NHÂT HUY -BD"
type input "300.000"
type input "0869340521"
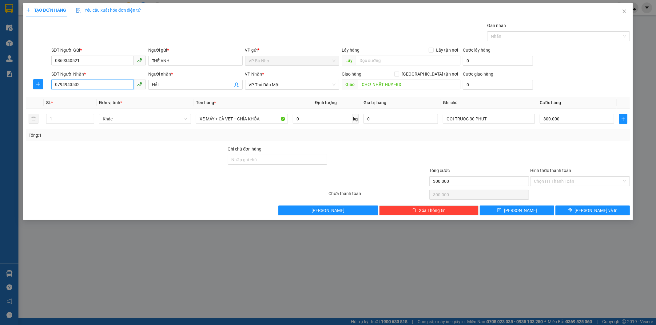
click at [97, 87] on input "0794943532" at bounding box center [92, 85] width 82 height 10
type input "0"
type input "0779692257"
click at [188, 84] on input "HẢI" at bounding box center [192, 84] width 81 height 7
type input "H"
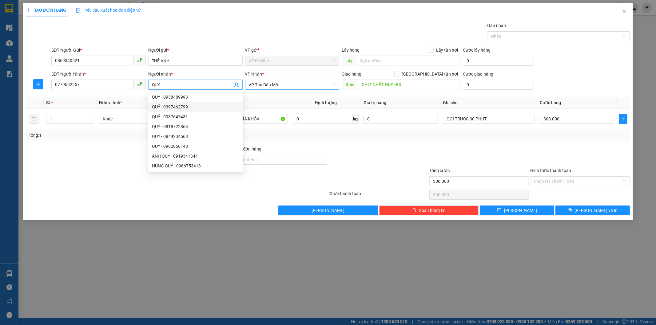
click at [288, 86] on span "VP Thủ Dầu Một" at bounding box center [292, 84] width 87 height 9
type input "QUÝ"
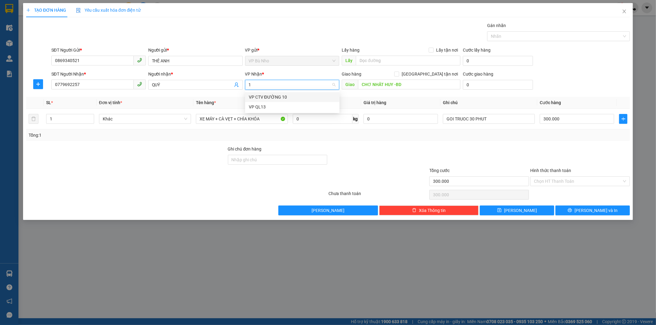
type input "13"
click at [302, 102] on div "VP QL13" at bounding box center [292, 97] width 94 height 10
click at [412, 85] on input "CHƠ NHÂT HUY -BD" at bounding box center [409, 85] width 102 height 10
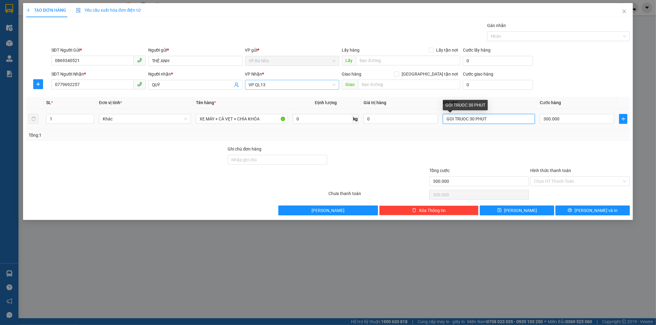
click at [501, 122] on input "GOI TRUOC 30 PHUT" at bounding box center [489, 119] width 92 height 10
type input "G"
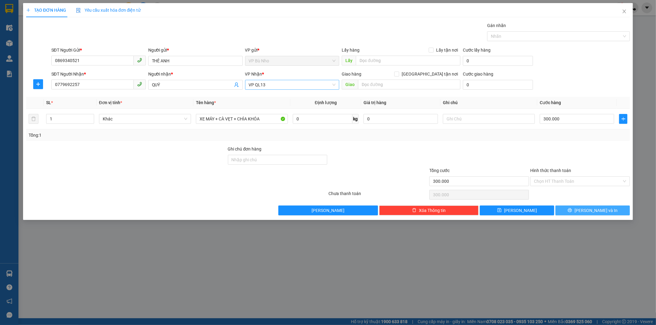
click at [598, 211] on span "Lưu và In" at bounding box center [595, 210] width 43 height 7
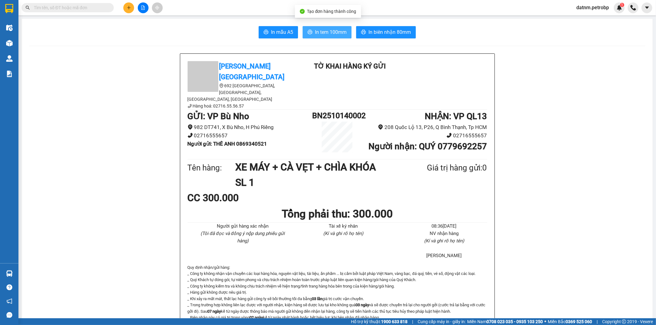
click at [328, 33] on span "In tem 100mm" at bounding box center [331, 32] width 32 height 8
click at [386, 33] on span "In biên nhận 80mm" at bounding box center [389, 32] width 42 height 8
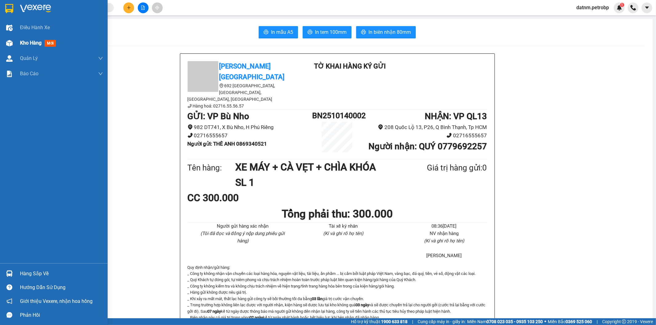
click at [37, 46] on span "Kho hàng" at bounding box center [31, 43] width 22 height 6
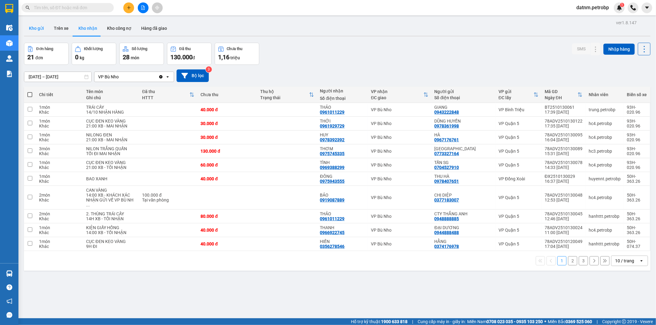
click at [39, 30] on button "Kho gửi" at bounding box center [36, 28] width 25 height 15
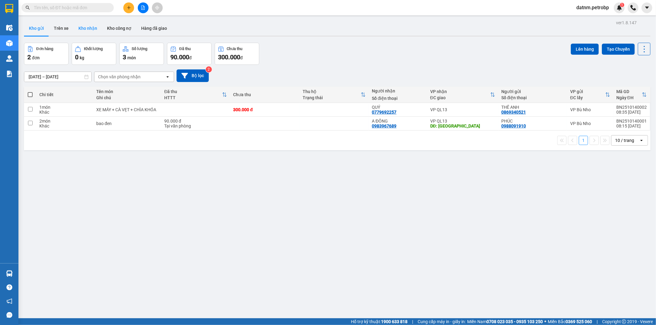
click at [90, 28] on button "Kho nhận" at bounding box center [87, 28] width 29 height 15
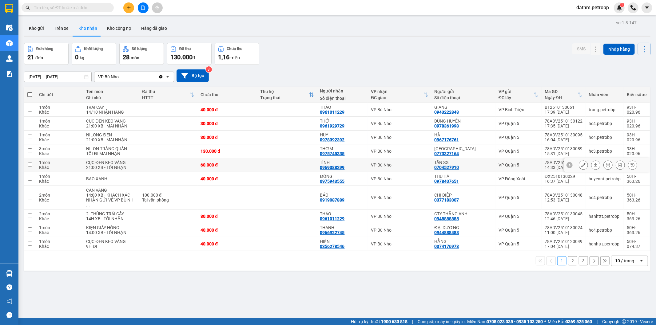
click at [581, 165] on icon at bounding box center [583, 165] width 4 height 4
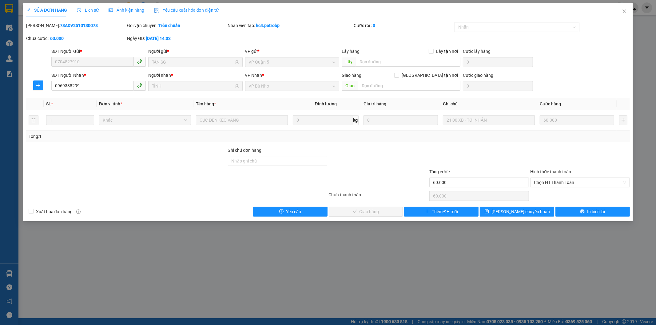
type input "0704527910"
type input "TẤN SG"
type input "0969388299"
type input "TÌNH"
type input "60.000"
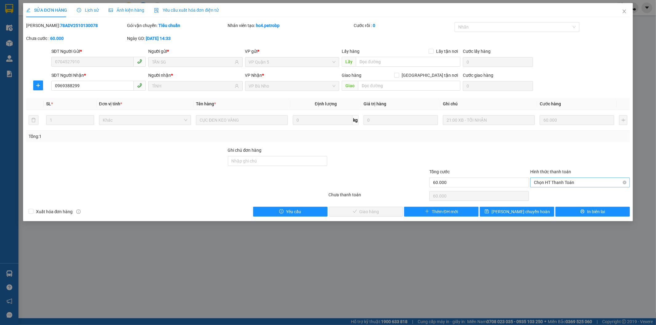
click at [544, 185] on span "Chọn HT Thanh Toán" at bounding box center [580, 182] width 92 height 9
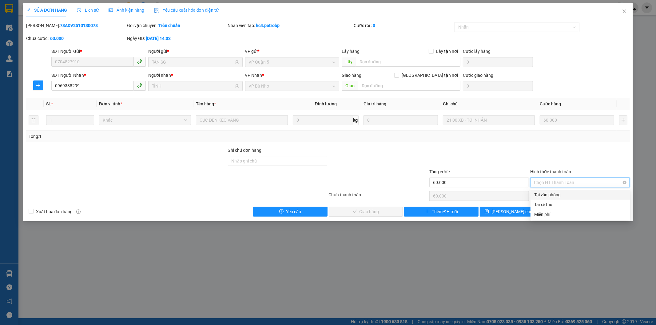
click at [549, 186] on span "Chọn HT Thanh Toán" at bounding box center [580, 182] width 92 height 9
click at [551, 194] on div "Tại văn phòng" at bounding box center [580, 195] width 92 height 7
type input "0"
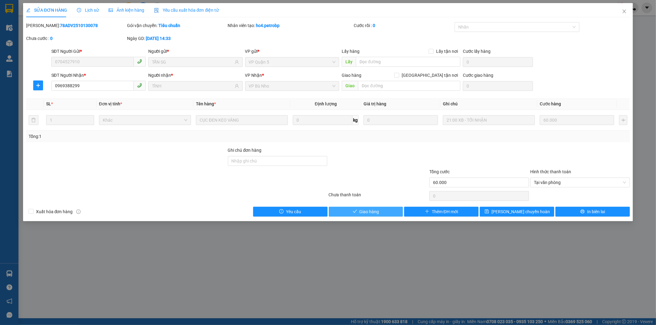
click at [383, 214] on button "Giao hàng" at bounding box center [366, 212] width 74 height 10
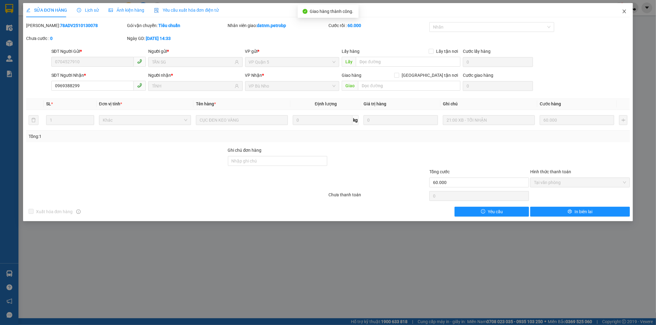
click at [624, 13] on icon "close" at bounding box center [624, 11] width 5 height 5
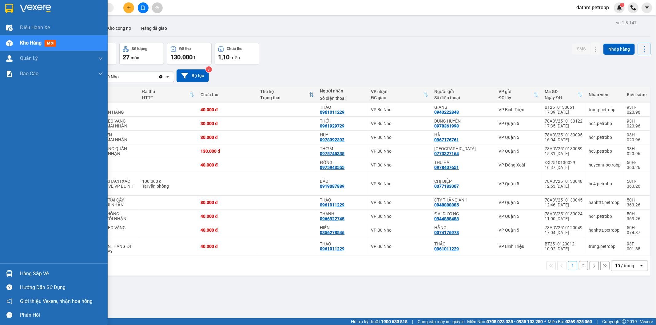
click at [31, 270] on div "Hàng sắp về" at bounding box center [61, 273] width 83 height 9
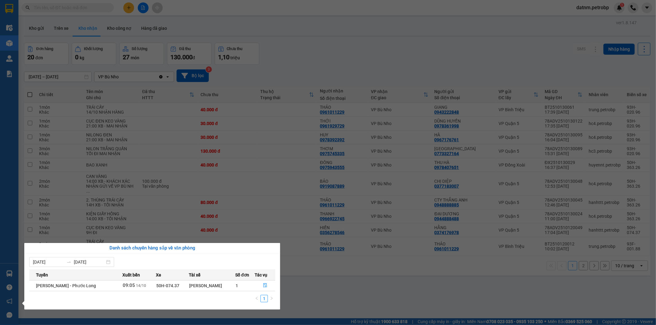
click at [354, 294] on section "Kết quả tìm kiếm ( 1 ) Bộ lọc Ngày tạo đơn gần nhất Mã ĐH Trạng thái Món hàng T…" at bounding box center [328, 162] width 656 height 325
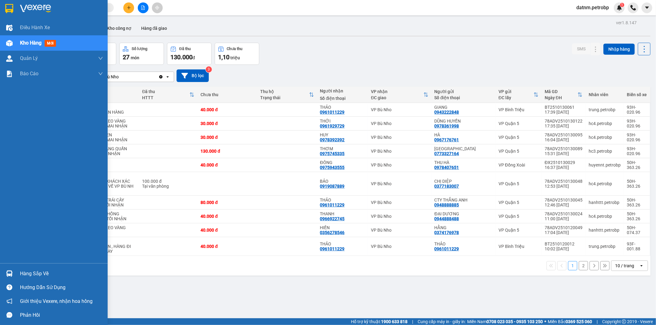
click at [38, 272] on div "Hàng sắp về" at bounding box center [61, 273] width 83 height 9
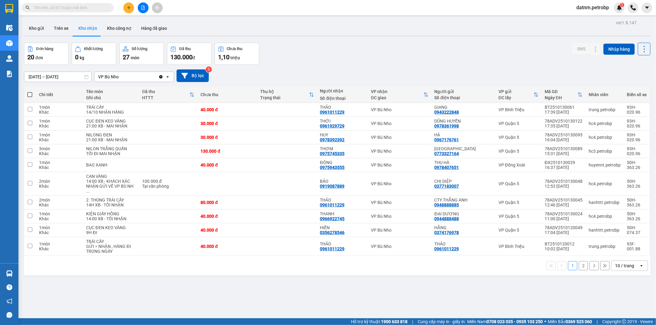
click at [318, 289] on section "Kết quả tìm kiếm ( 1 ) Bộ lọc Ngày tạo đơn gần nhất Mã ĐH Trạng thái Món hàng T…" at bounding box center [328, 162] width 656 height 325
click at [41, 27] on button "Kho gửi" at bounding box center [36, 28] width 25 height 15
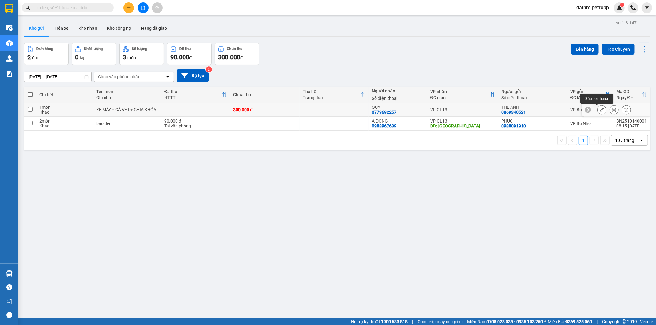
click at [599, 109] on icon at bounding box center [601, 110] width 4 height 4
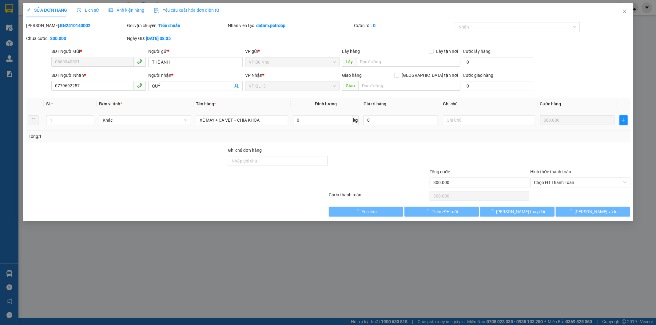
type input "0869340521"
type input "0779692257"
type input "300.000"
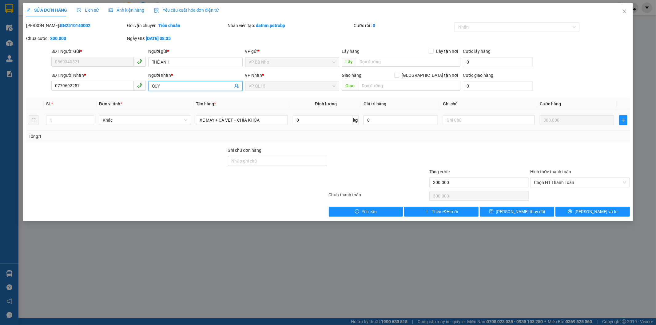
click at [175, 84] on input "QUÝ" at bounding box center [192, 86] width 81 height 7
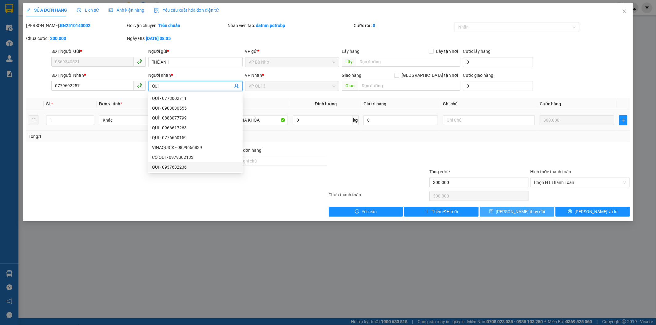
type input "QUI"
click at [509, 213] on span "Lưu thay đổi" at bounding box center [520, 211] width 49 height 7
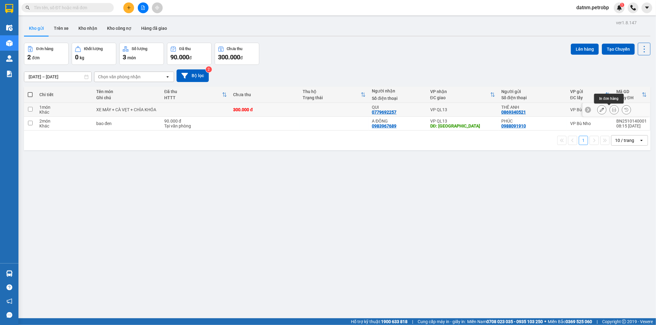
click at [610, 109] on button at bounding box center [614, 110] width 9 height 11
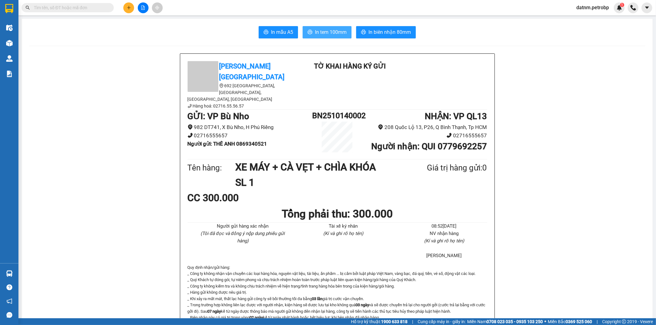
click at [333, 30] on span "In tem 100mm" at bounding box center [331, 32] width 32 height 8
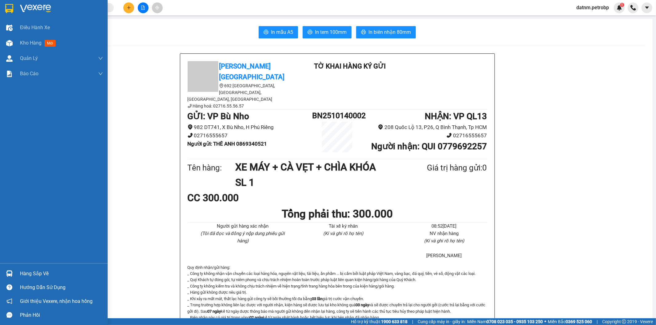
click at [30, 272] on div "Hàng sắp về" at bounding box center [61, 273] width 83 height 9
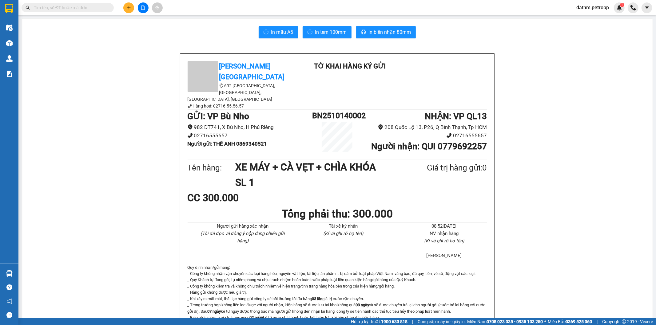
click at [592, 293] on section "Kết quả tìm kiếm ( 1 ) Bộ lọc Ngày tạo đơn gần nhất Mã ĐH Trạng thái Món hàng T…" at bounding box center [328, 162] width 656 height 325
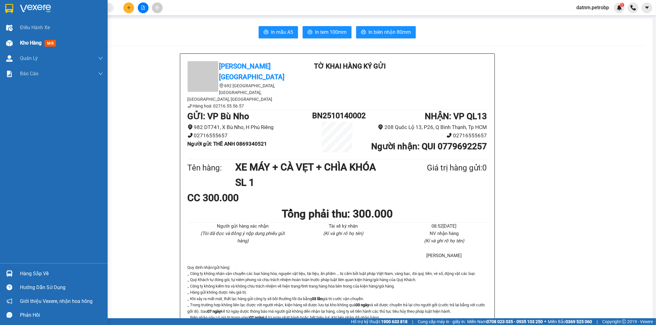
click at [27, 41] on span "Kho hàng" at bounding box center [31, 43] width 22 height 6
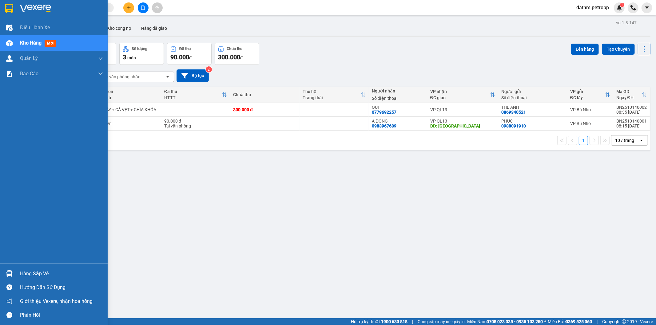
click at [39, 271] on div "Hàng sắp về" at bounding box center [61, 273] width 83 height 9
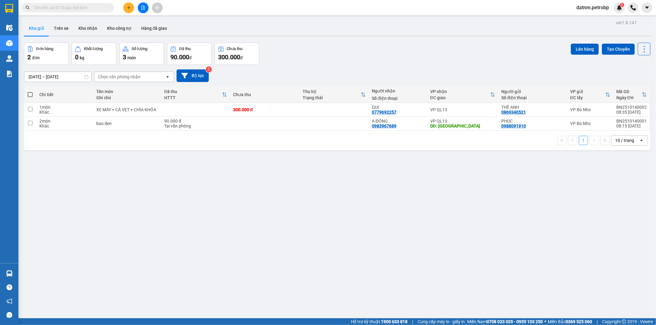
click at [362, 279] on section "Kết quả tìm kiếm ( 1 ) Bộ lọc Ngày tạo đơn gần nhất Mã ĐH Trạng thái Món hàng T…" at bounding box center [328, 162] width 656 height 325
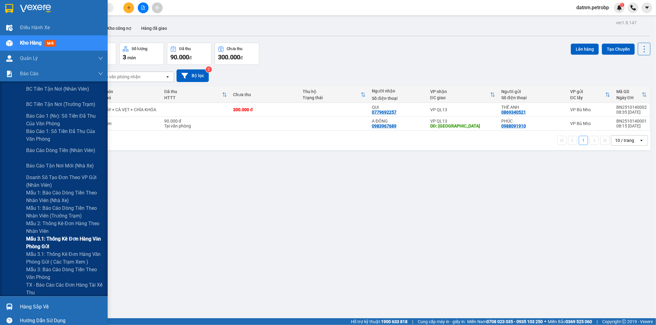
click at [48, 237] on span "Mẫu 3.1: Thống kê đơn hàng văn phòng gửi" at bounding box center [64, 242] width 77 height 15
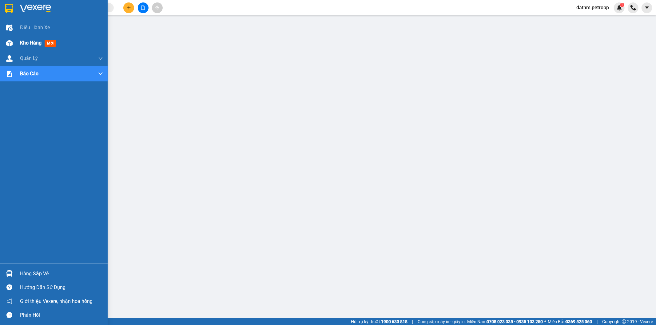
click at [26, 40] on span "Kho hàng" at bounding box center [31, 43] width 22 height 6
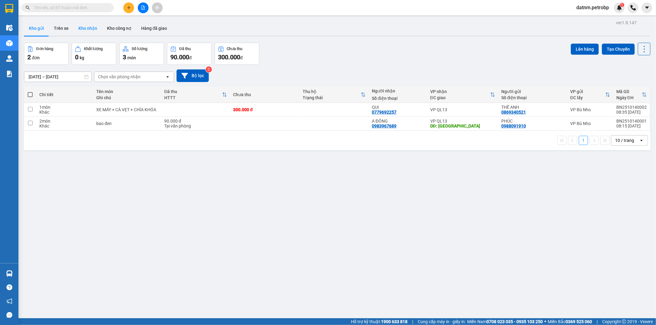
click at [88, 27] on button "Kho nhận" at bounding box center [87, 28] width 29 height 15
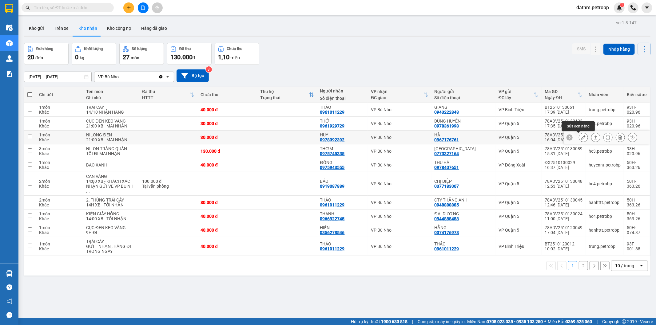
click at [581, 137] on icon at bounding box center [583, 137] width 4 height 4
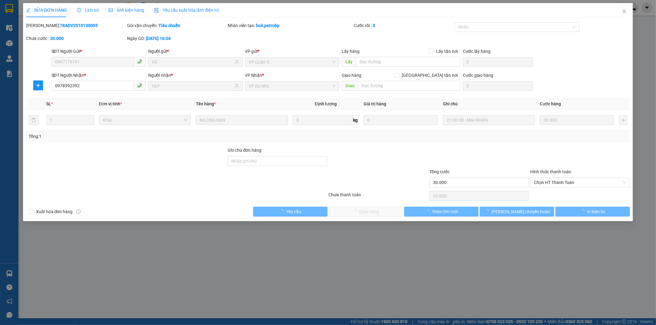
type input "0967176761"
type input "HÀ"
type input "0978392392"
type input "HUY"
type input "30.000"
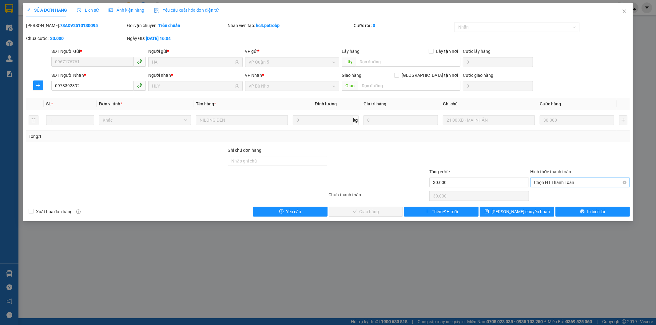
click at [551, 181] on span "Chọn HT Thanh Toán" at bounding box center [580, 182] width 92 height 9
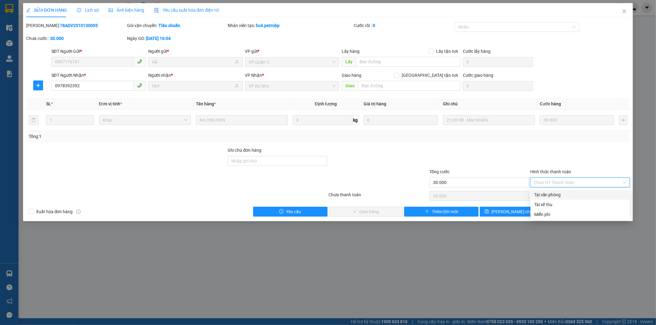
click at [548, 195] on div "Tại văn phòng" at bounding box center [580, 195] width 92 height 7
type input "0"
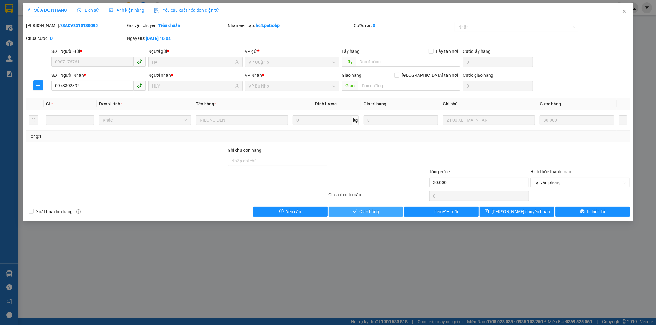
click at [389, 210] on button "Giao hàng" at bounding box center [366, 212] width 74 height 10
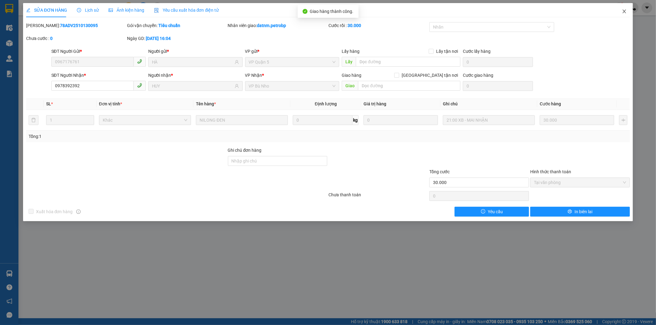
click at [623, 10] on icon "close" at bounding box center [624, 11] width 5 height 5
